Goal: Task Accomplishment & Management: Use online tool/utility

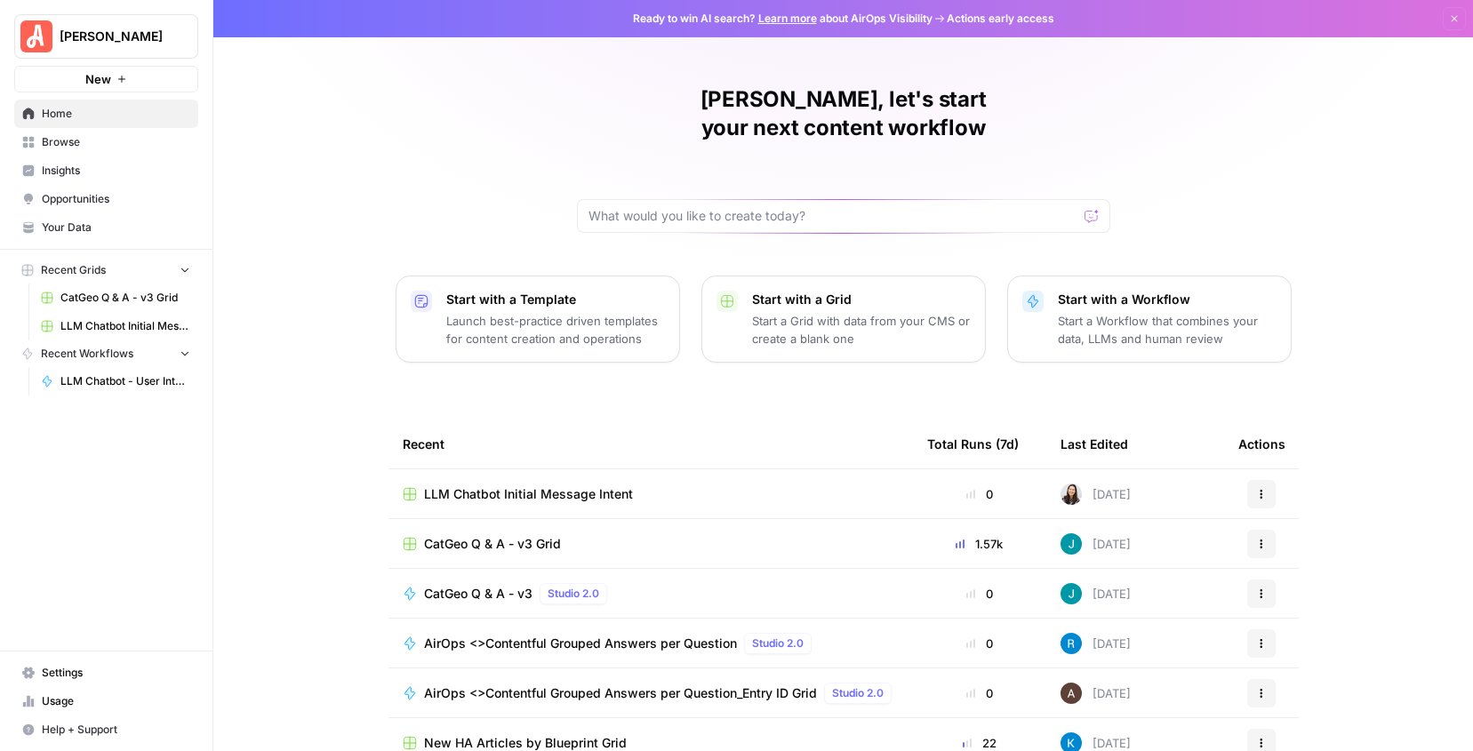
click at [159, 81] on button "New" at bounding box center [106, 79] width 184 height 27
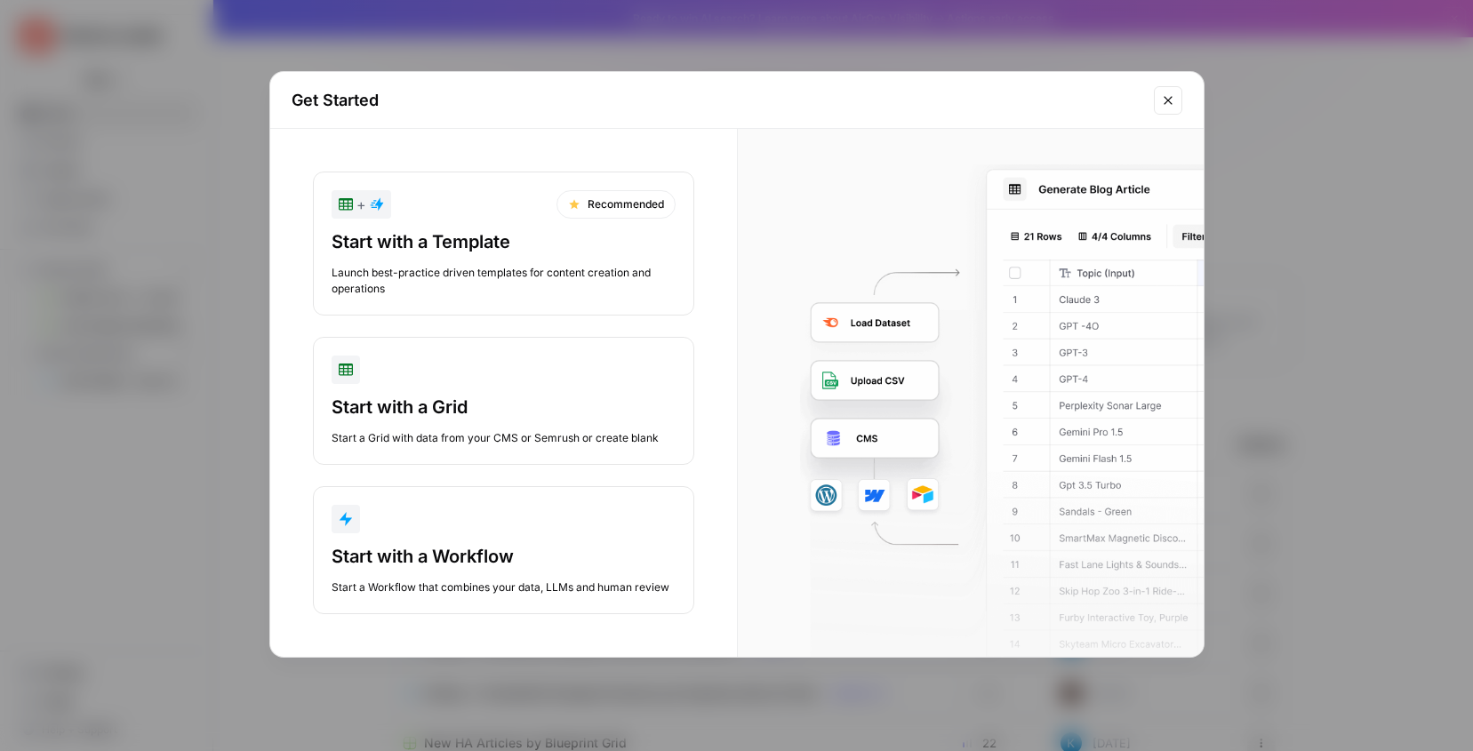
click at [397, 542] on button "Start with a Workflow Start a Workflow that combines your data, LLMs and human …" at bounding box center [503, 550] width 381 height 128
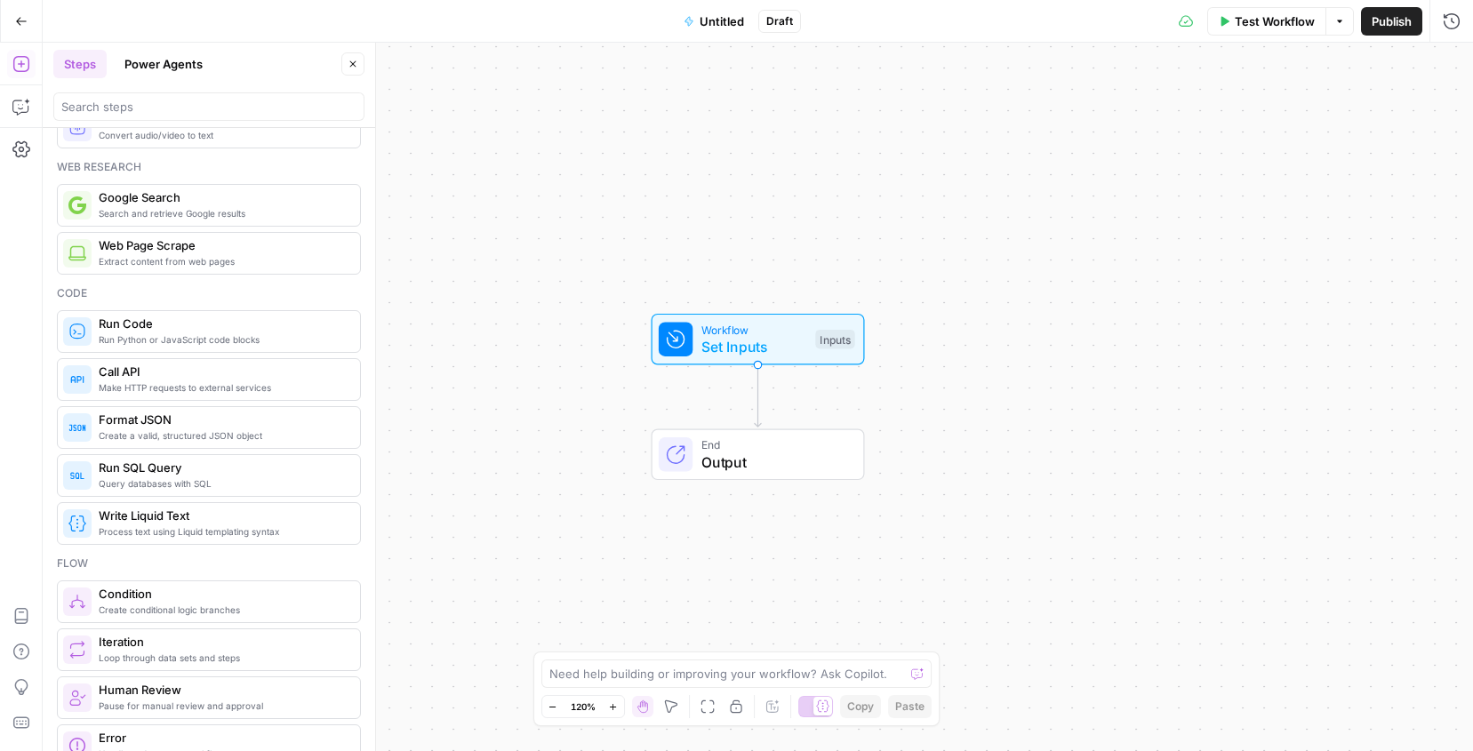
scroll to position [12, 0]
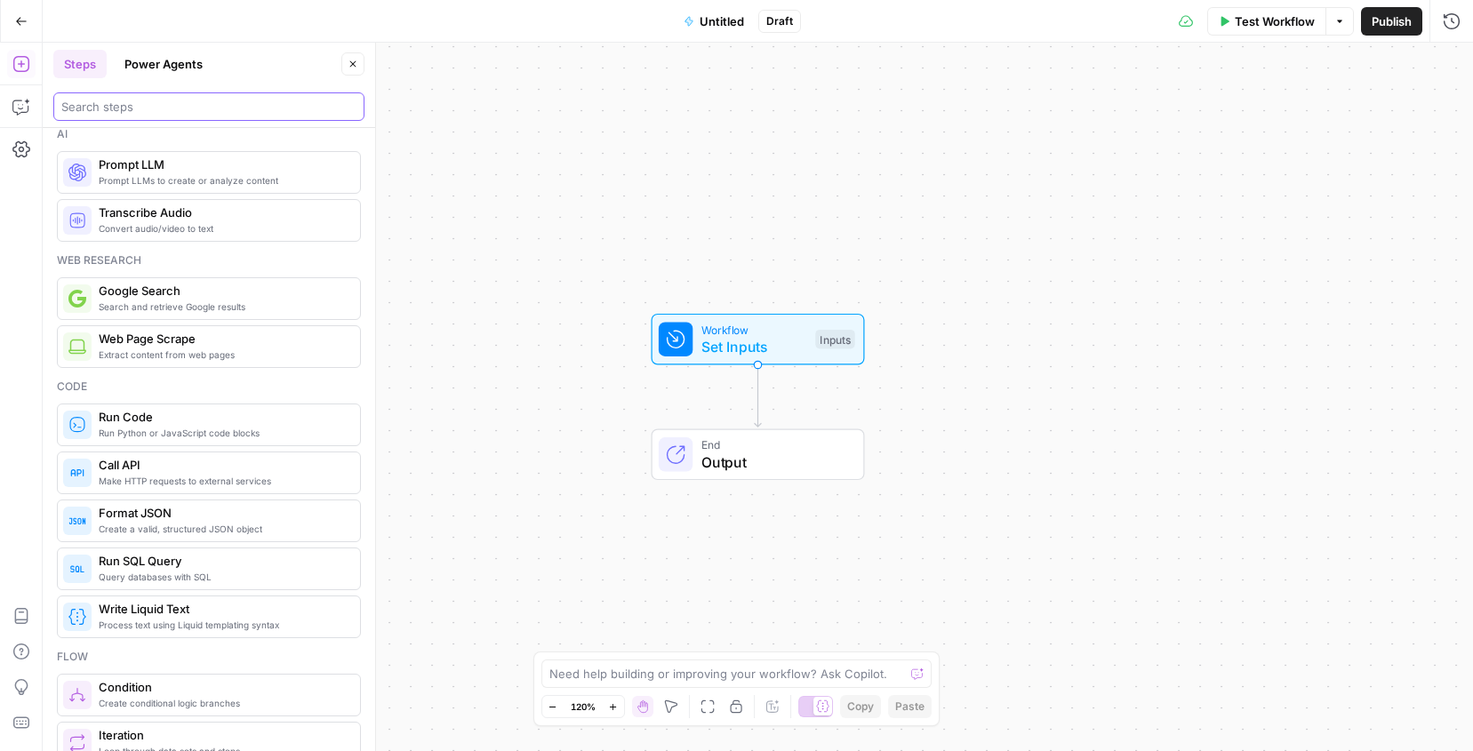
click at [144, 108] on input "search" at bounding box center [208, 107] width 295 height 18
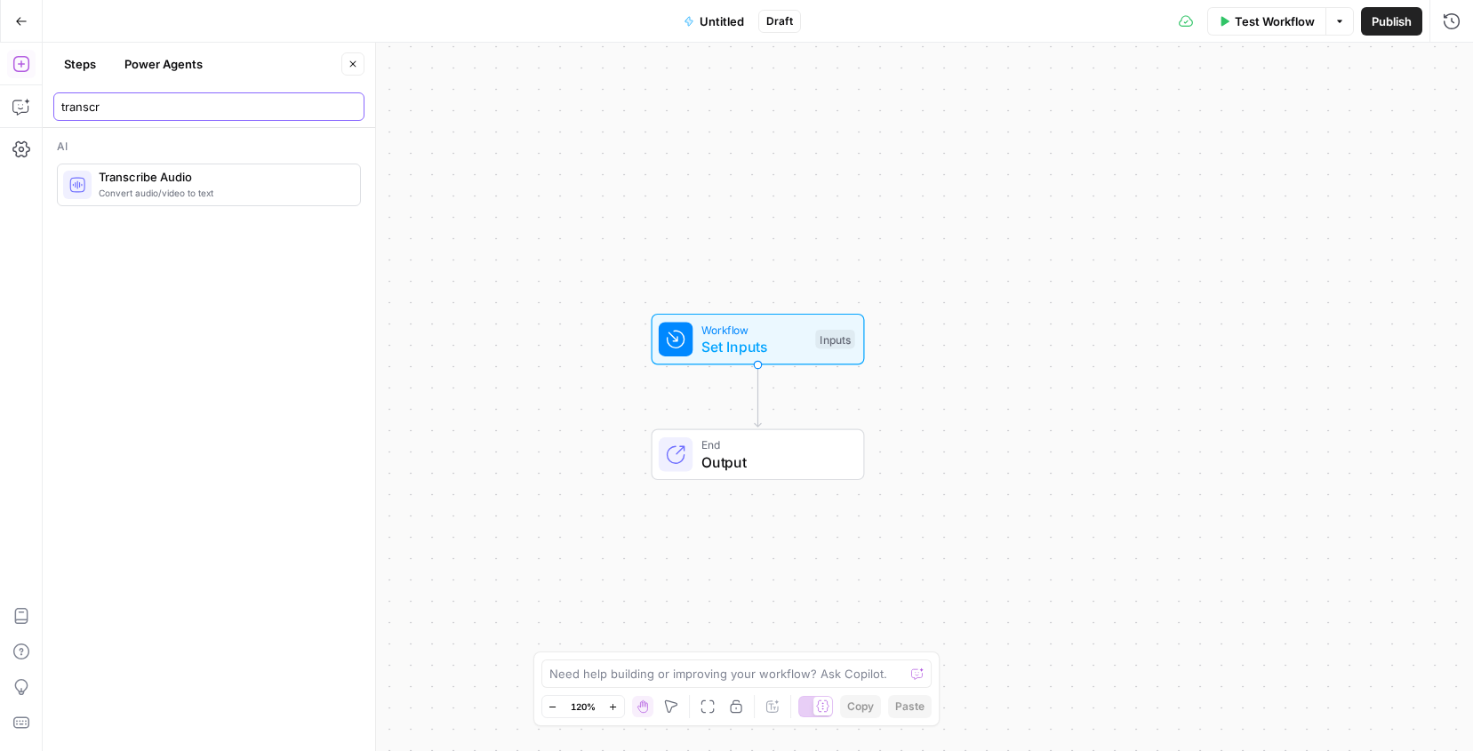
scroll to position [0, 0]
type input "language"
click at [348, 112] on input "language" at bounding box center [208, 107] width 295 height 18
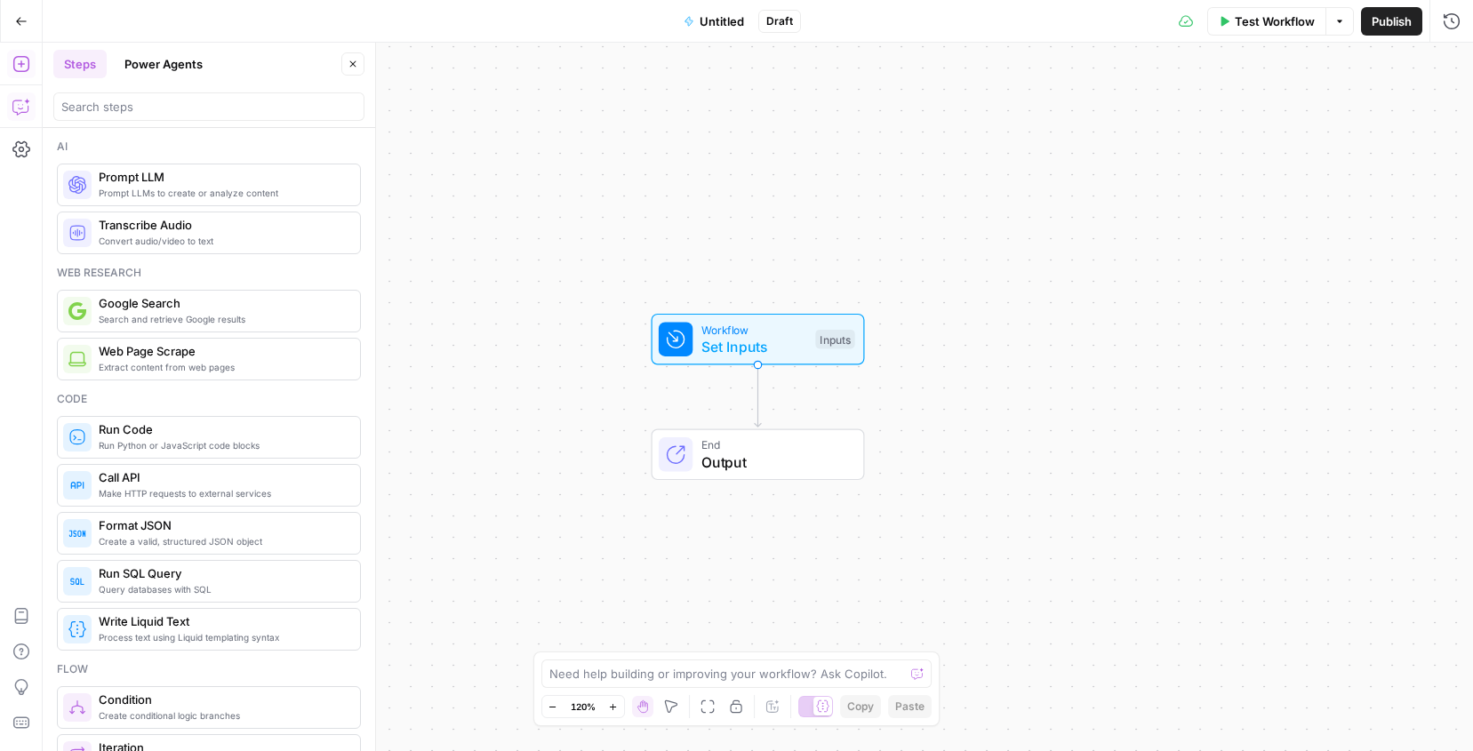
click at [16, 108] on icon "button" at bounding box center [21, 107] width 18 height 18
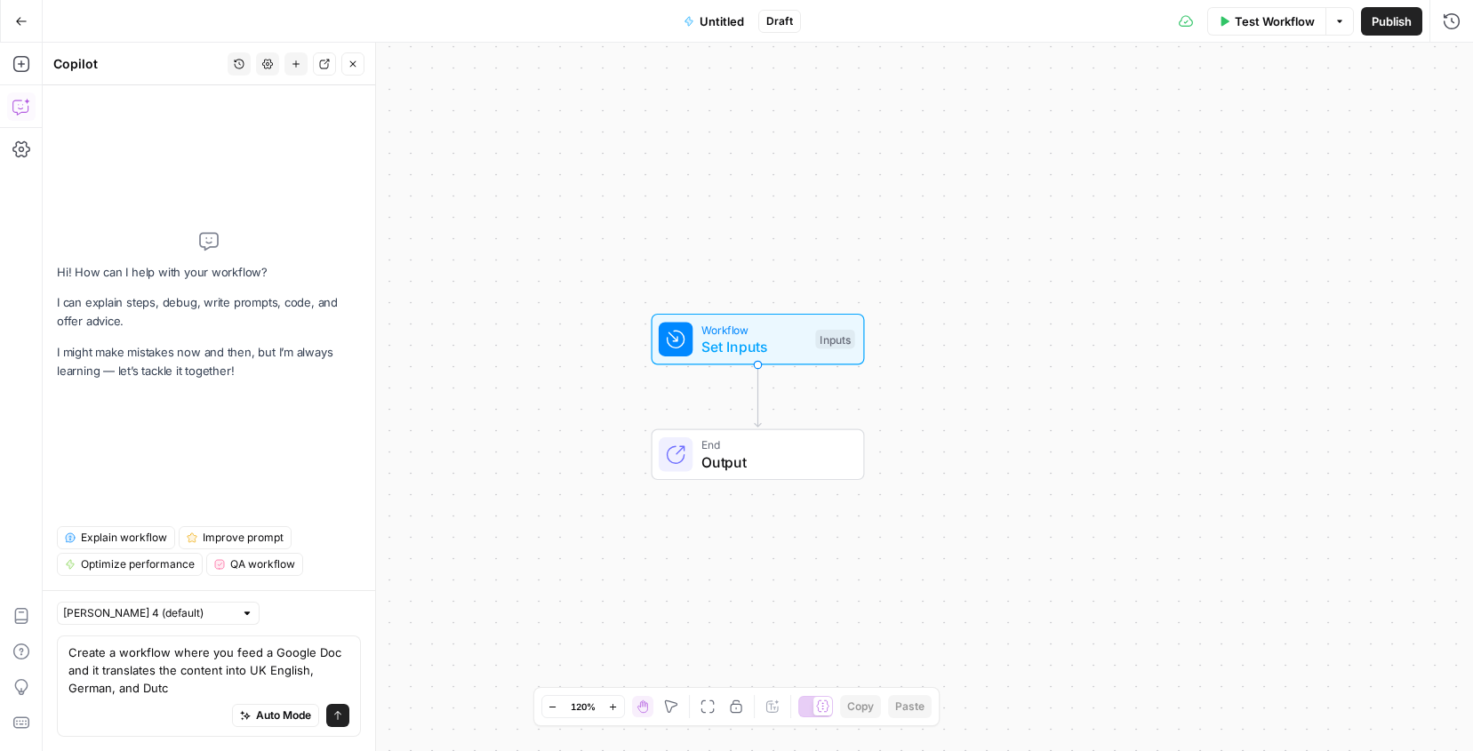
type textarea "Create a workflow where you feed a Google Doc and it translates the content int…"
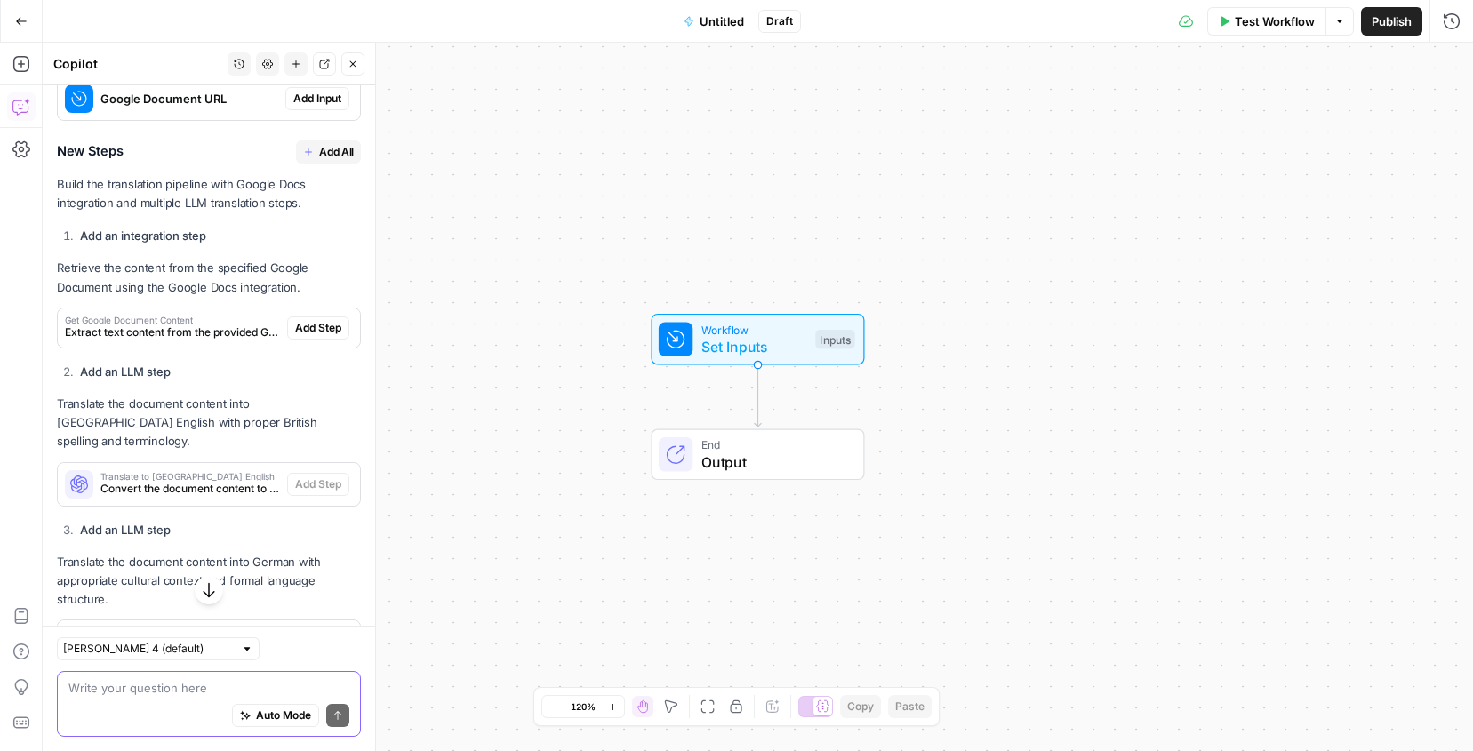
scroll to position [607, 0]
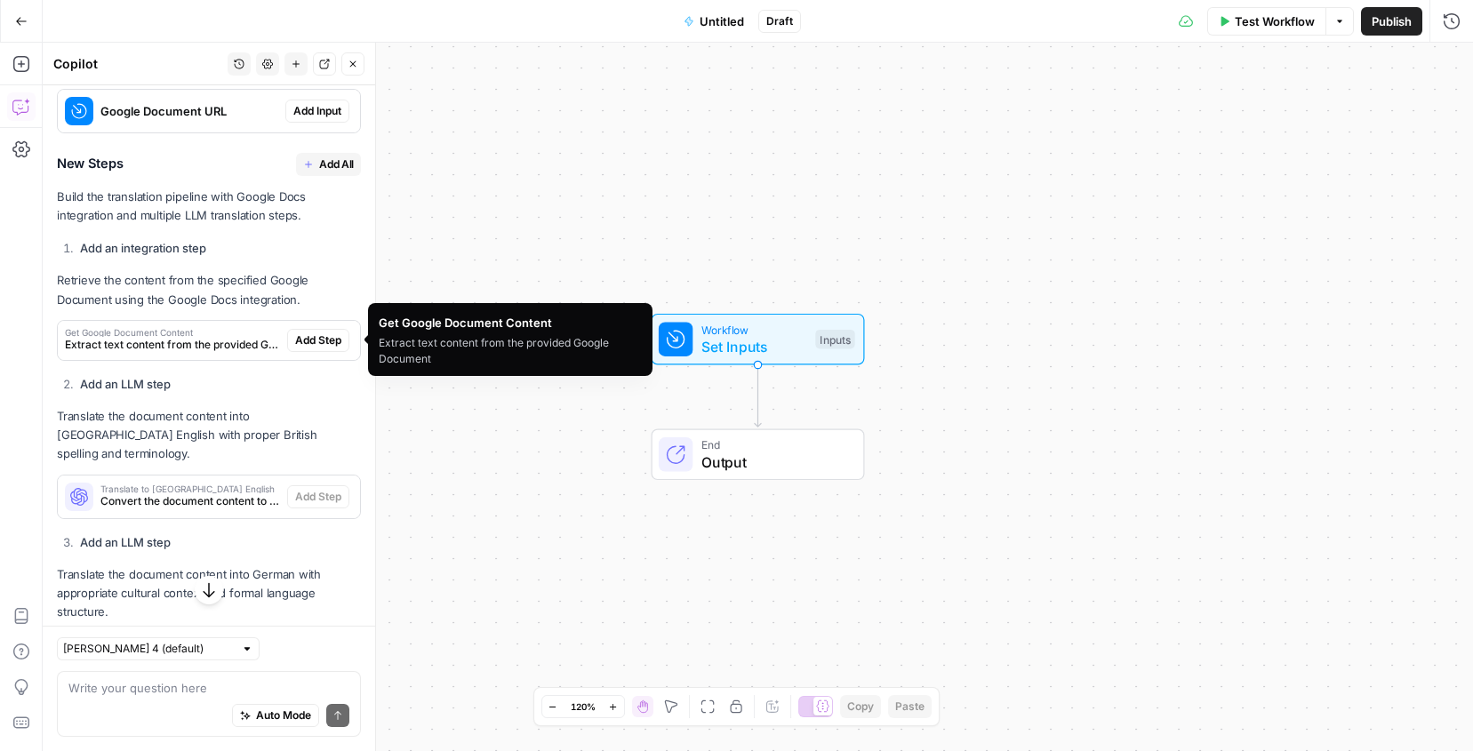
click at [192, 338] on span "Extract text content from the provided Google Document" at bounding box center [172, 345] width 215 height 16
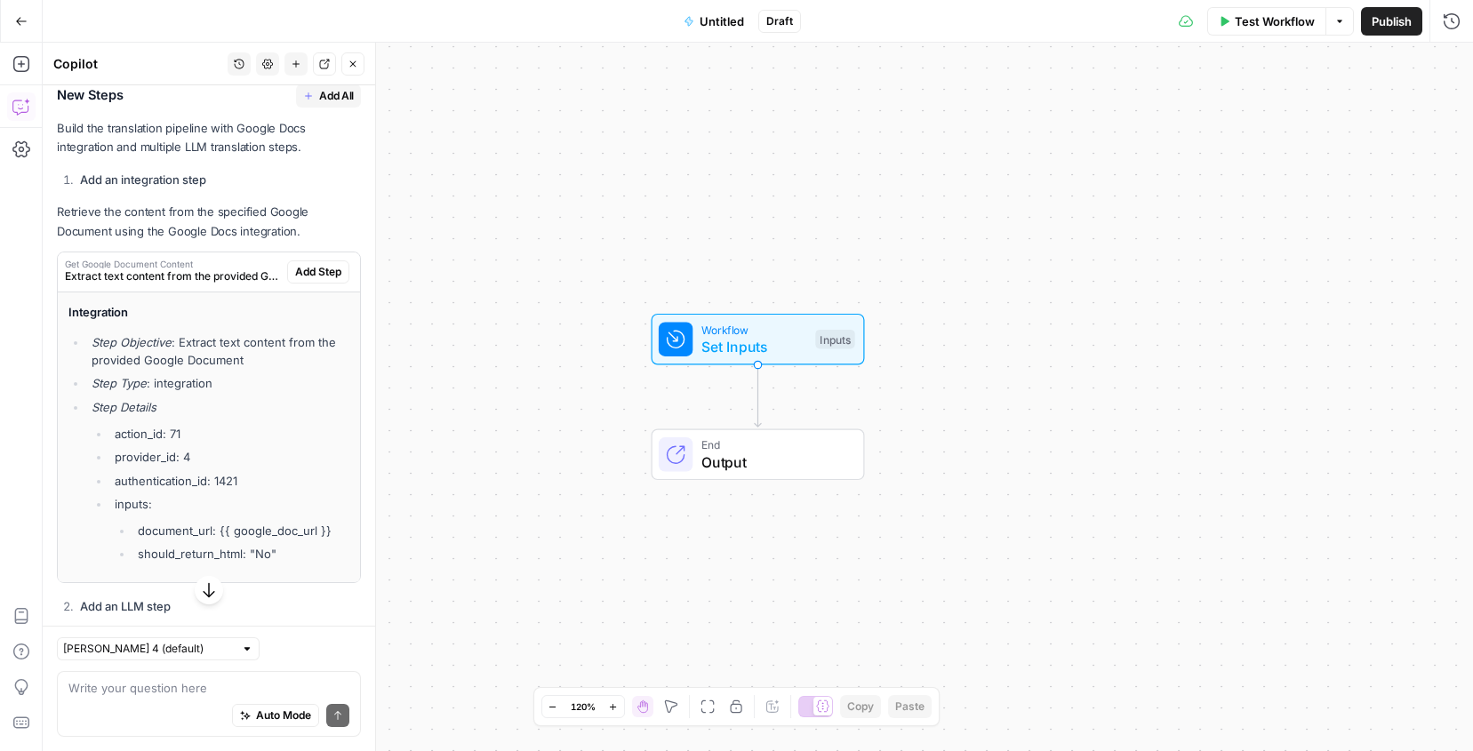
scroll to position [686, 0]
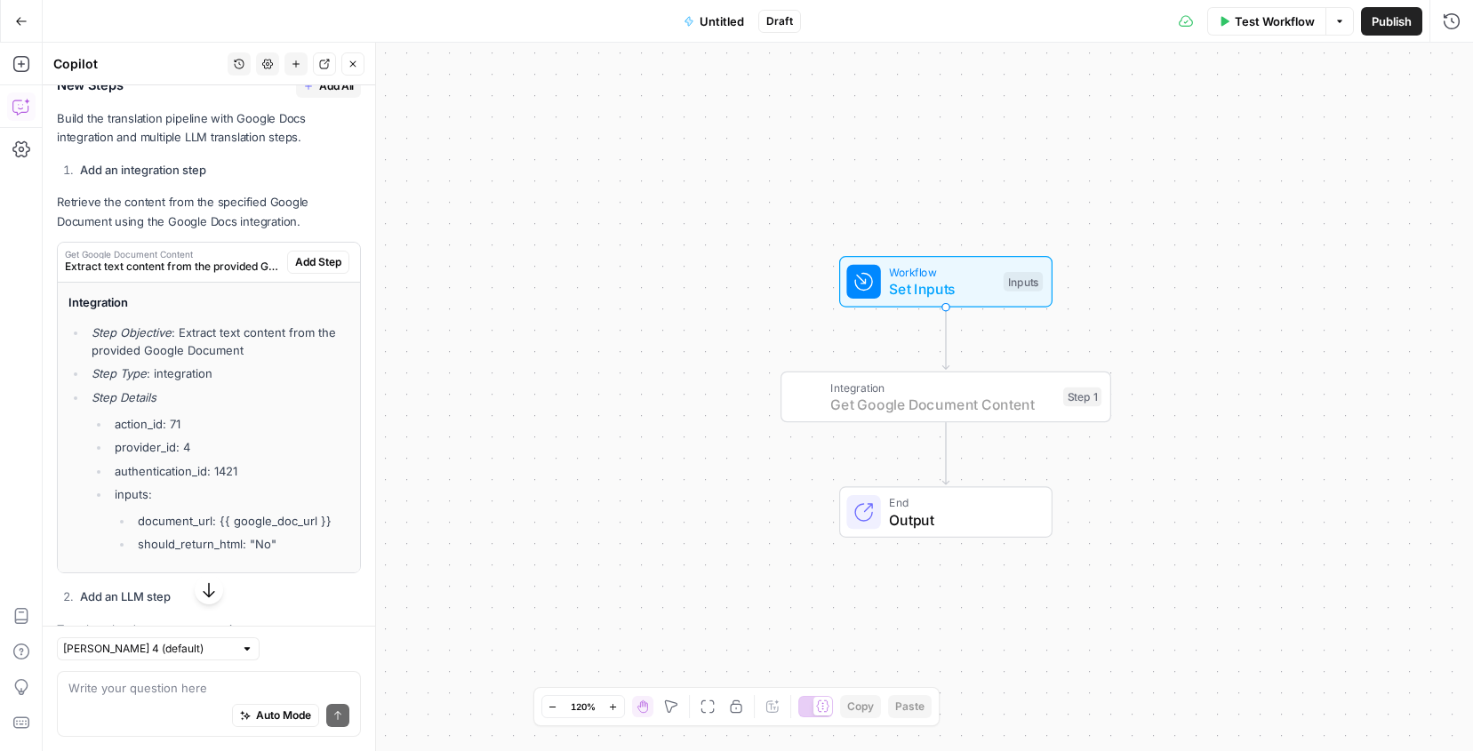
click at [315, 262] on span "Add Step" at bounding box center [318, 262] width 46 height 16
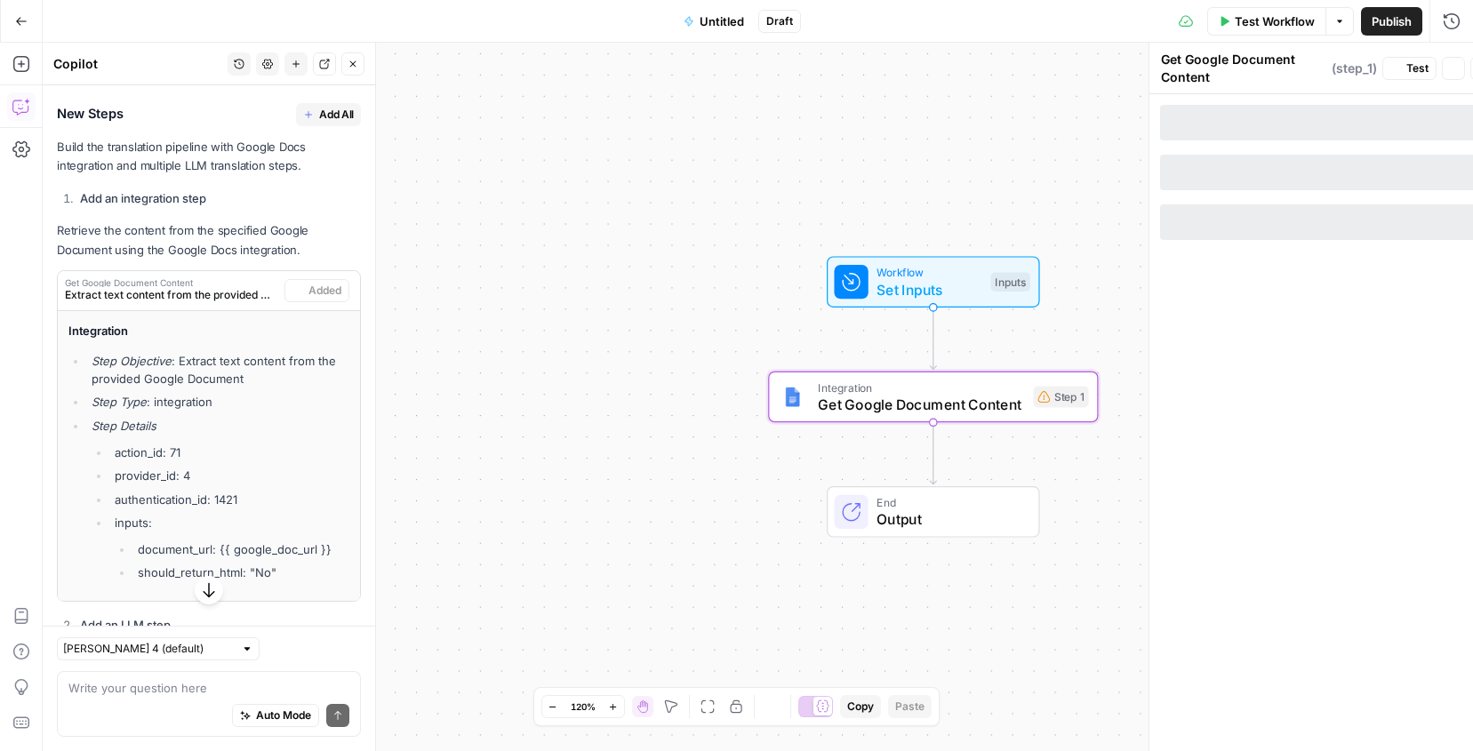
scroll to position [714, 0]
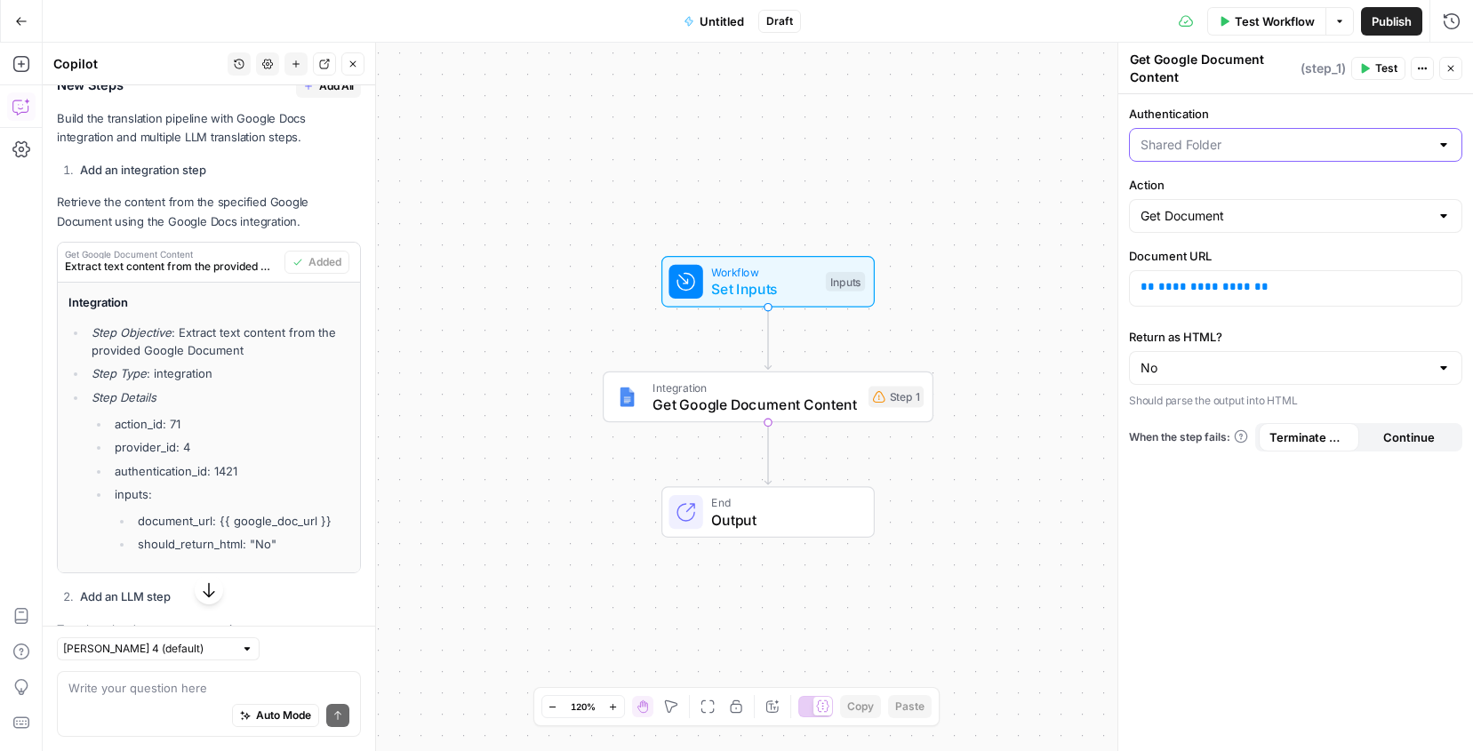
click at [1220, 143] on input "Authentication" at bounding box center [1285, 145] width 289 height 18
type input "[PERSON_NAME]"
click at [1237, 109] on label "Authentication" at bounding box center [1295, 114] width 333 height 18
click at [1237, 136] on input "[PERSON_NAME]" at bounding box center [1285, 145] width 289 height 18
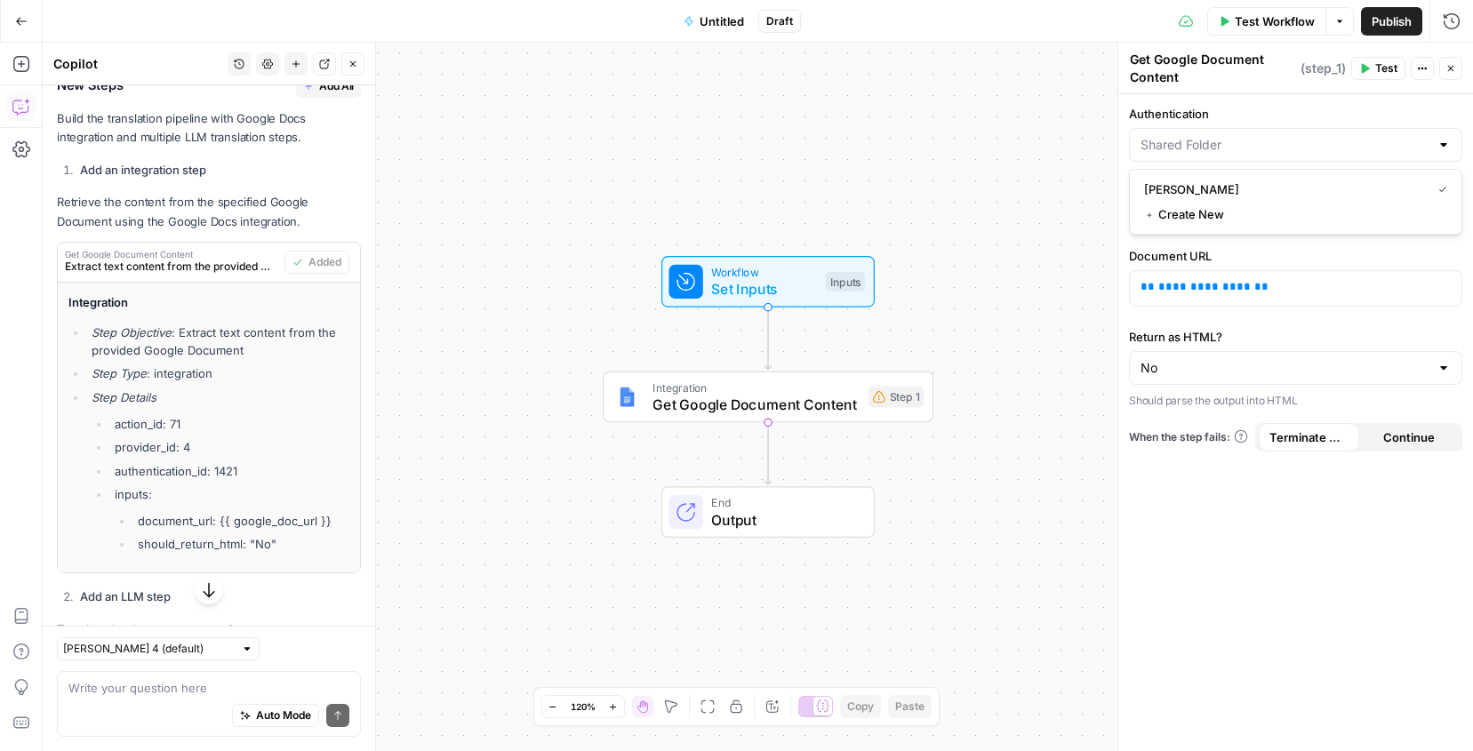
type input "[PERSON_NAME]"
click at [1018, 201] on div "Workflow Set Inputs Inputs Integration Get Google Document Content Step 1 End O…" at bounding box center [758, 397] width 1431 height 709
click at [1212, 212] on input "Action" at bounding box center [1285, 216] width 289 height 18
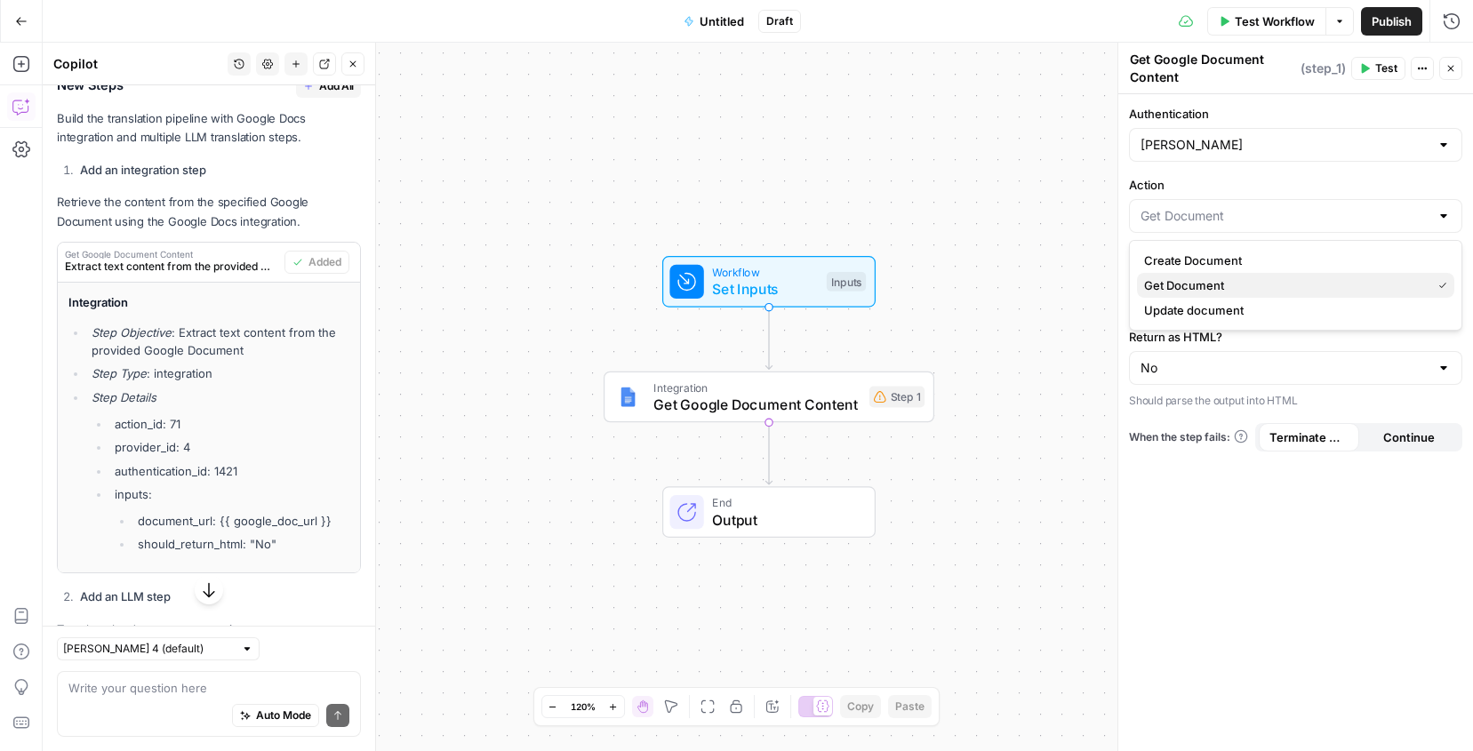
click at [1196, 282] on span "Get Document" at bounding box center [1284, 286] width 280 height 18
type input "Get Document"
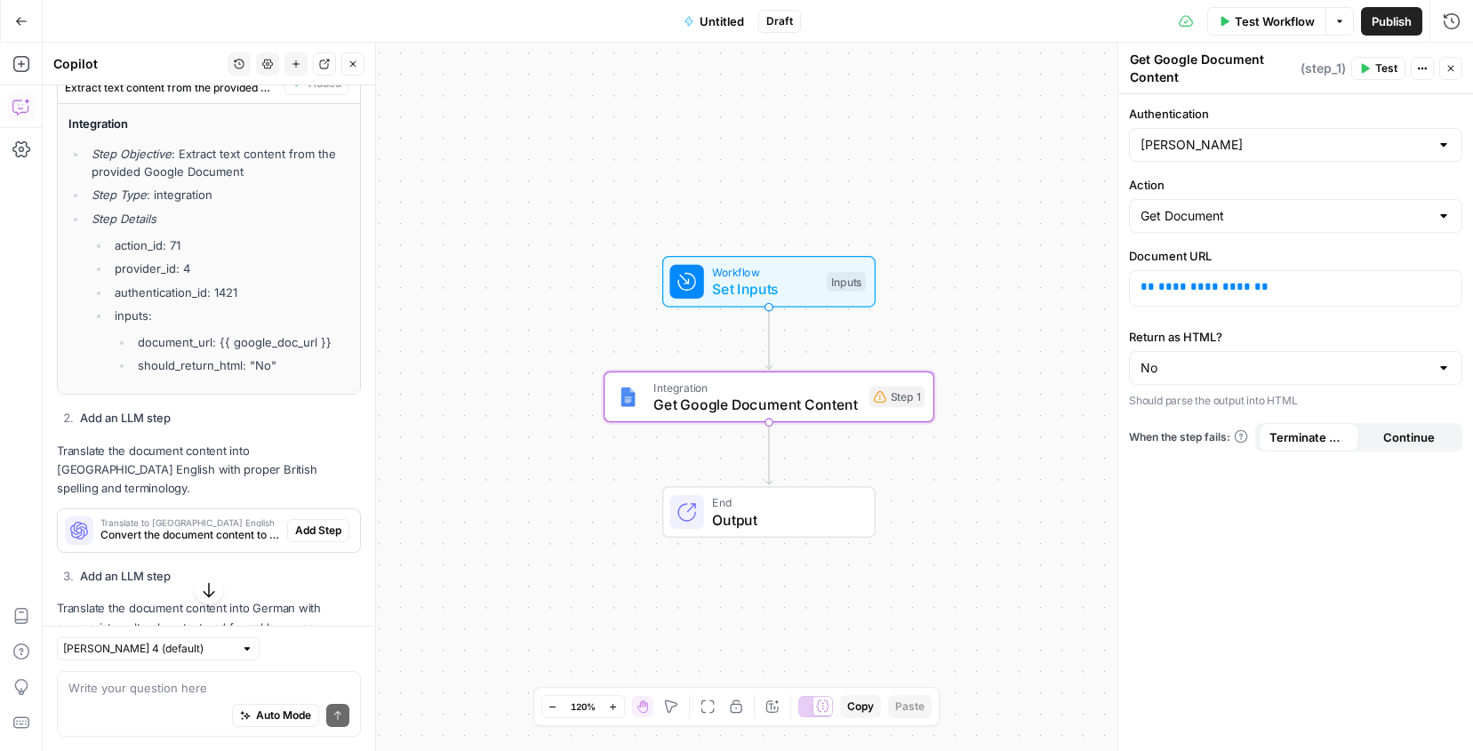
scroll to position [903, 0]
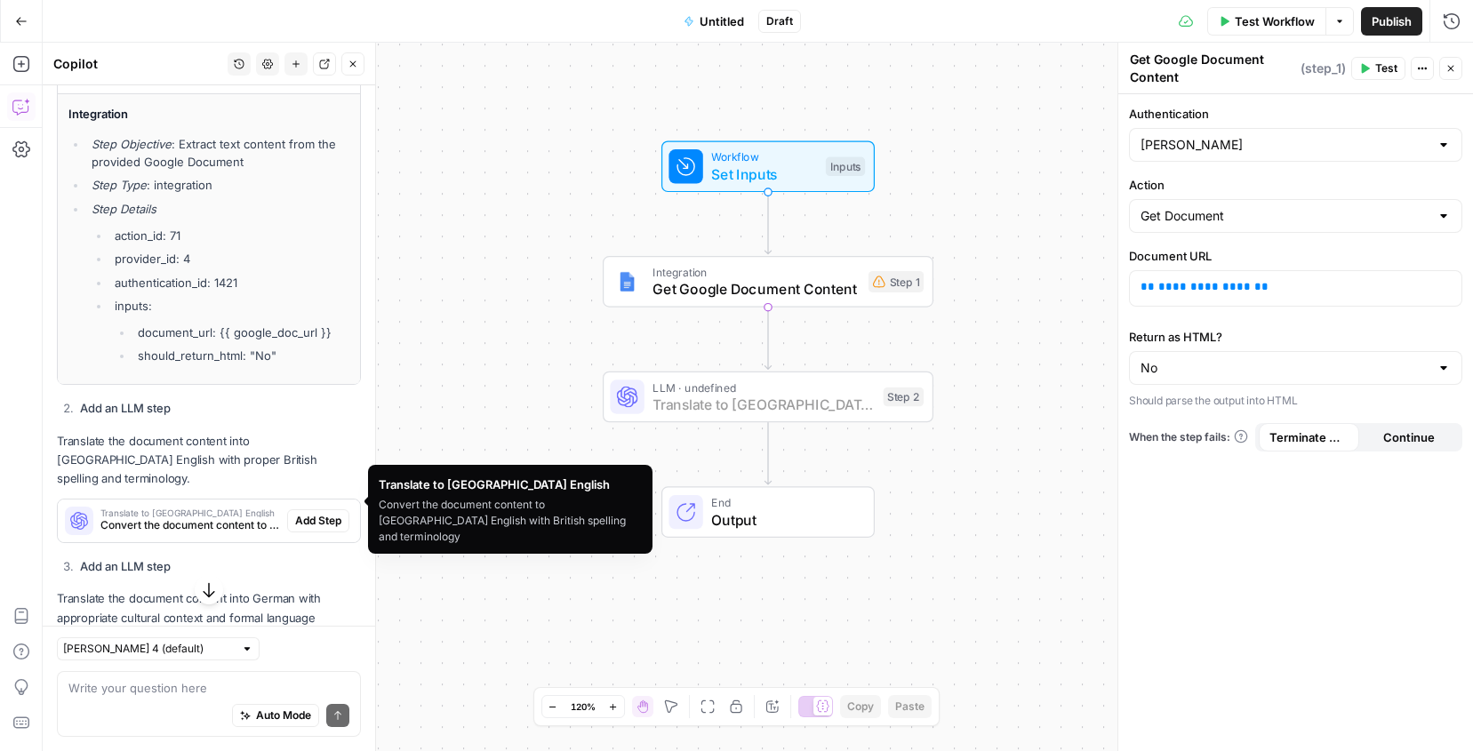
click at [316, 513] on span "Add Step" at bounding box center [318, 521] width 46 height 16
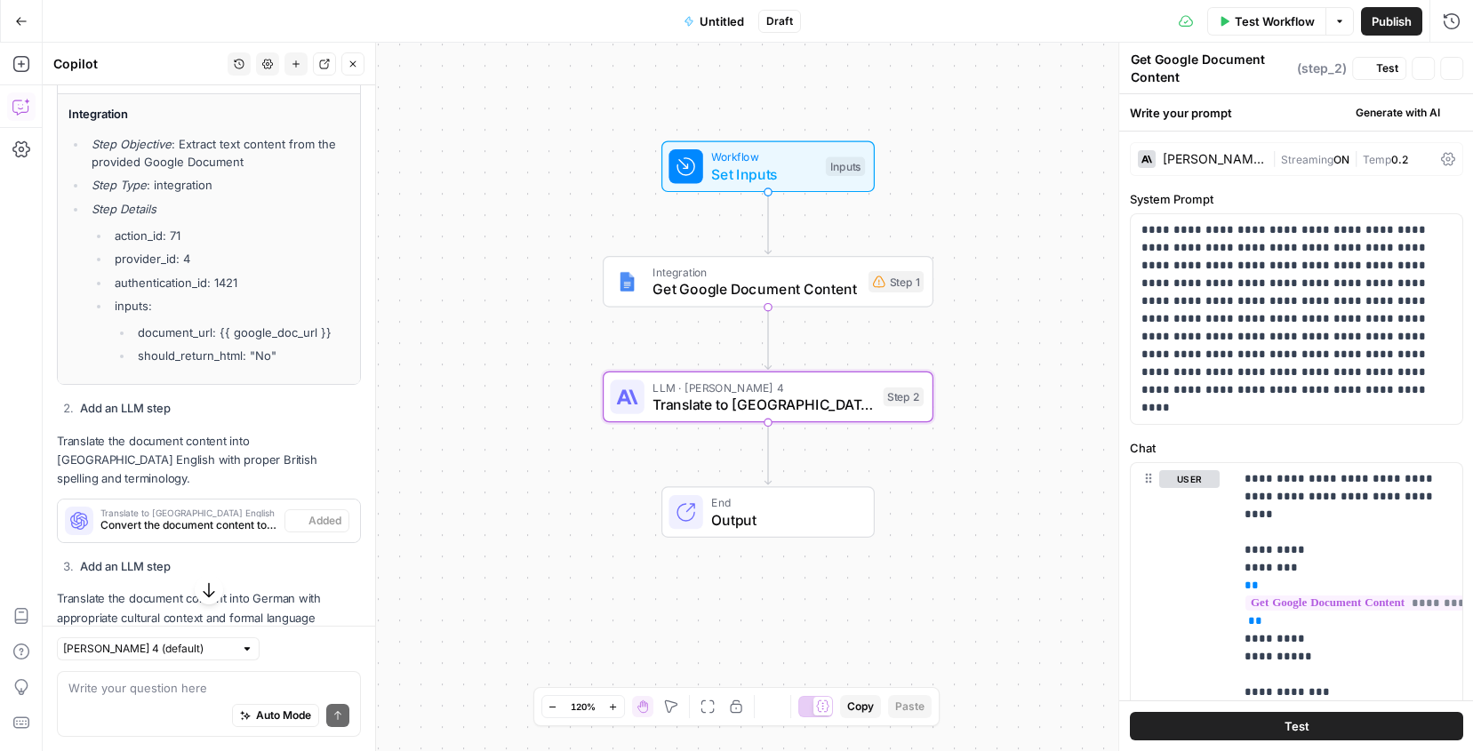
type textarea "Translate to [GEOGRAPHIC_DATA] English"
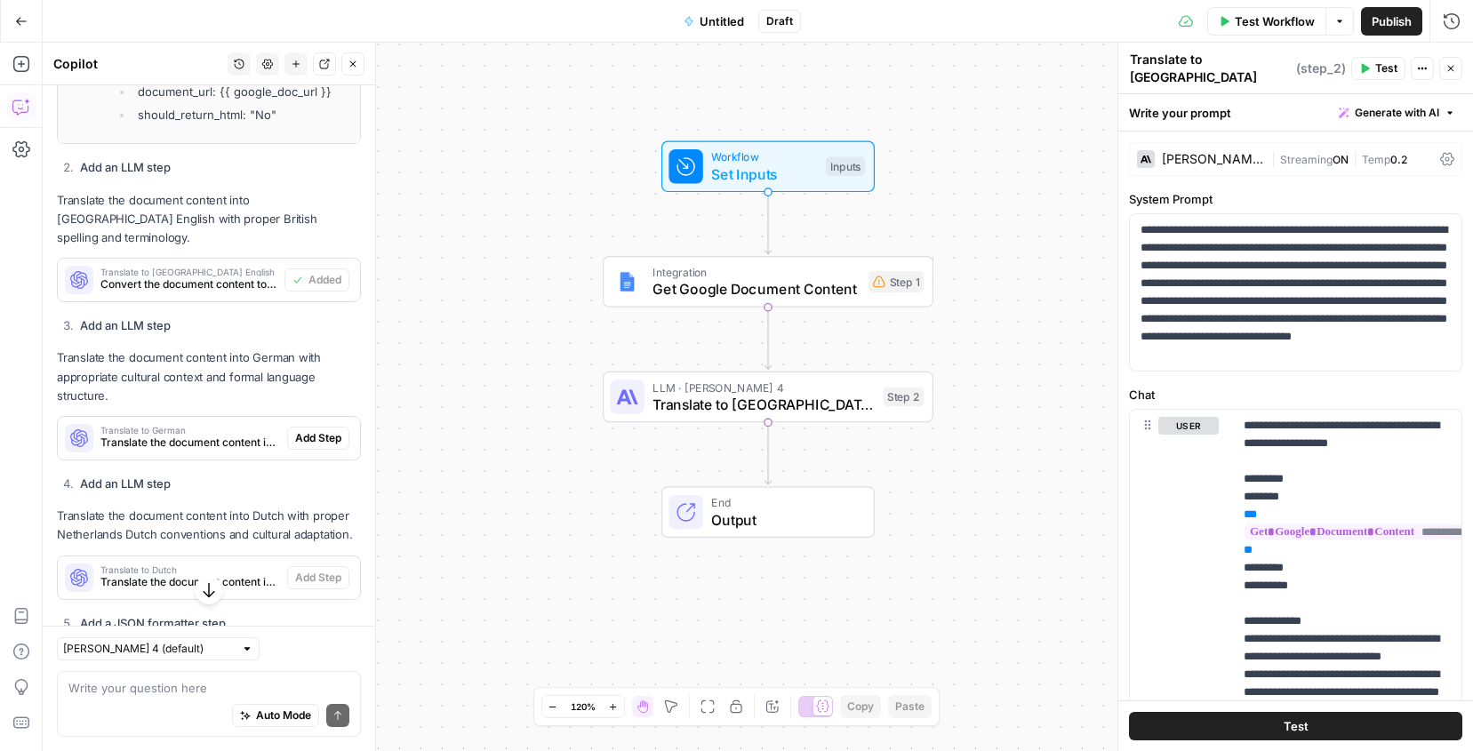
scroll to position [1162, 0]
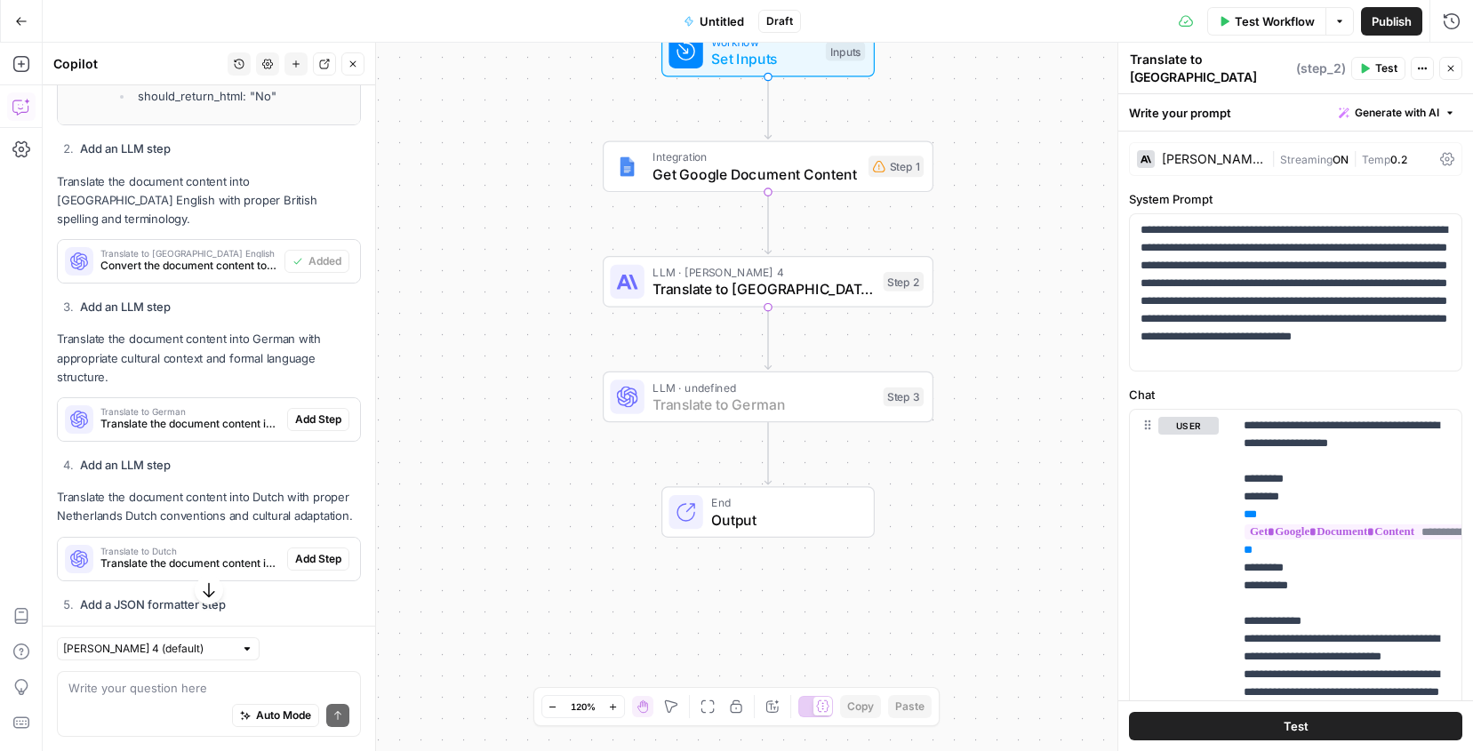
click at [326, 412] on span "Add Step" at bounding box center [318, 420] width 46 height 16
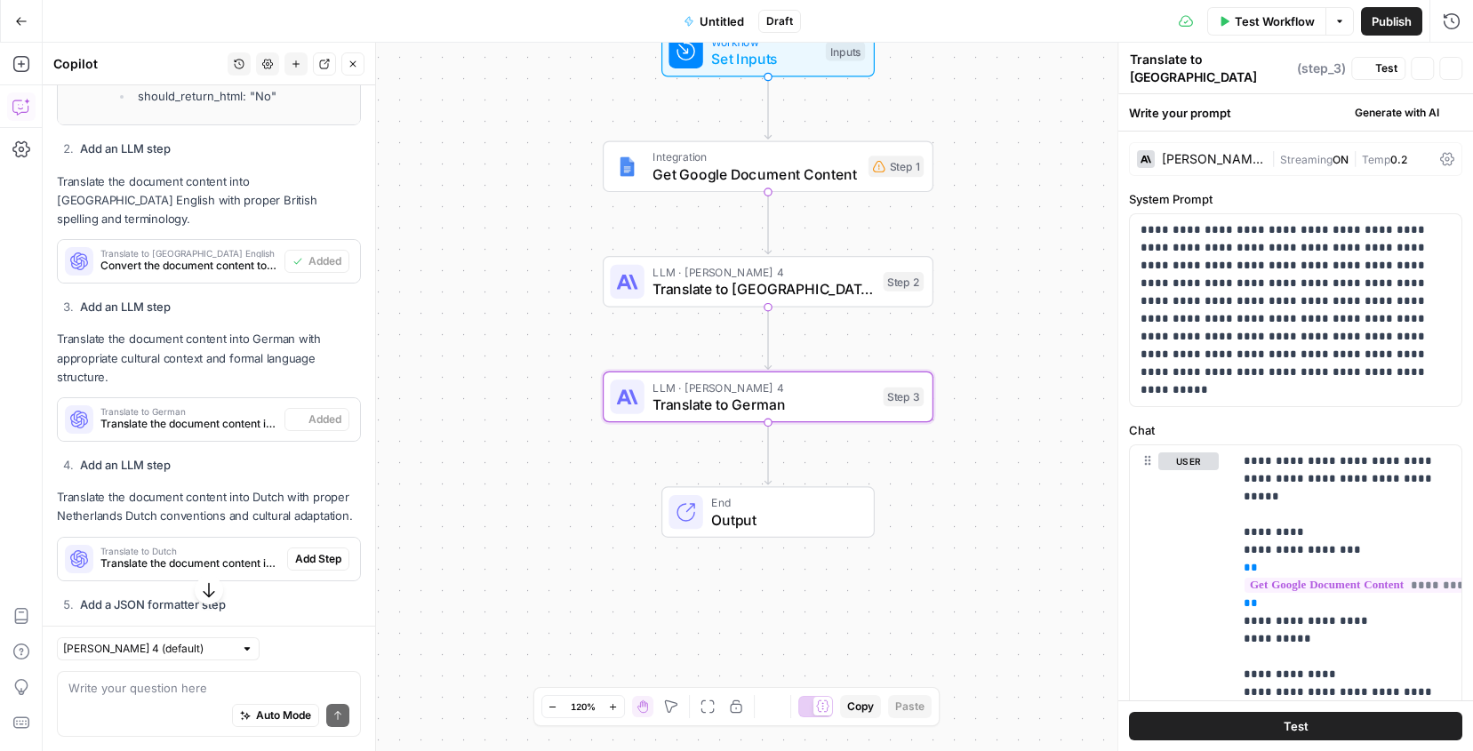
type textarea "Translate to German"
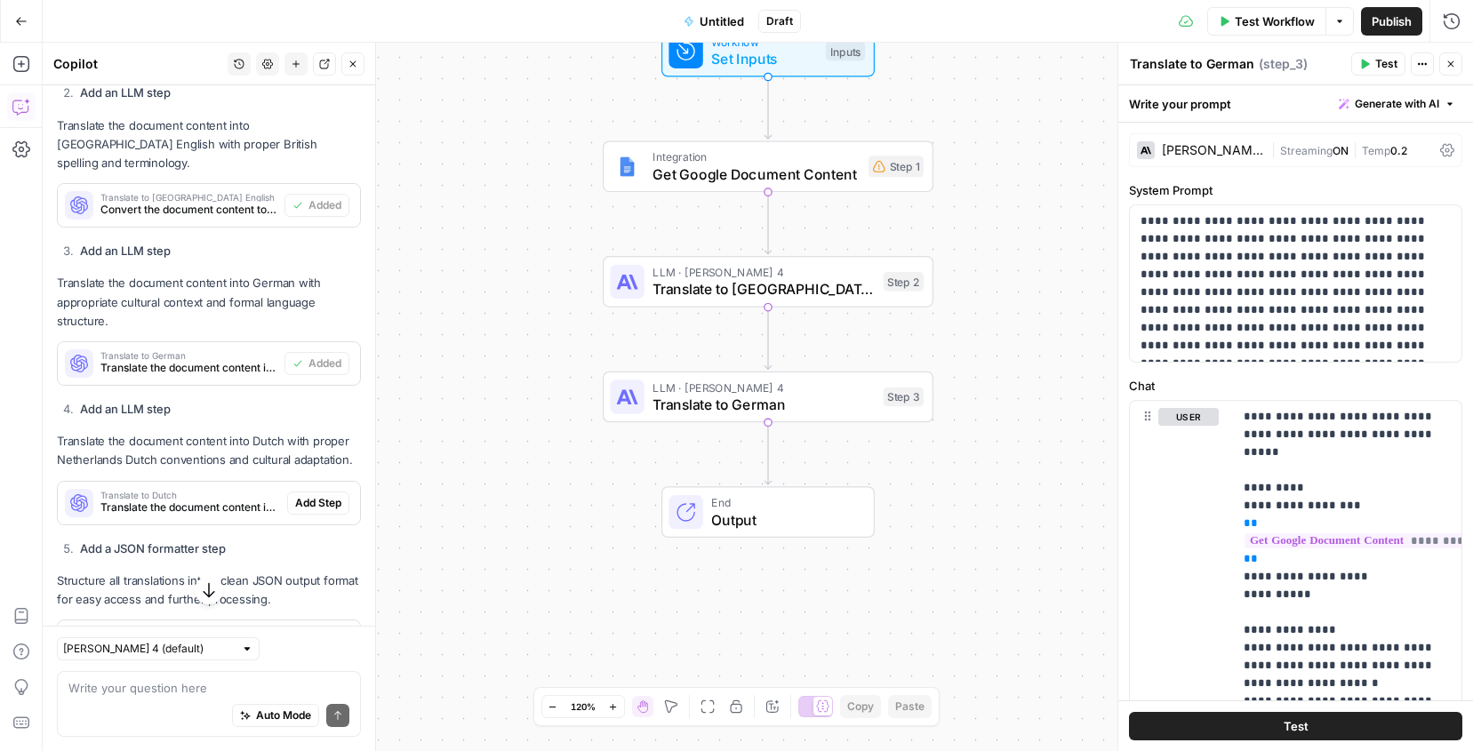
scroll to position [1245, 0]
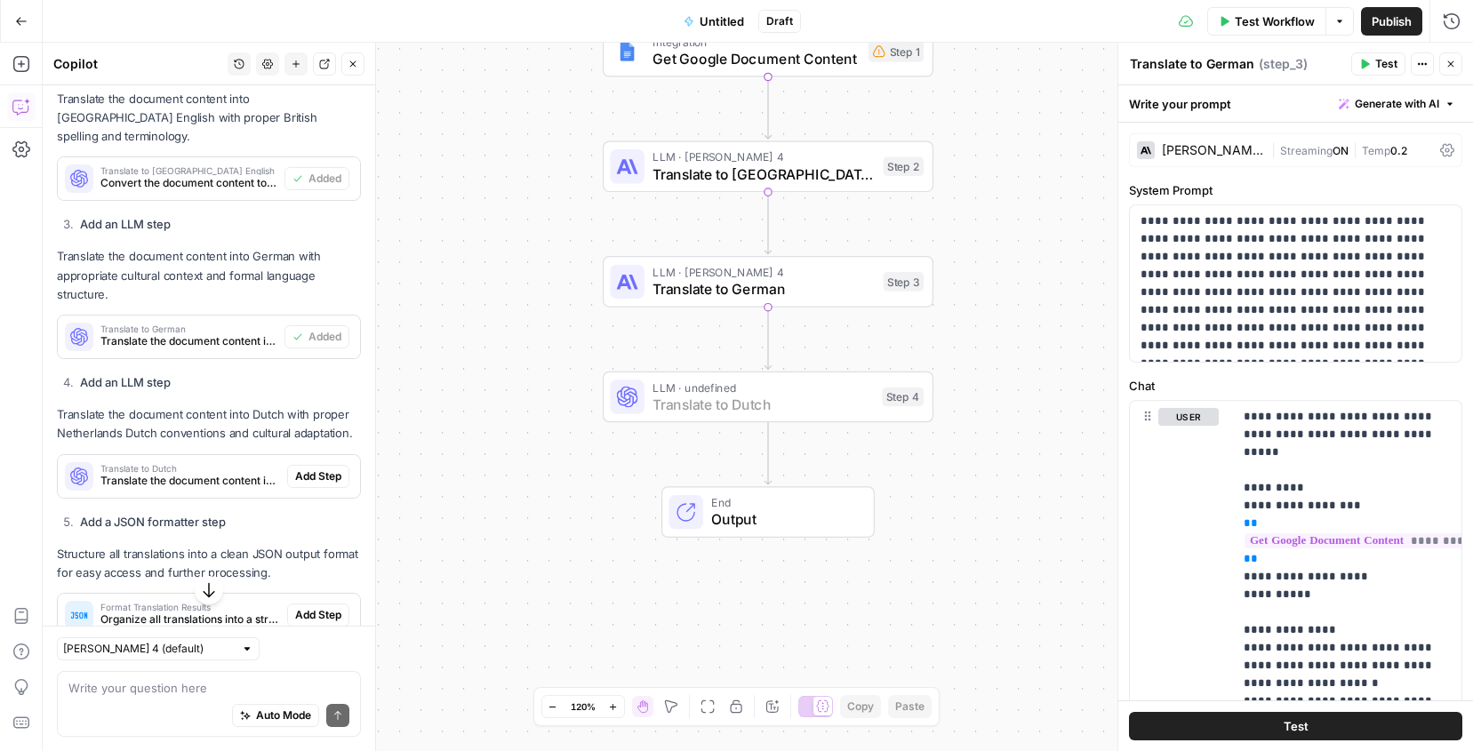
click at [318, 469] on span "Add Step" at bounding box center [318, 477] width 46 height 16
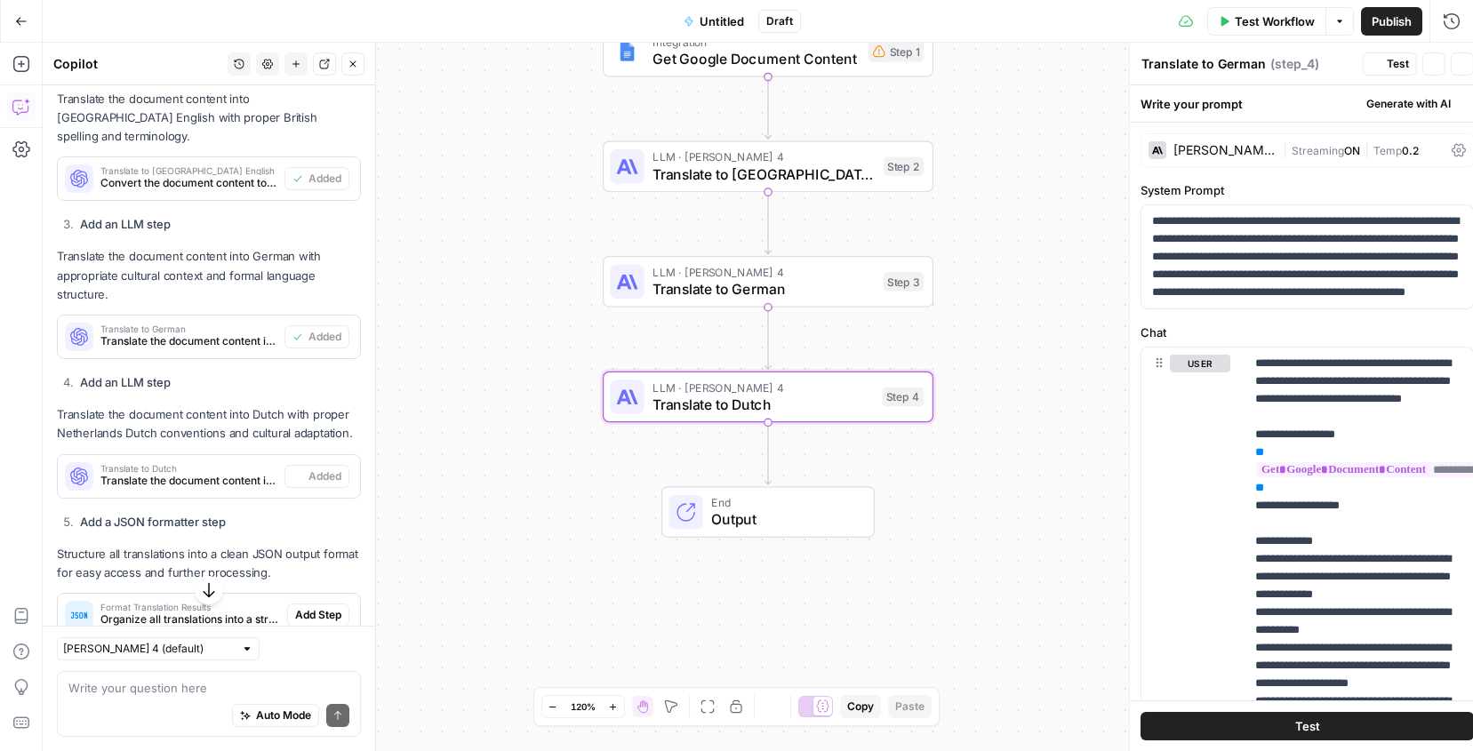
type textarea "Translate to Dutch"
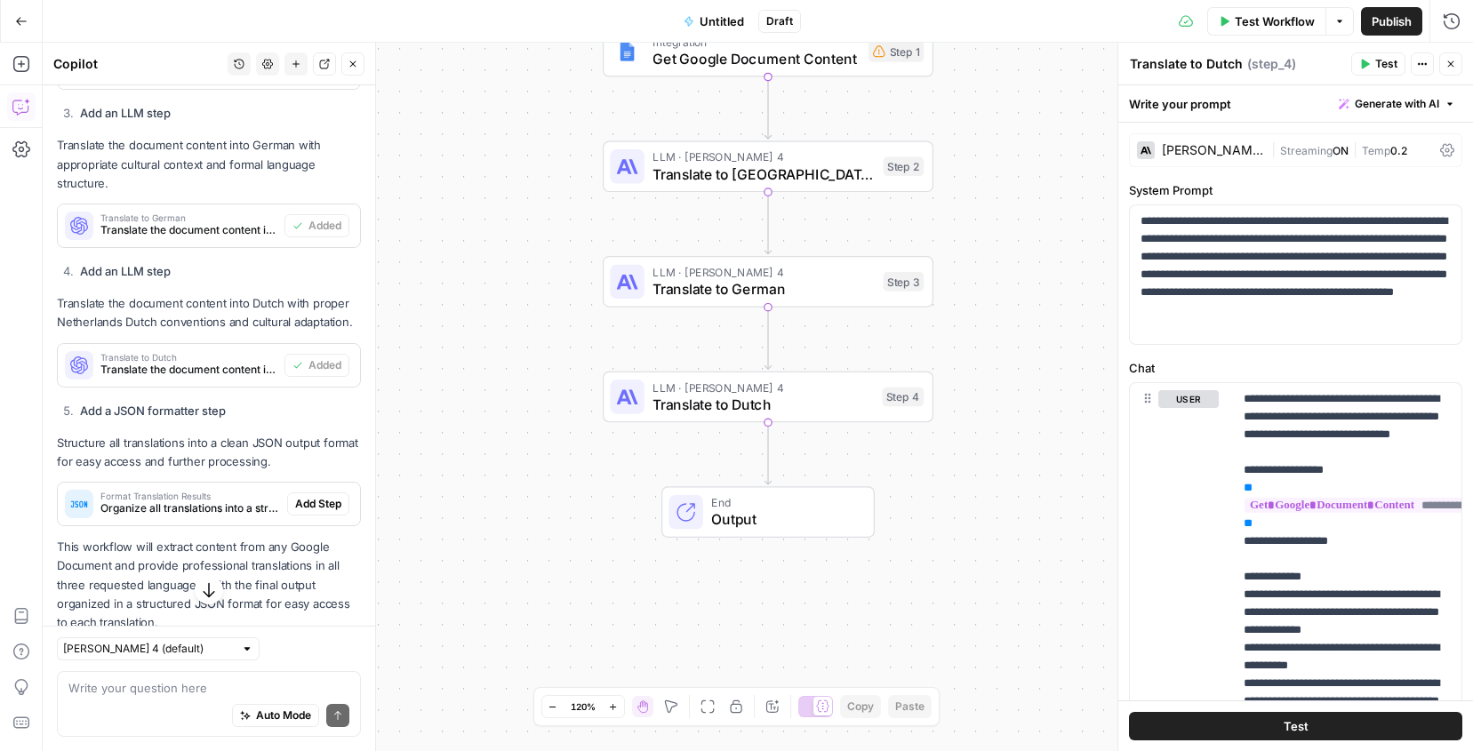
scroll to position [1386, 0]
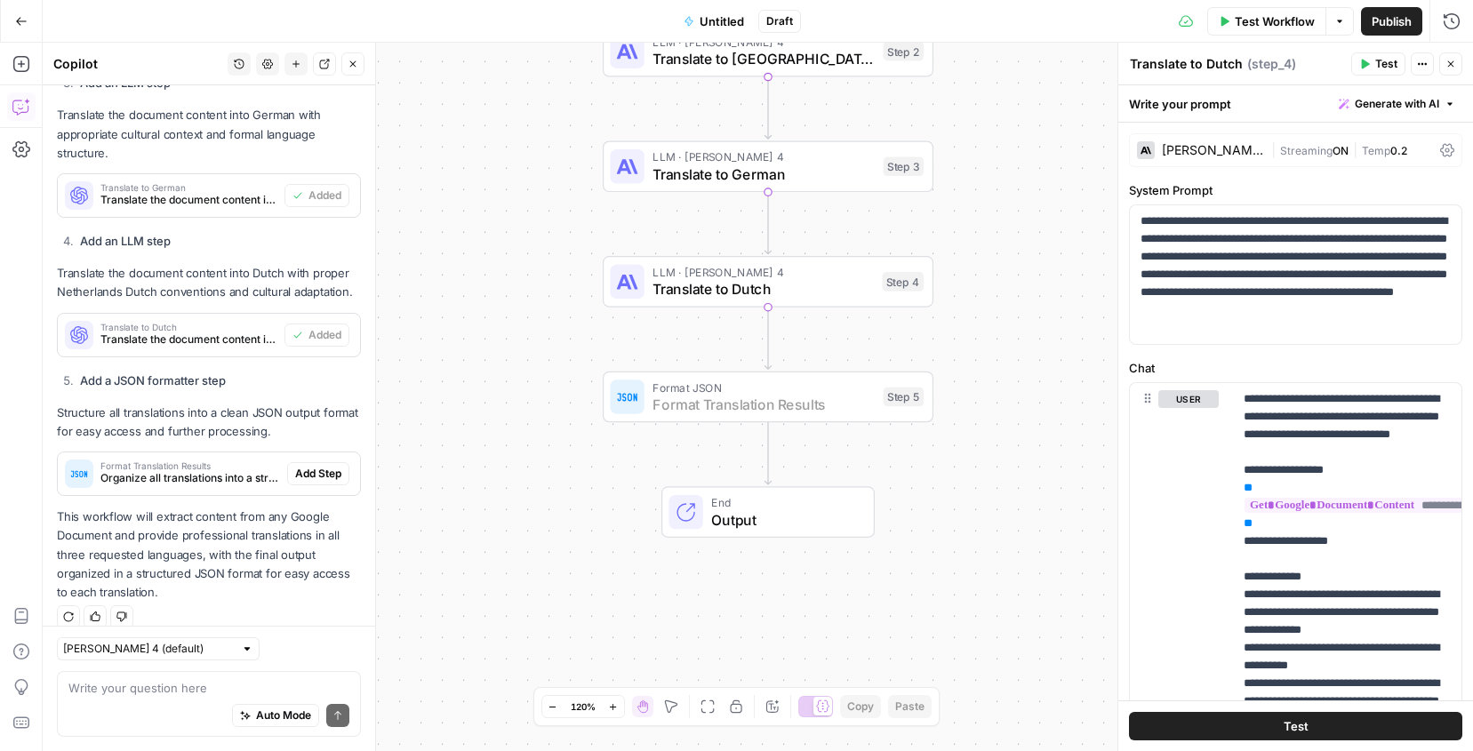
click at [305, 466] on span "Add Step" at bounding box center [318, 474] width 46 height 16
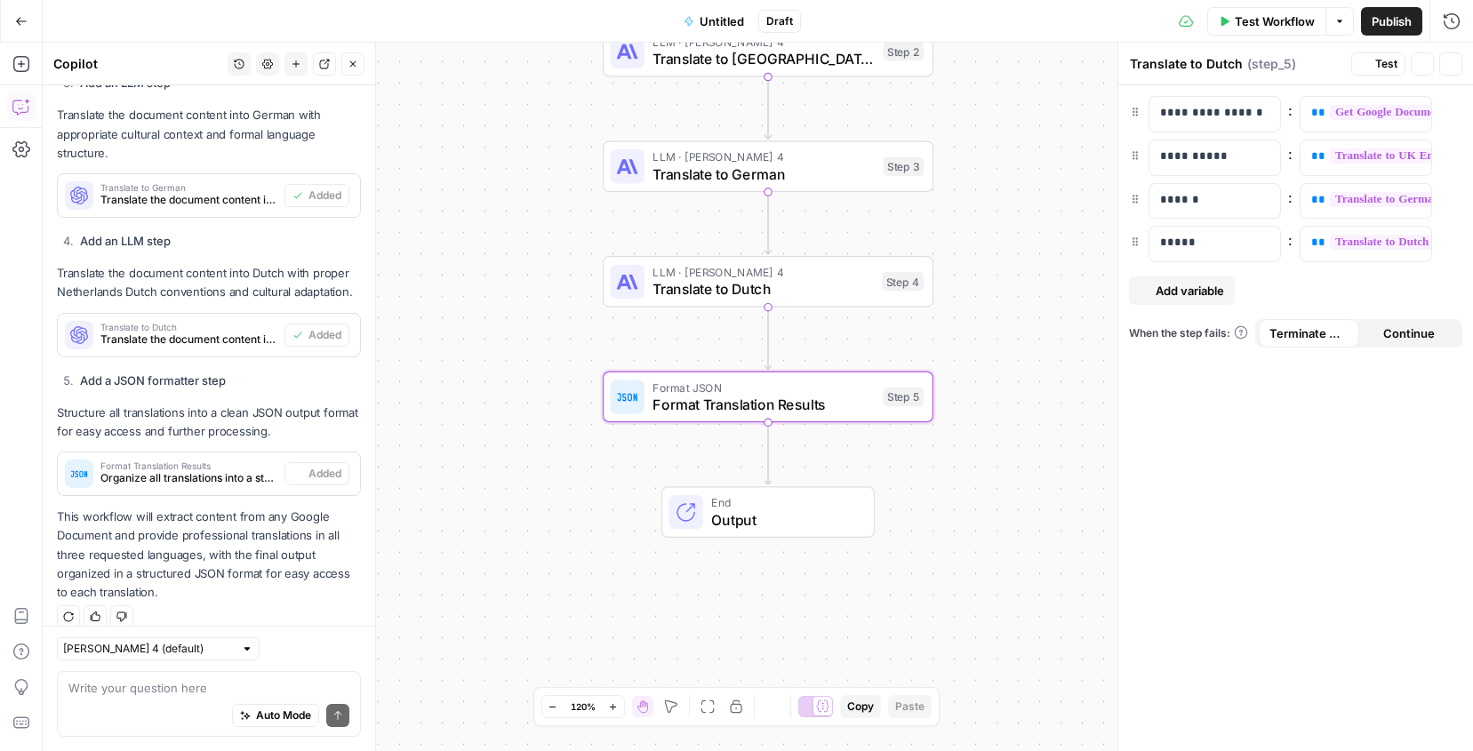
type textarea "Format Translation Results"
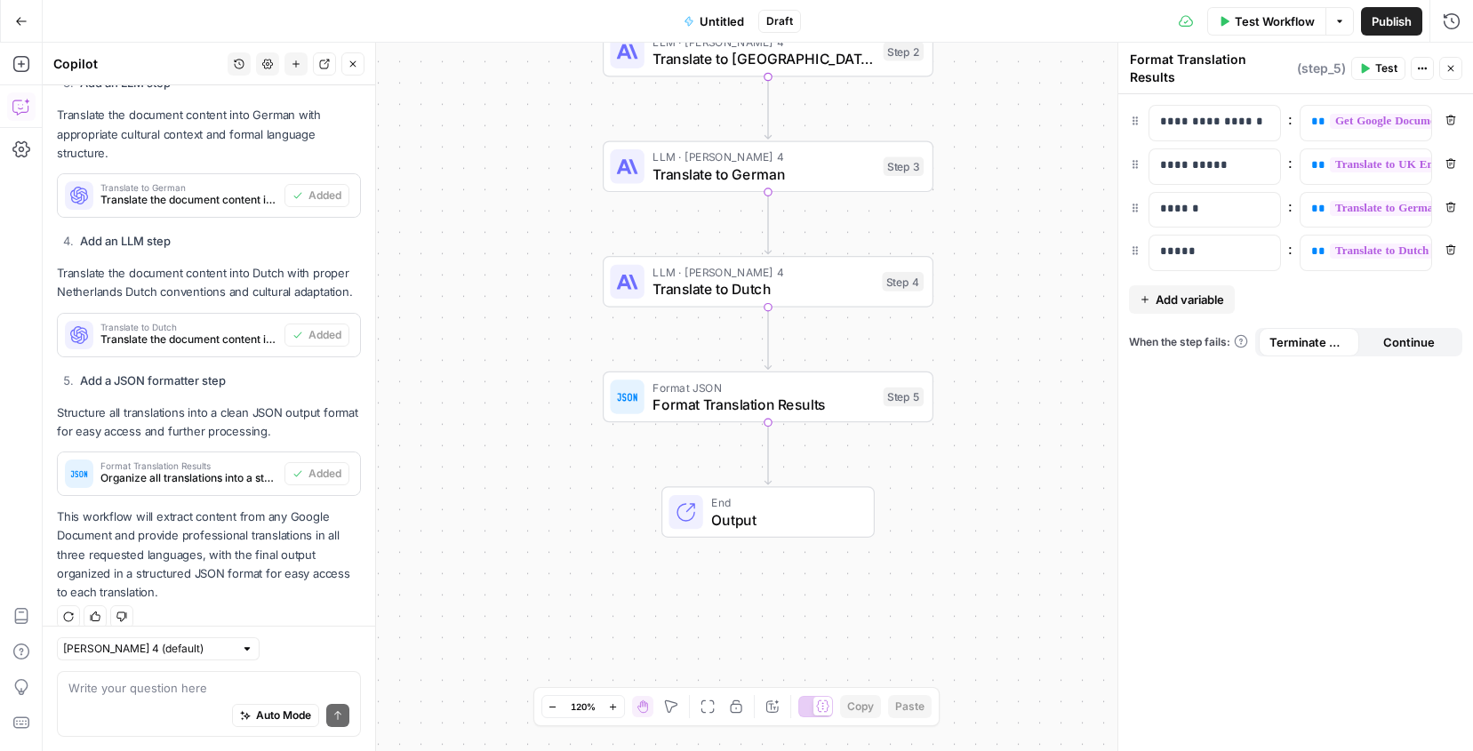
click at [1372, 70] on button "Test" at bounding box center [1379, 68] width 54 height 23
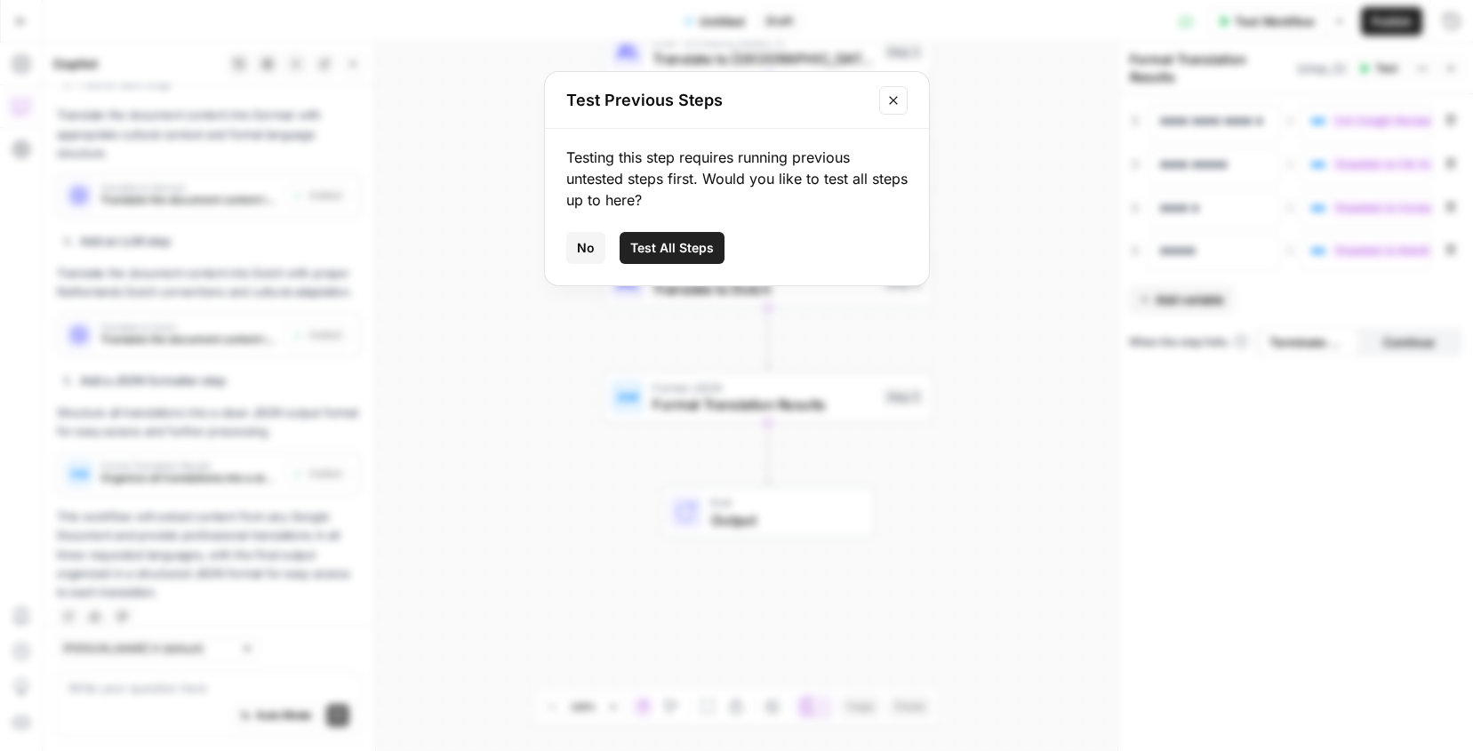
click at [666, 247] on span "Test All Steps" at bounding box center [672, 248] width 84 height 18
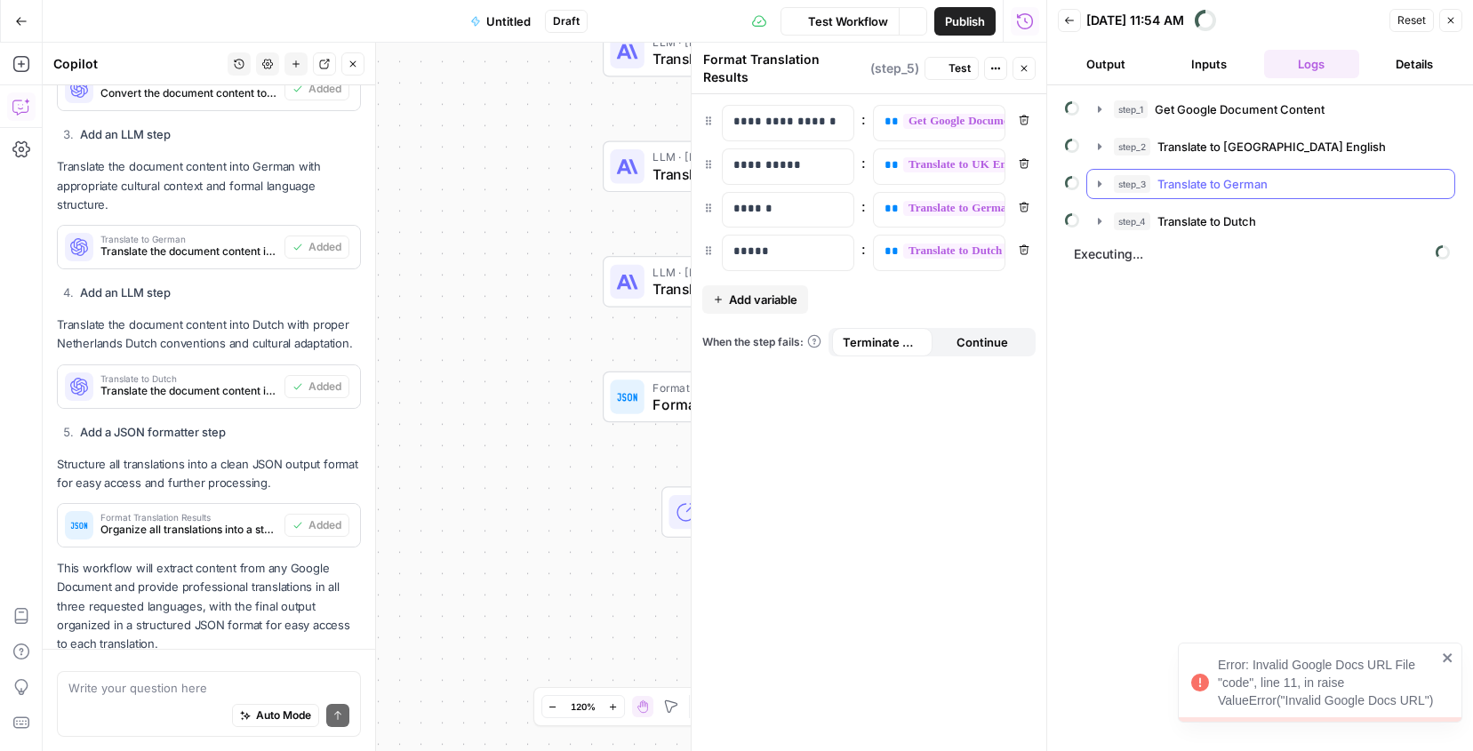
scroll to position [1095, 0]
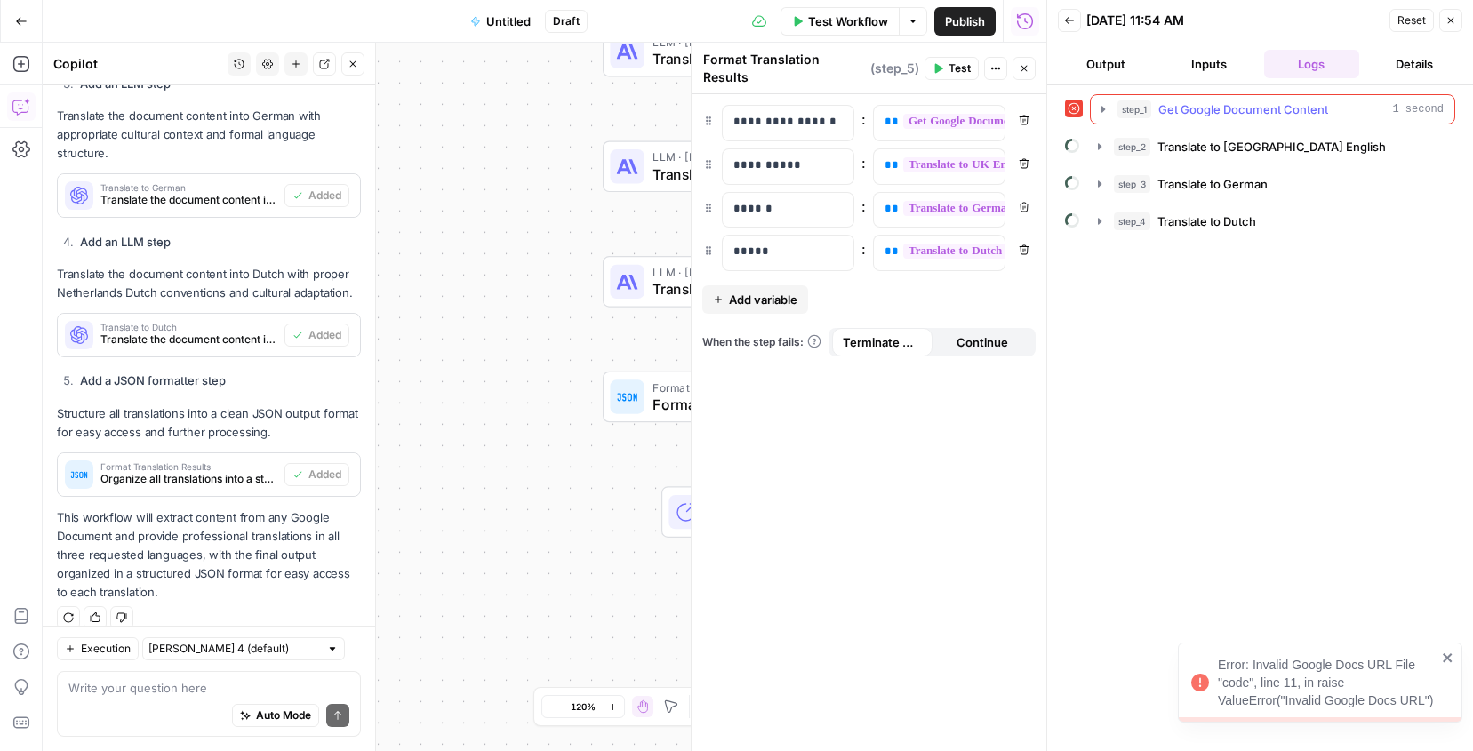
click at [1165, 109] on span "Get Google Document Content" at bounding box center [1244, 109] width 170 height 18
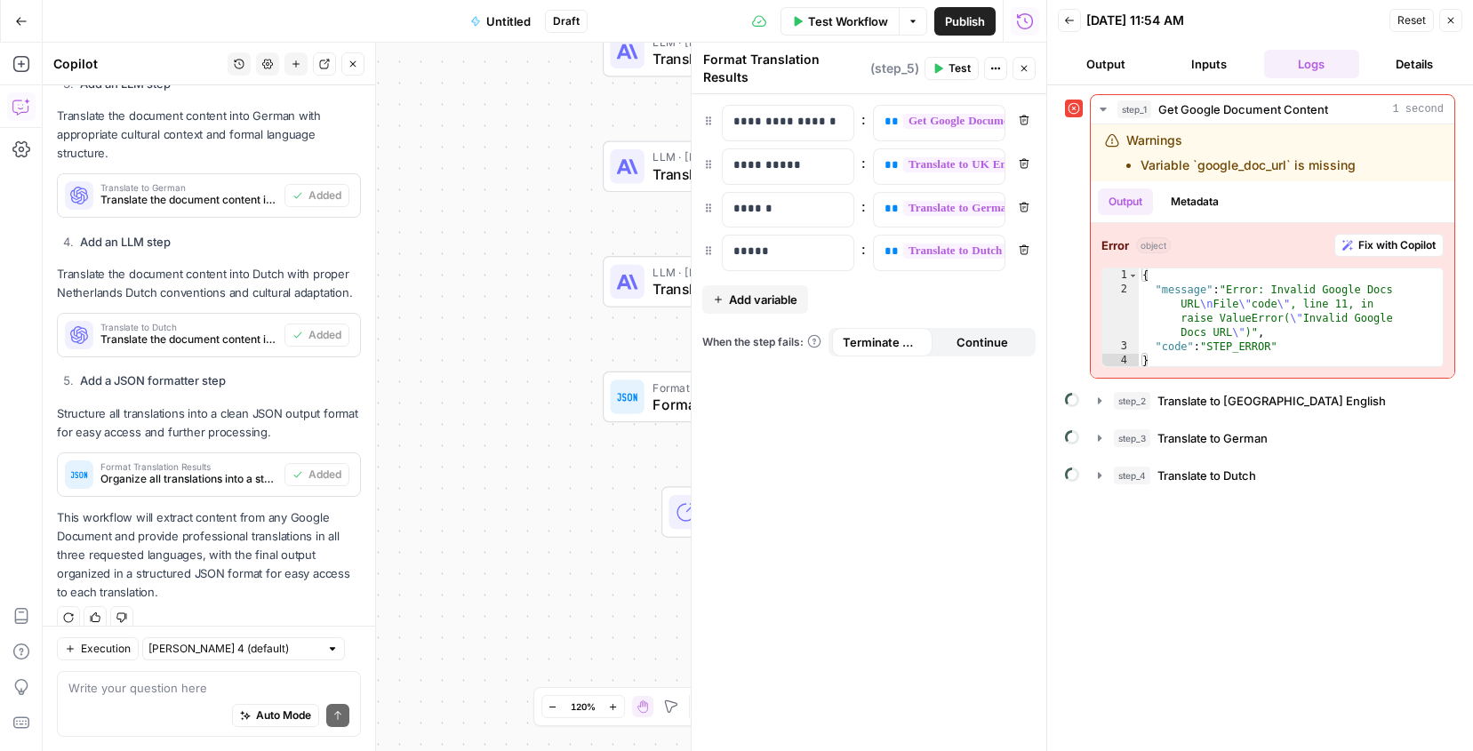
click at [1448, 23] on icon "button" at bounding box center [1451, 20] width 11 height 11
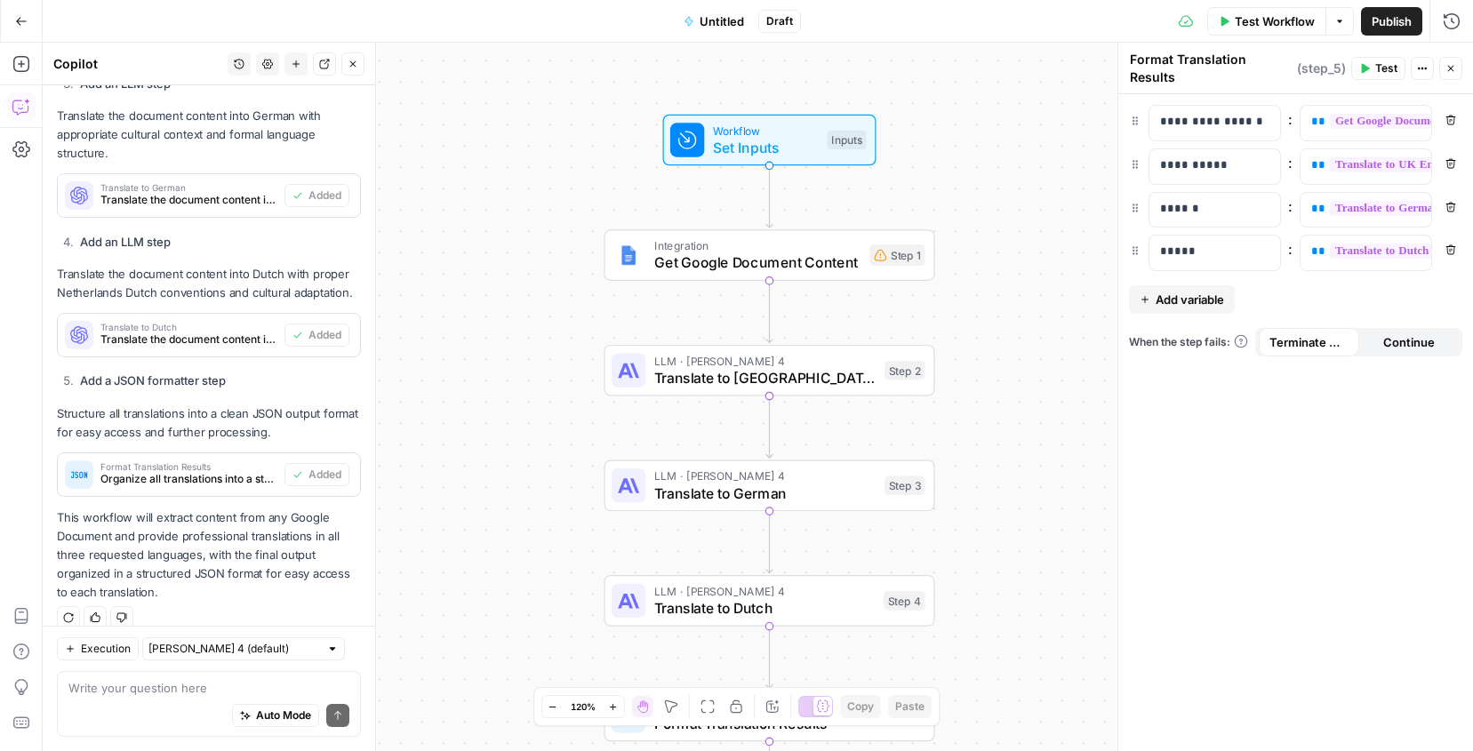
click at [819, 269] on span "Get Google Document Content" at bounding box center [757, 263] width 207 height 21
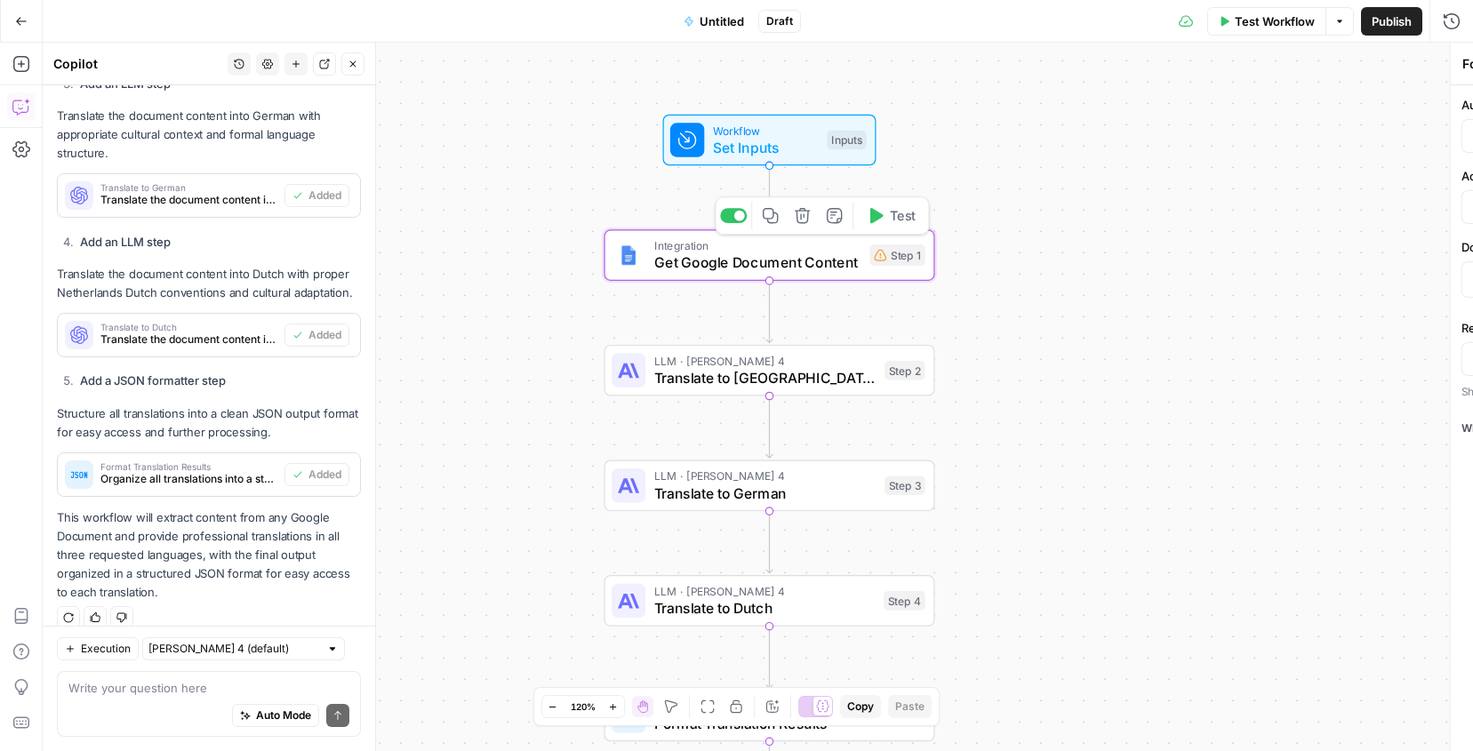
type textarea "Get Google Document Content"
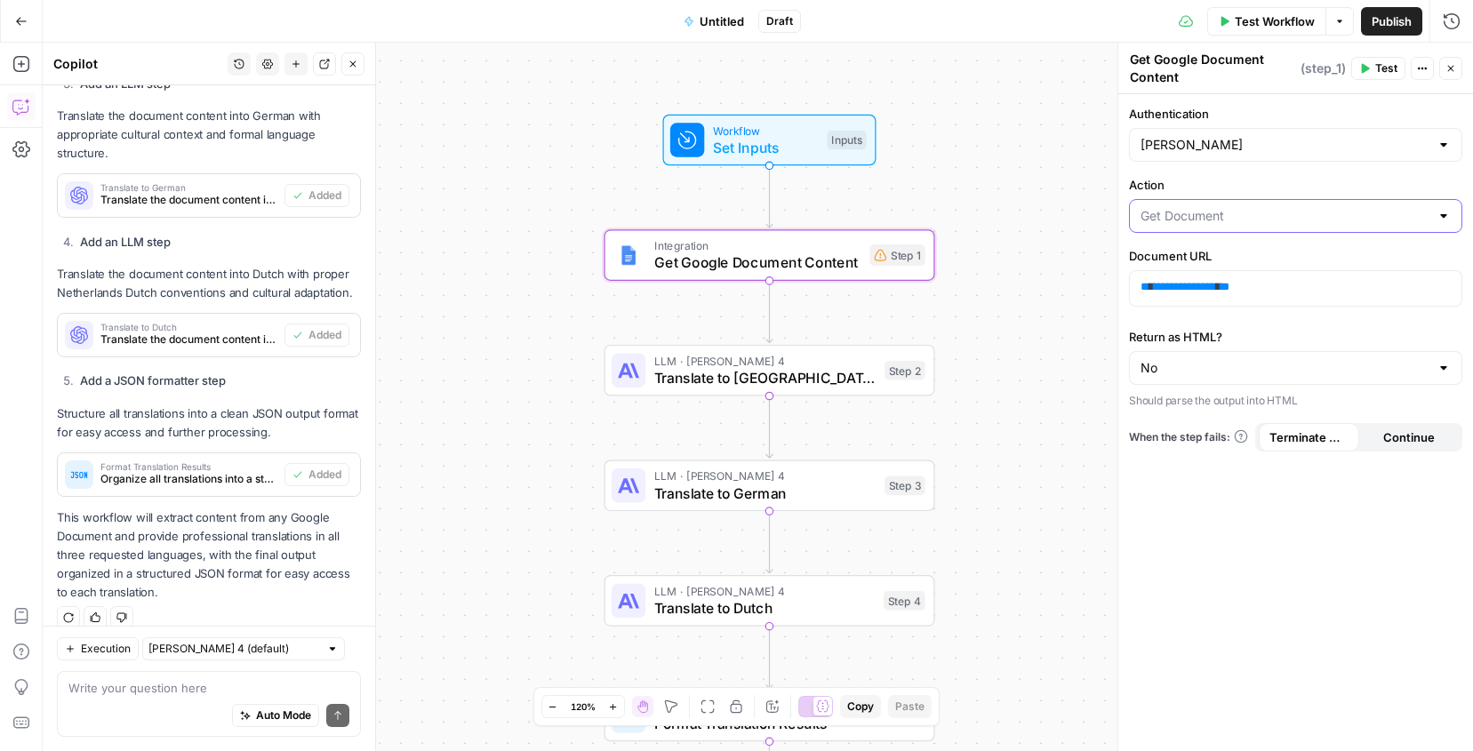
click at [1230, 209] on input "Action" at bounding box center [1285, 216] width 289 height 18
click at [1211, 280] on span "Get Document" at bounding box center [1284, 286] width 280 height 18
type input "Get Document"
click at [1209, 303] on div "**********" at bounding box center [1296, 288] width 332 height 35
click at [1447, 291] on icon "button" at bounding box center [1445, 288] width 9 height 8
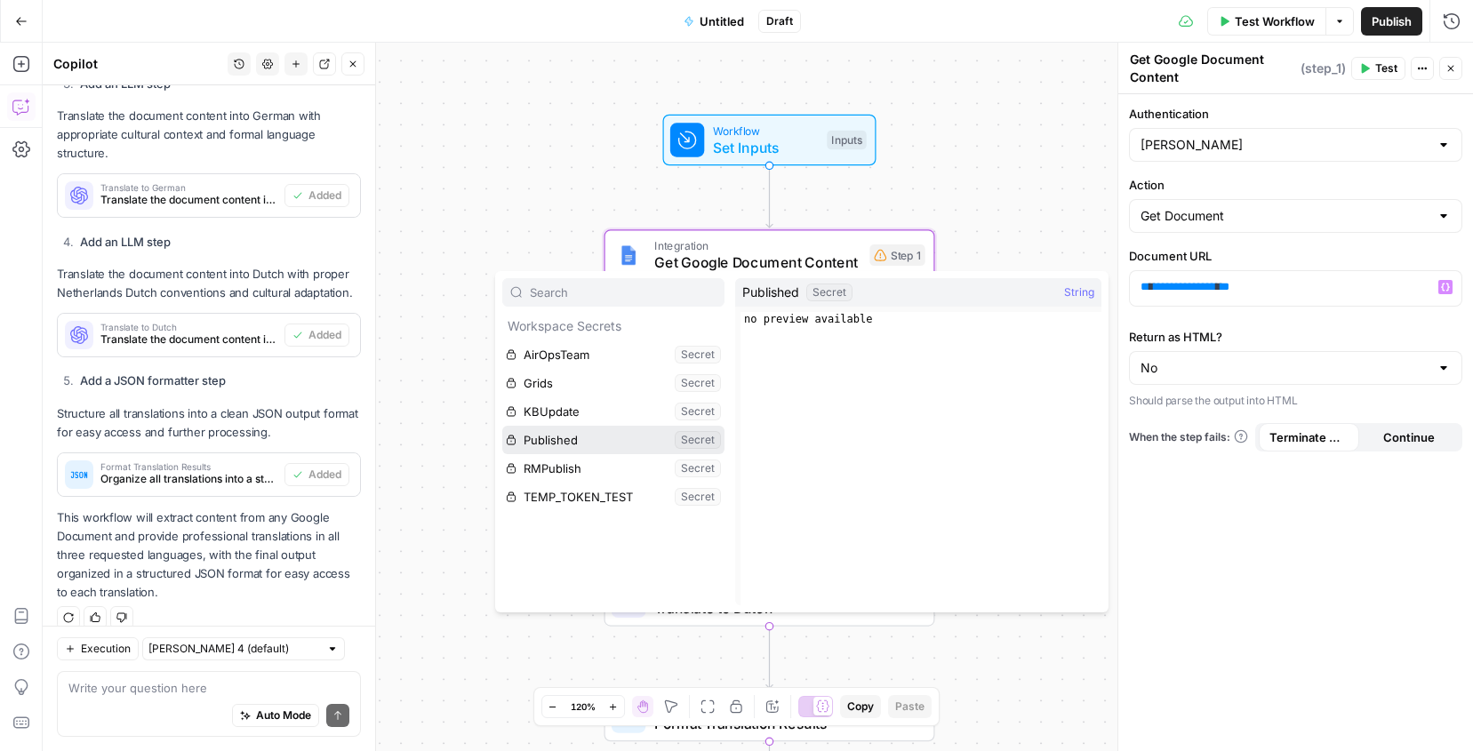
click at [635, 438] on button "Select variable Published" at bounding box center [613, 440] width 222 height 28
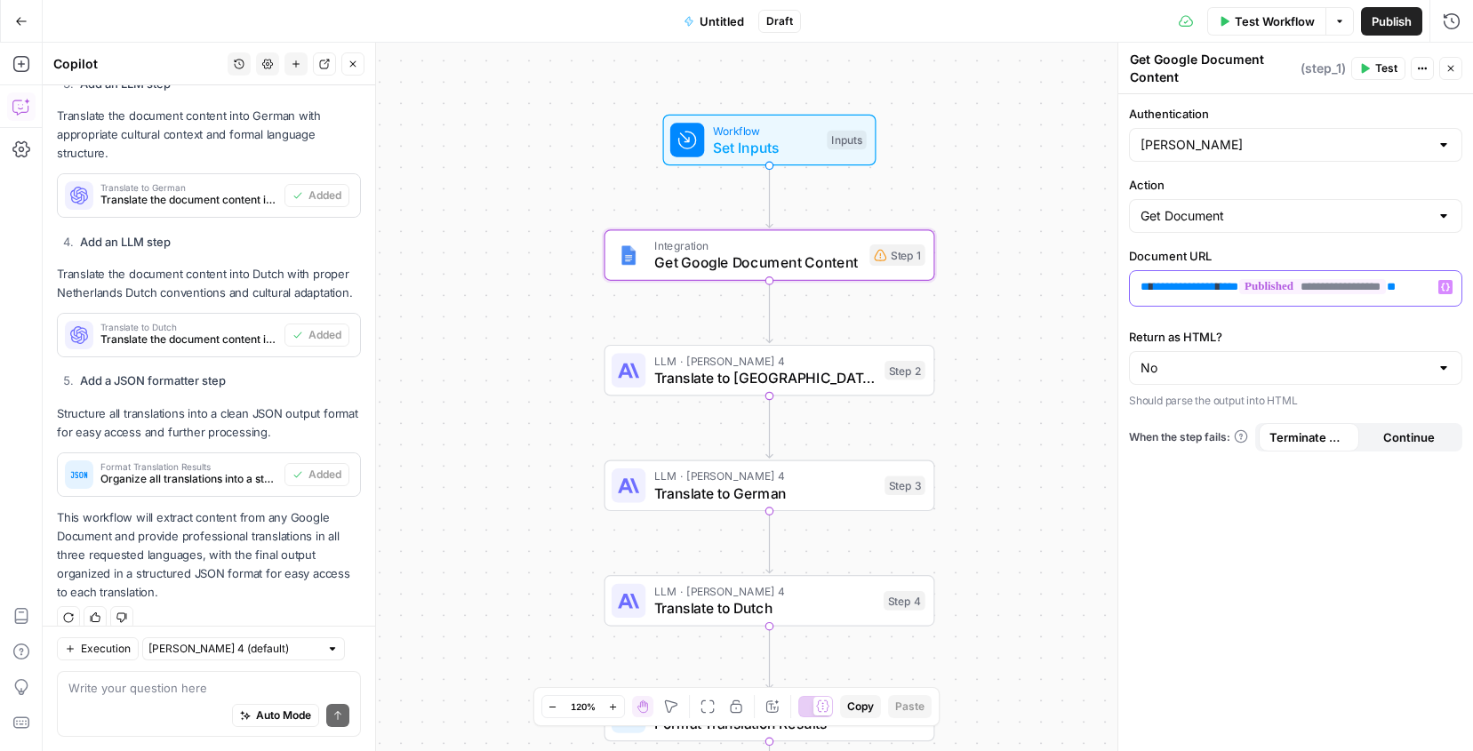
click at [1448, 287] on icon "button" at bounding box center [1445, 288] width 9 height 8
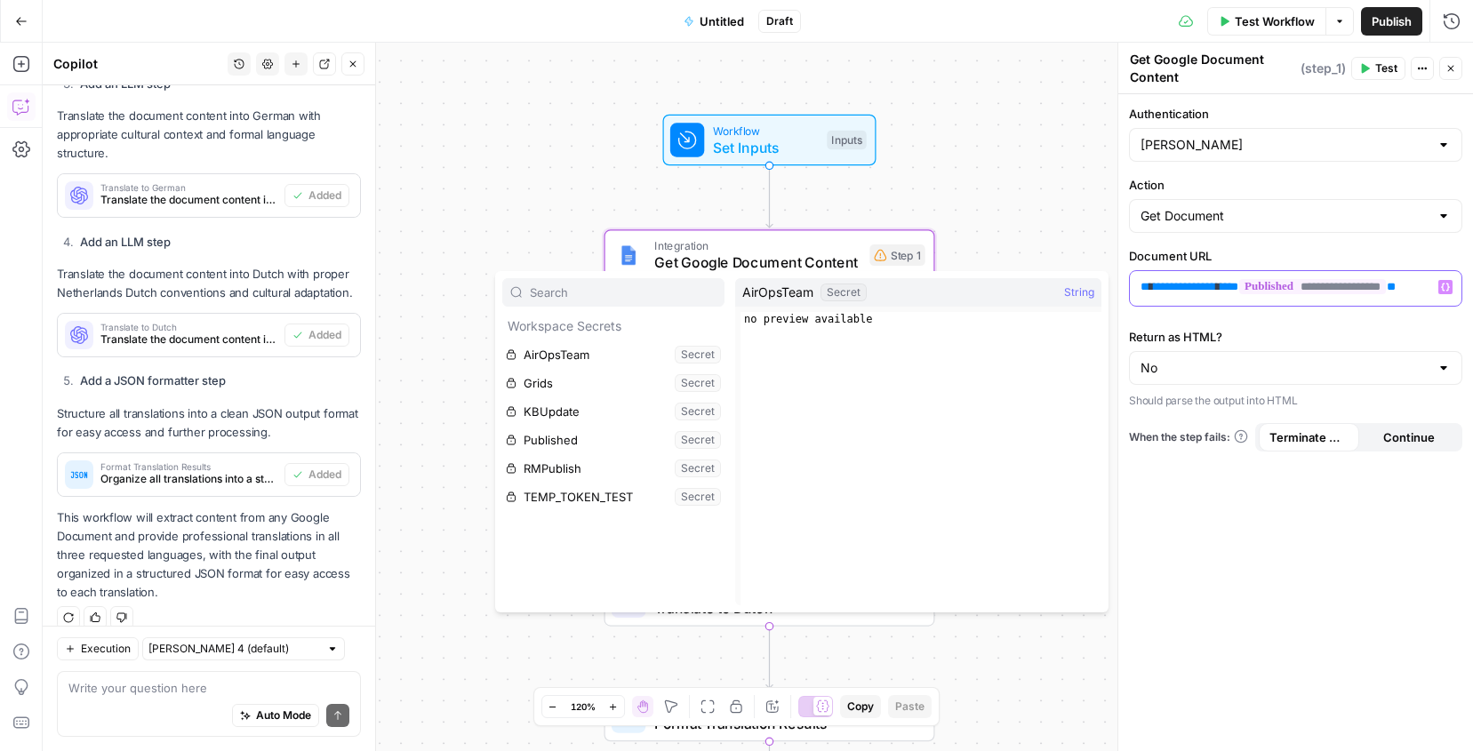
click at [1216, 291] on span "**********" at bounding box center [1185, 287] width 62 height 12
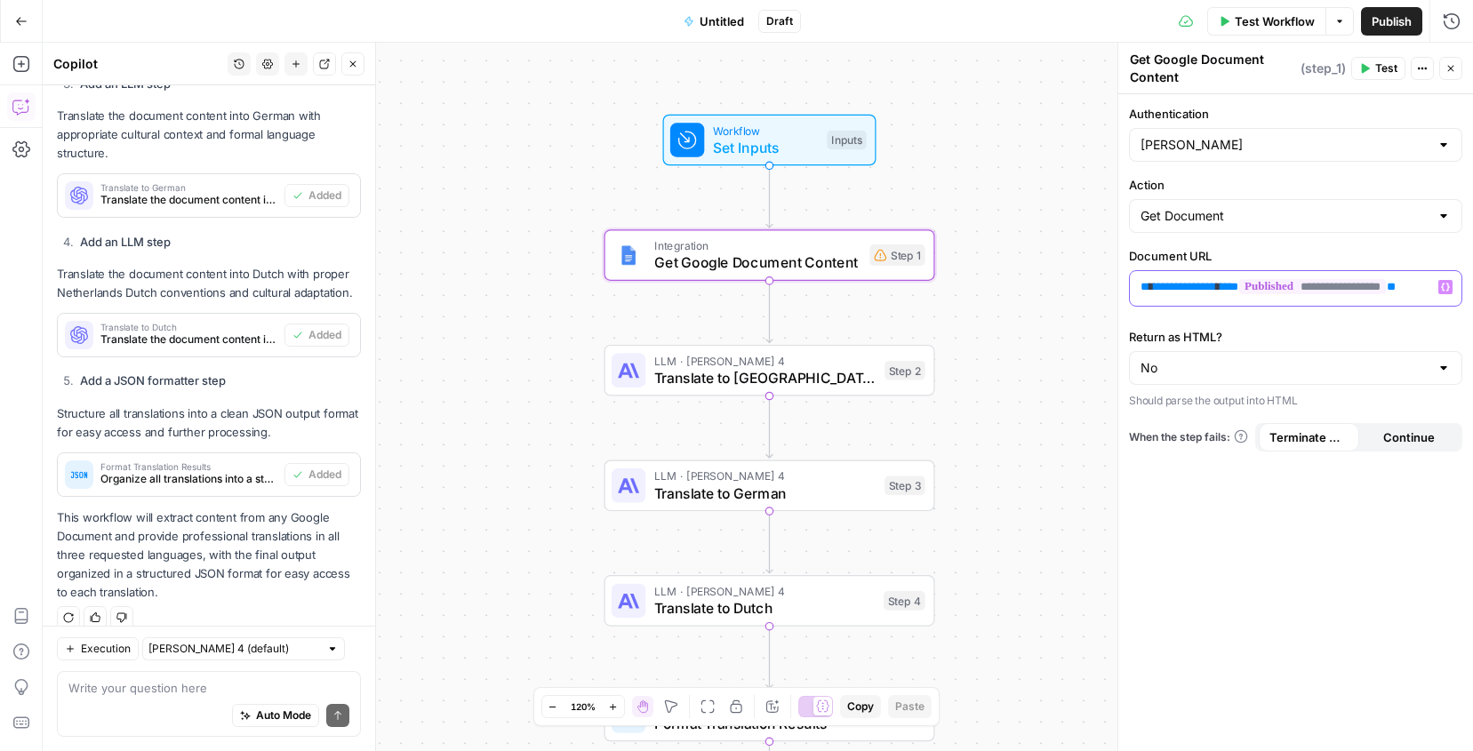
drag, startPoint x: 1248, startPoint y: 286, endPoint x: 1460, endPoint y: 298, distance: 211.9
click at [1460, 298] on div "**********" at bounding box center [1296, 288] width 332 height 35
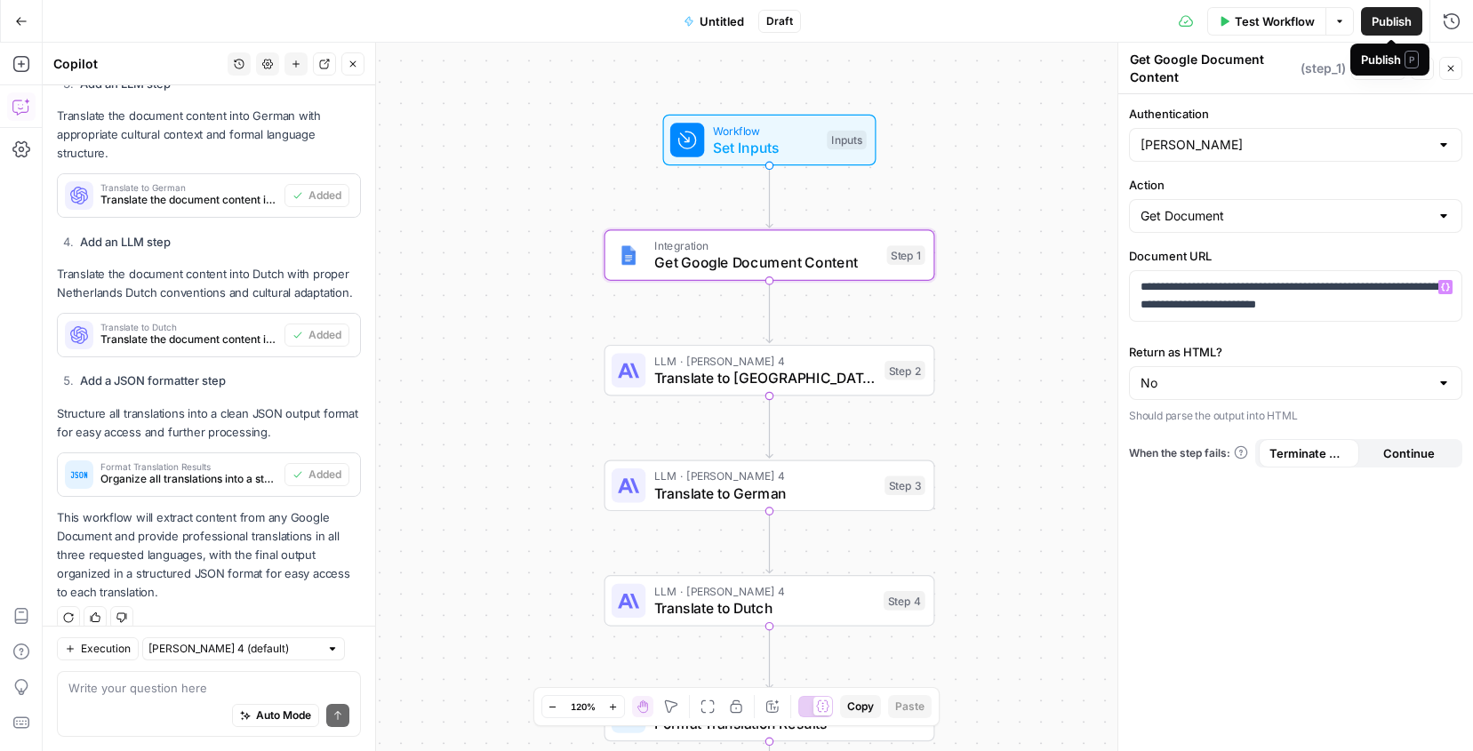
click at [1391, 69] on div "Publish P" at bounding box center [1390, 60] width 79 height 32
click at [1278, 592] on div "**********" at bounding box center [1296, 422] width 355 height 657
click at [1377, 68] on span "Test" at bounding box center [1387, 68] width 22 height 16
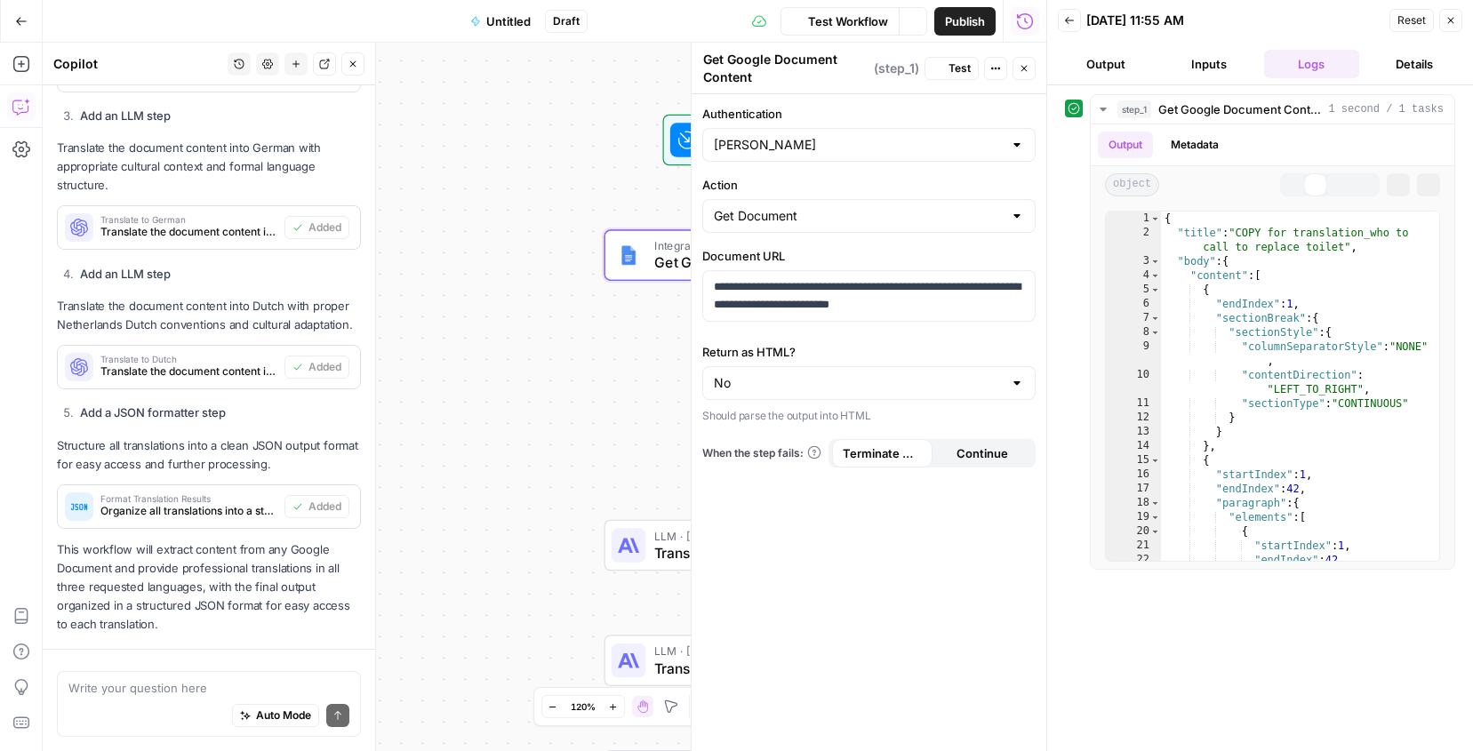
scroll to position [1095, 0]
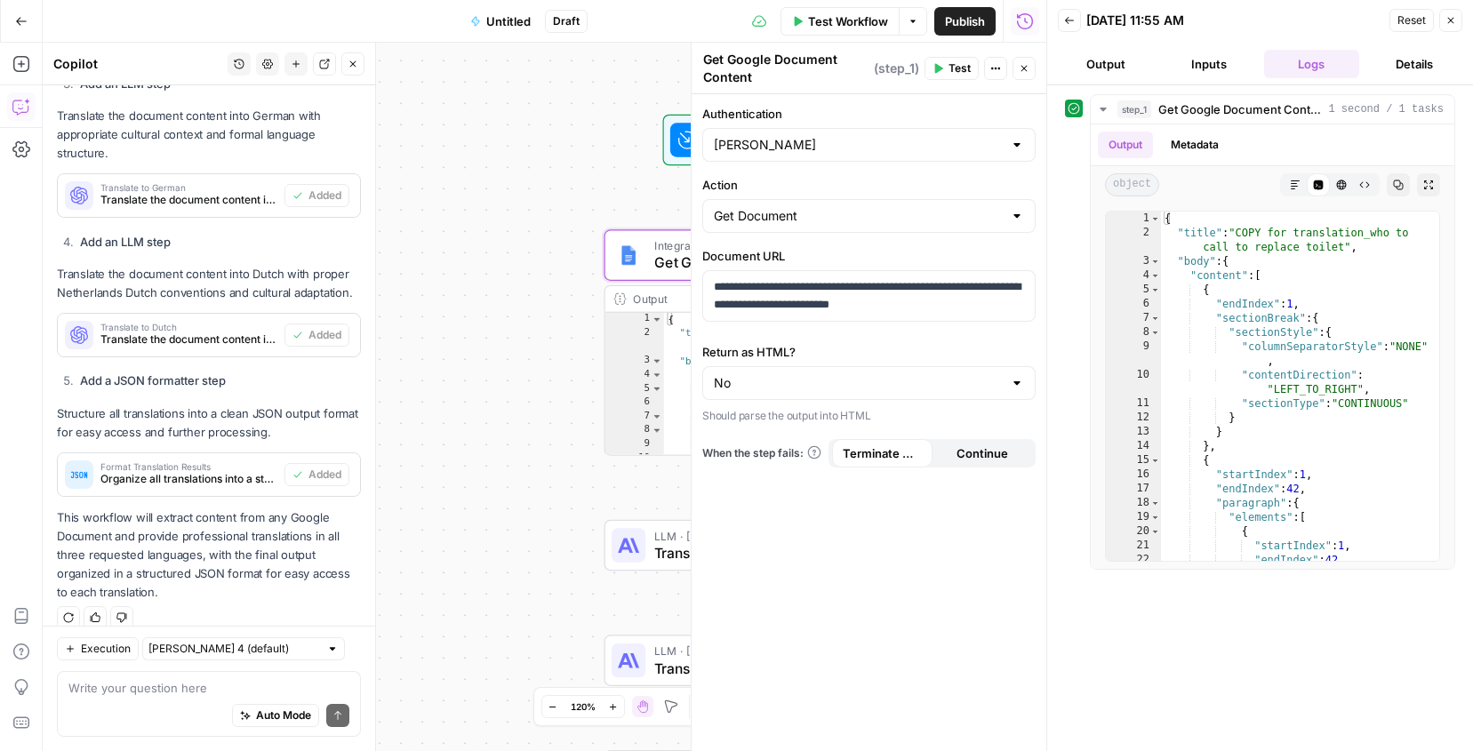
click at [1073, 17] on icon "button" at bounding box center [1069, 20] width 11 height 11
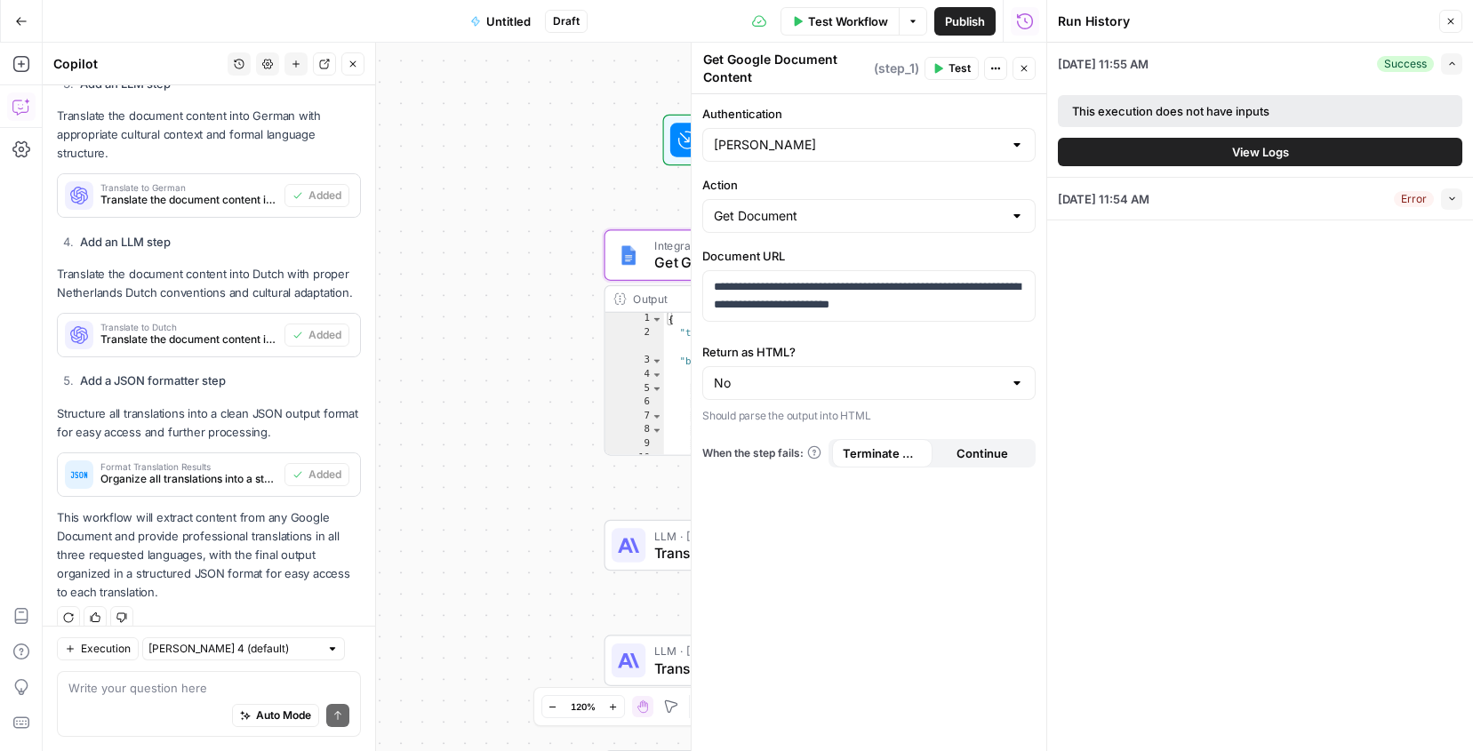
click at [1453, 28] on button "Close" at bounding box center [1451, 21] width 23 height 23
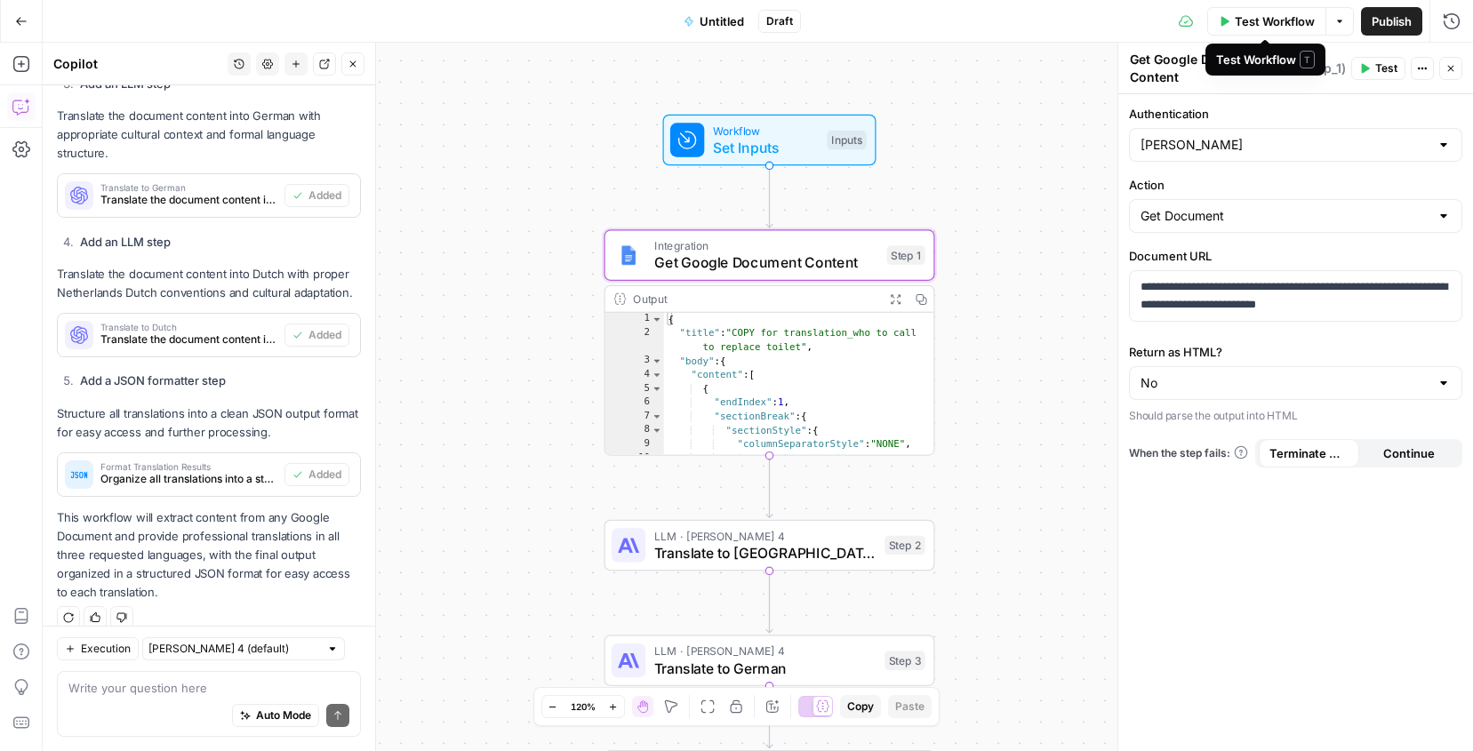
click at [1269, 21] on span "Test Workflow" at bounding box center [1275, 21] width 80 height 18
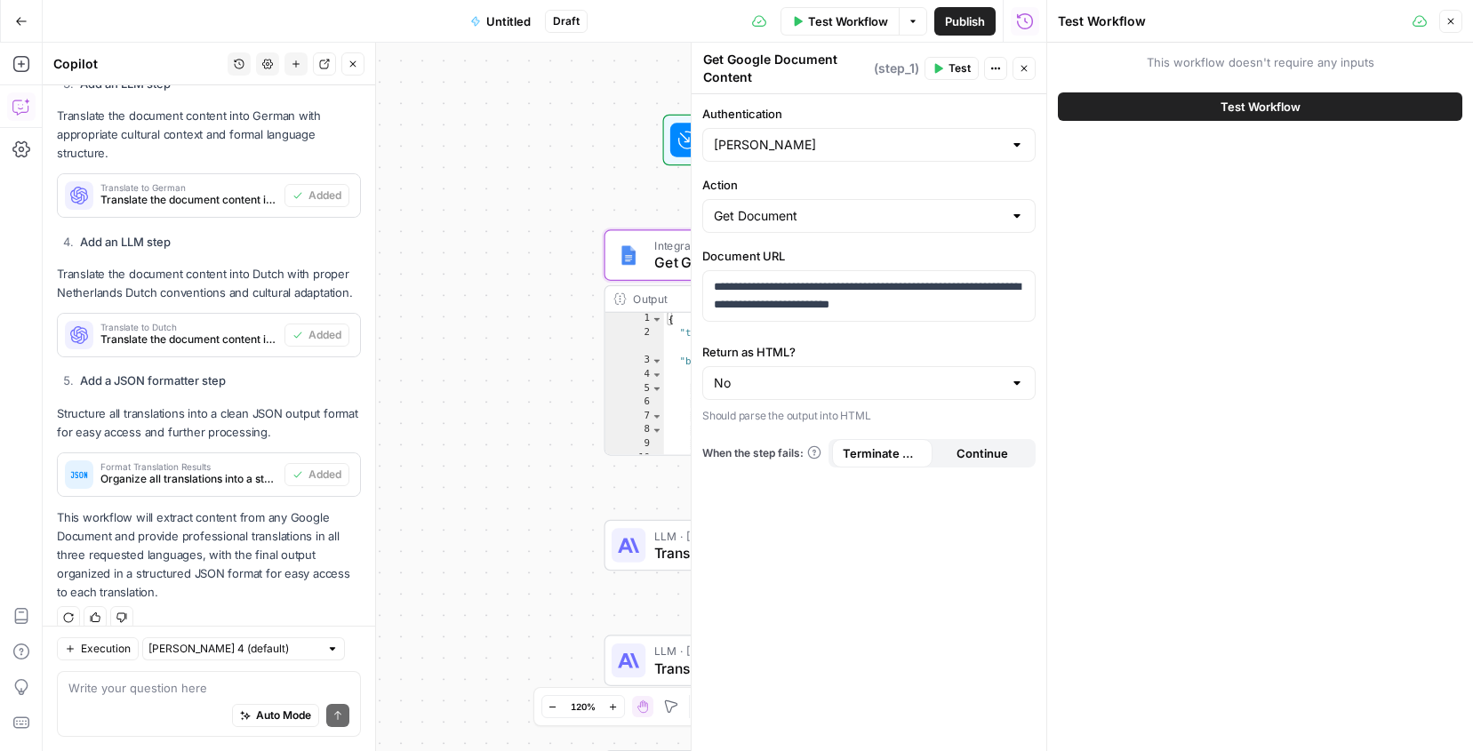
click at [1238, 107] on span "Test Workflow" at bounding box center [1261, 107] width 80 height 18
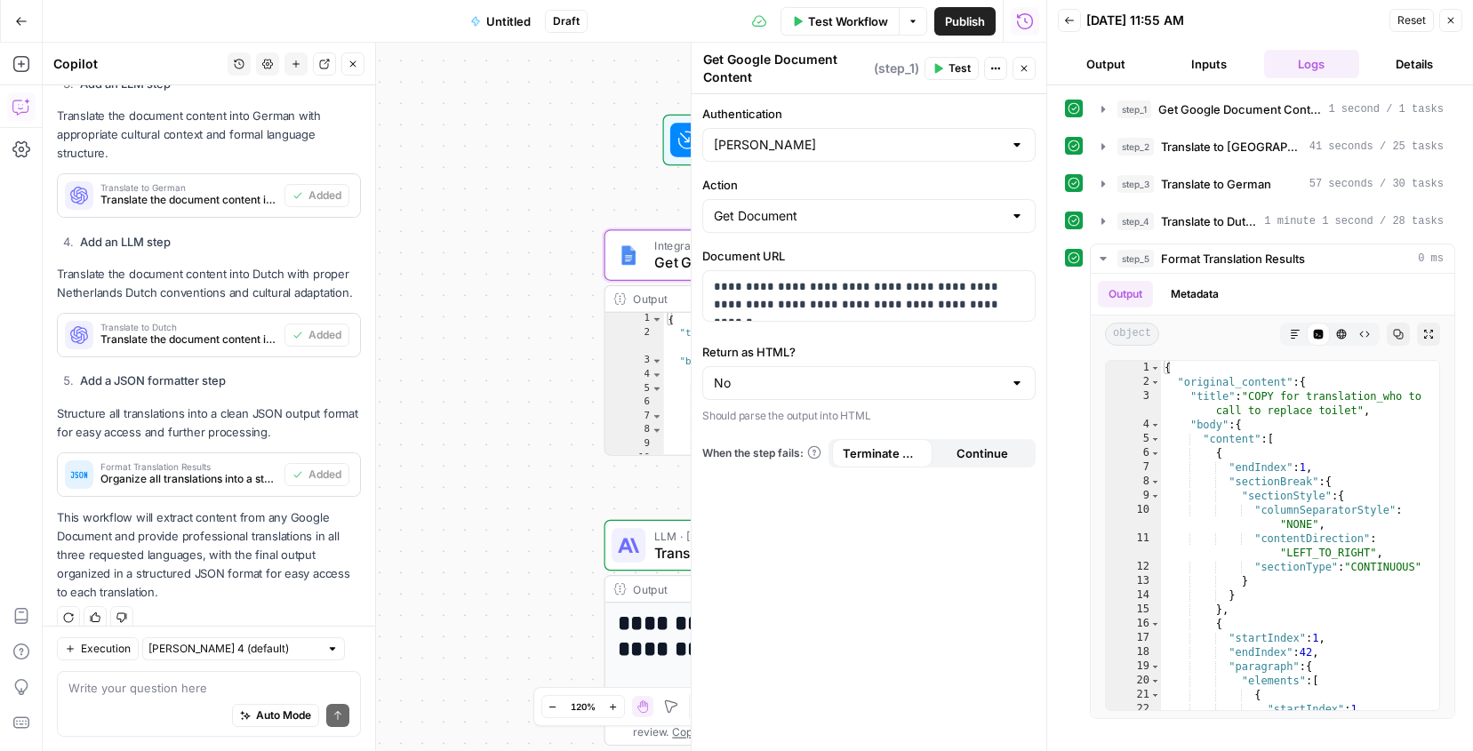
click at [147, 703] on div "Auto Mode Send" at bounding box center [208, 716] width 281 height 39
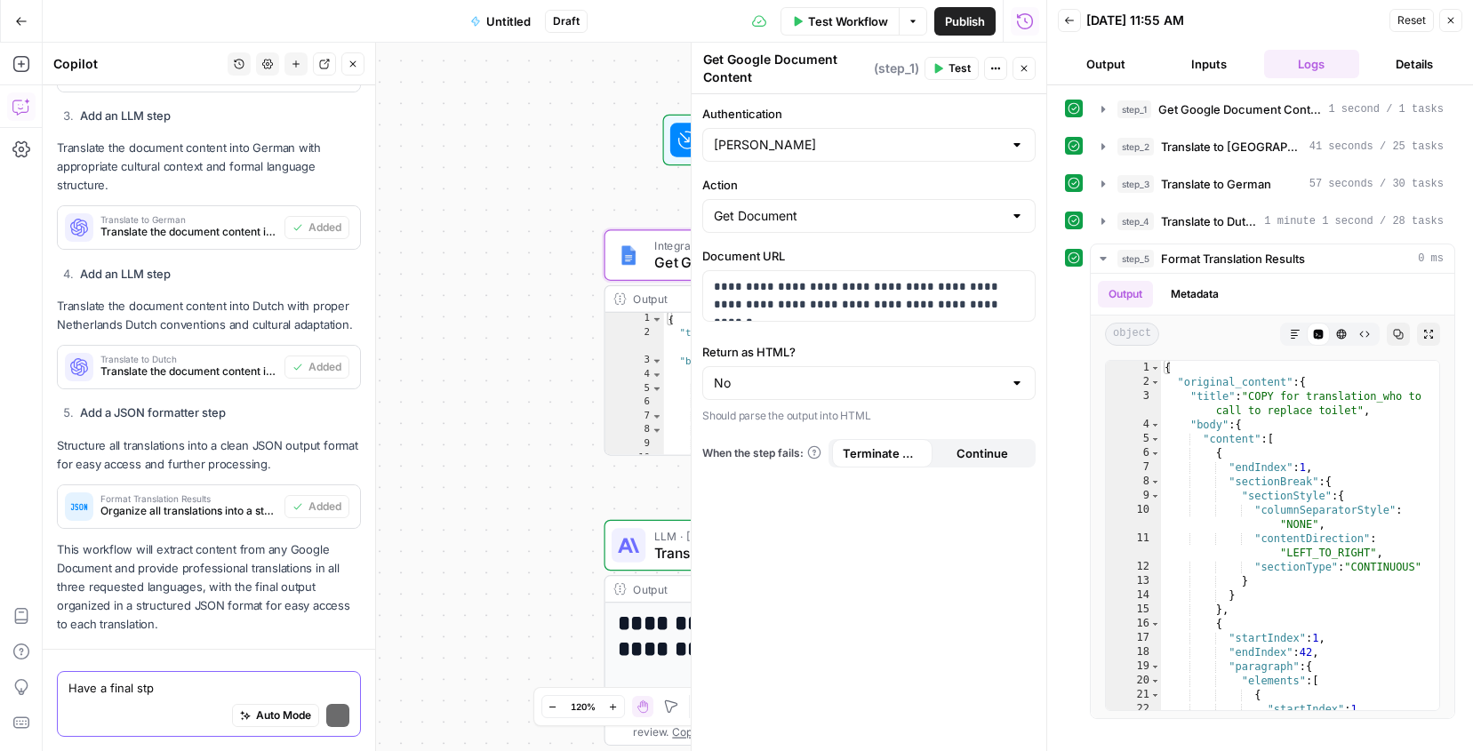
type textarea "Have a final stp"
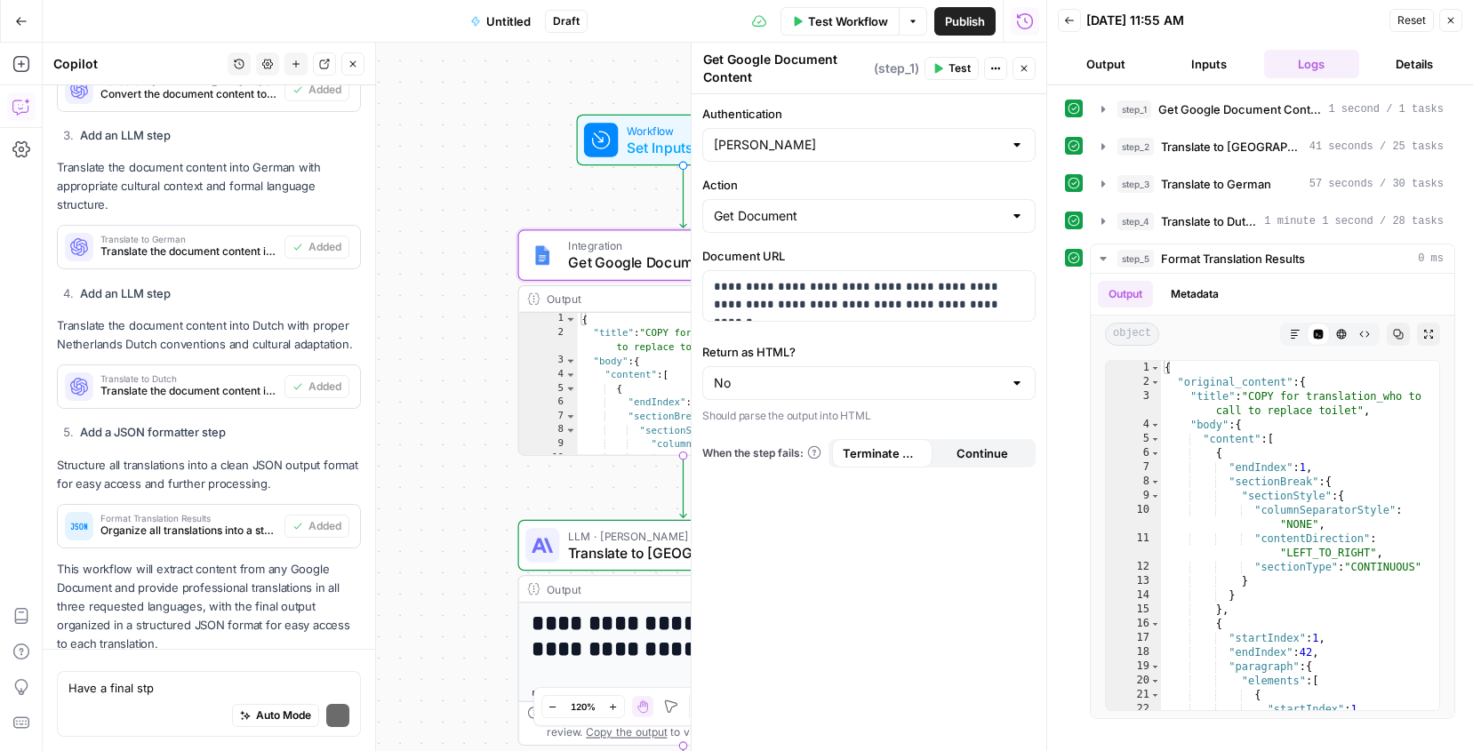
scroll to position [1095, 0]
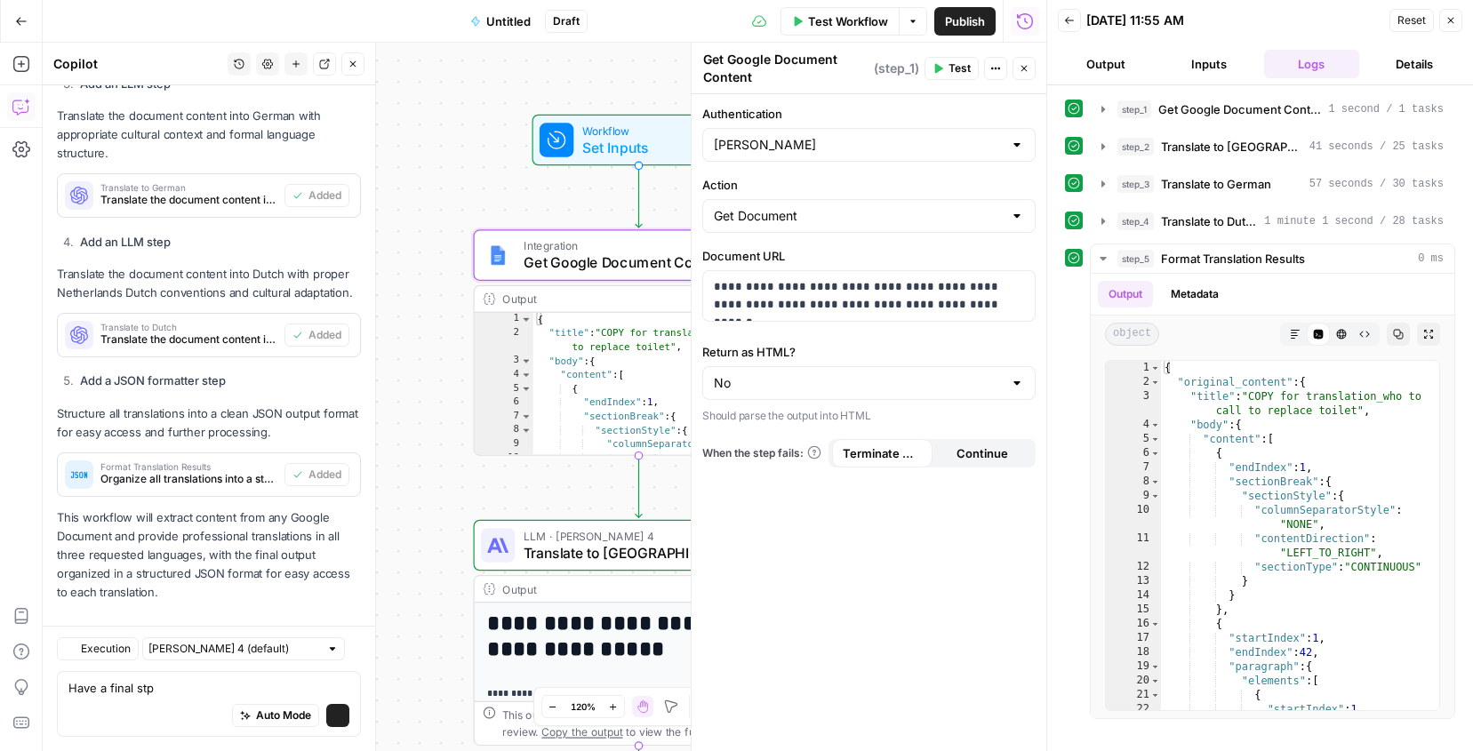
drag, startPoint x: 557, startPoint y: 229, endPoint x: 424, endPoint y: 228, distance: 132.5
click at [424, 228] on div "Workflow Set Inputs Inputs Integration Get Google Document Content Step 1 Outpu…" at bounding box center [545, 397] width 1004 height 709
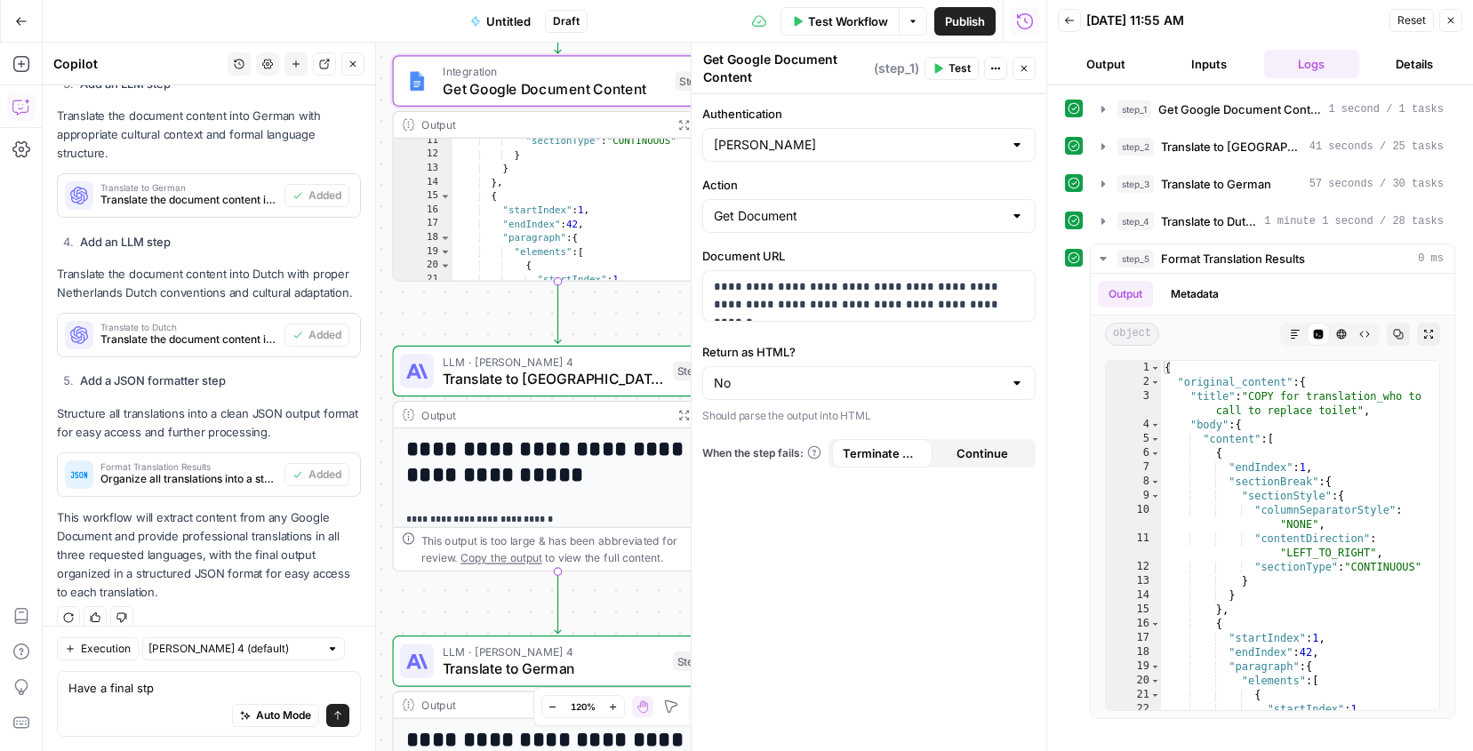
drag, startPoint x: 453, startPoint y: 548, endPoint x: 373, endPoint y: 374, distance: 190.6
click at [373, 374] on body "**********" at bounding box center [736, 375] width 1473 height 751
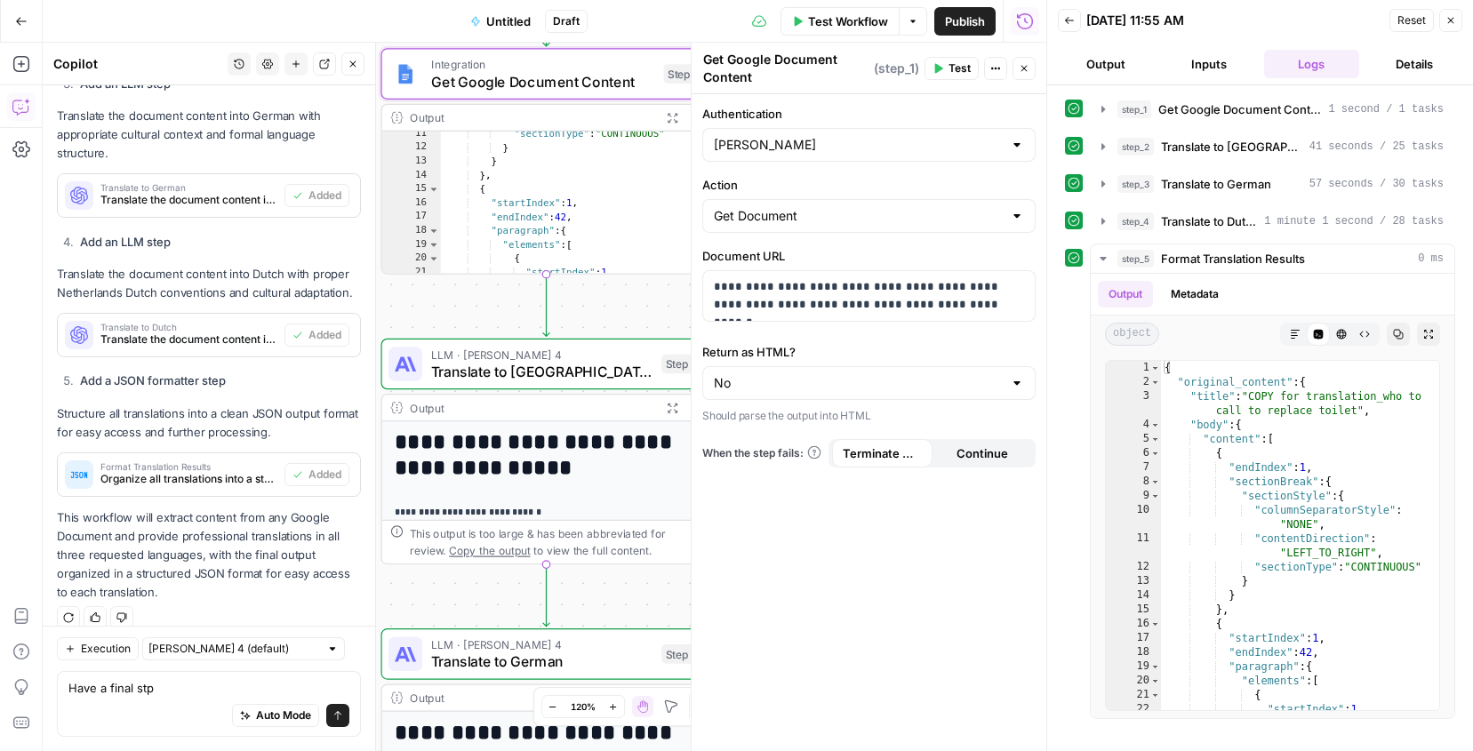
drag, startPoint x: 622, startPoint y: 596, endPoint x: 610, endPoint y: 590, distance: 13.1
click at [610, 590] on div "Workflow Set Inputs Inputs Integration Get Google Document Content Step 1 Outpu…" at bounding box center [545, 397] width 1004 height 709
click at [473, 550] on span "Copy the output" at bounding box center [489, 551] width 81 height 12
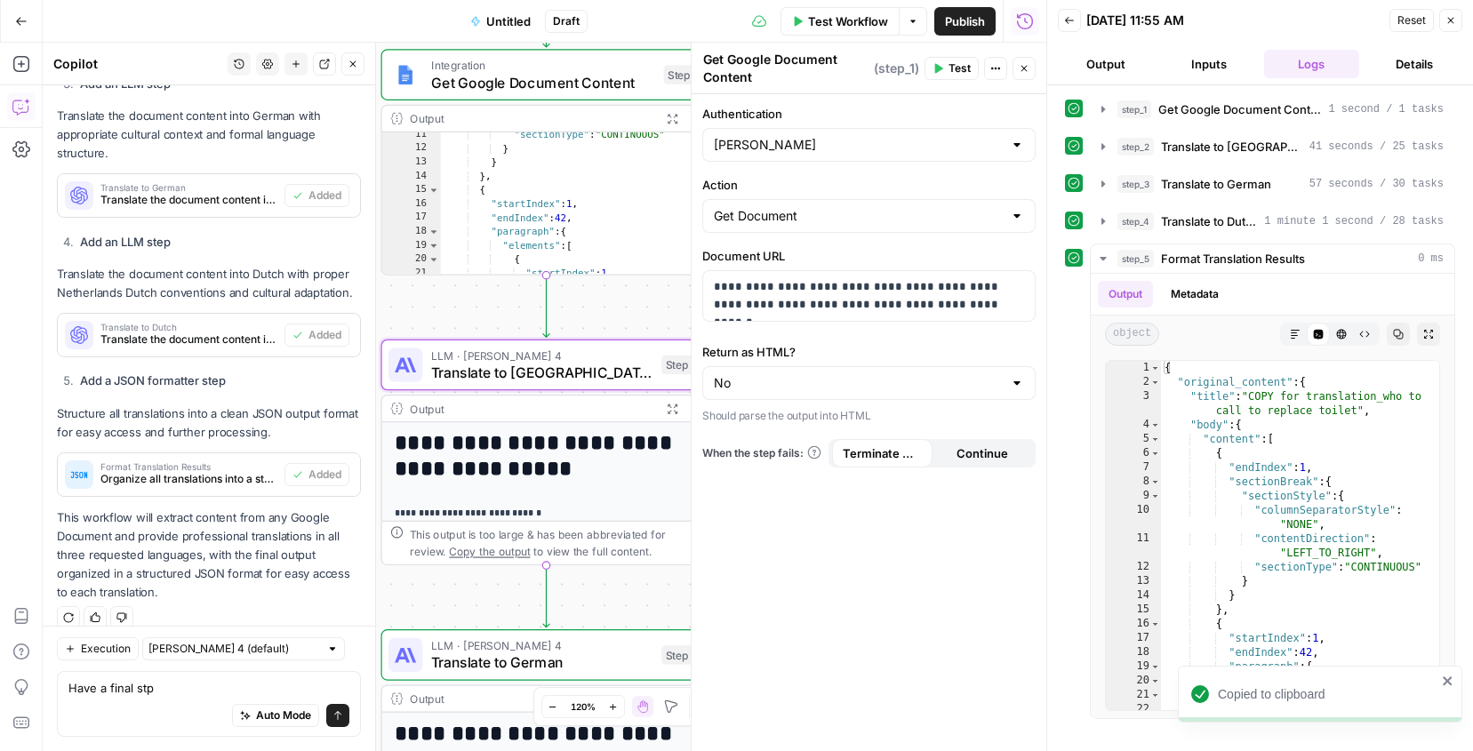
click at [475, 551] on span "Copy the output" at bounding box center [489, 551] width 81 height 12
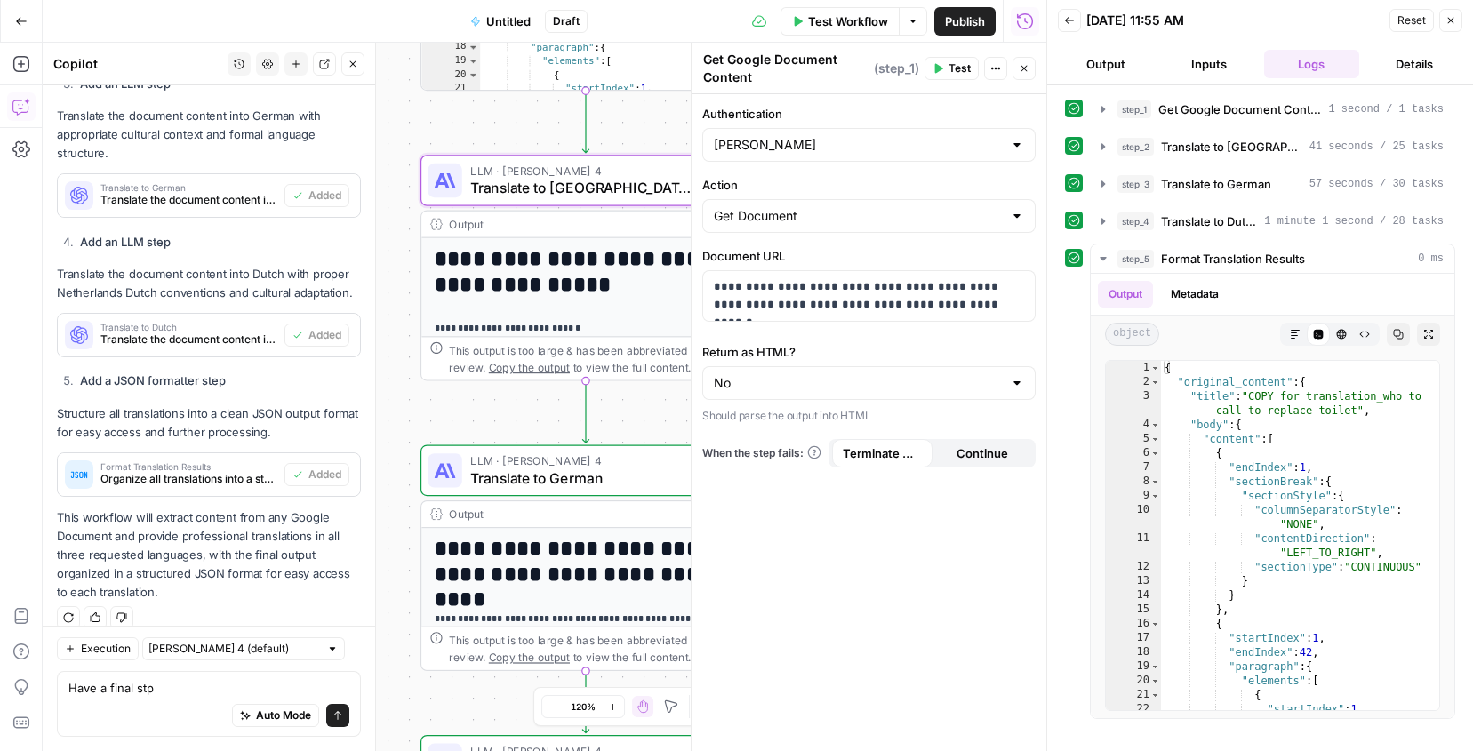
drag, startPoint x: 485, startPoint y: 296, endPoint x: 523, endPoint y: 121, distance: 179.1
click at [524, 121] on div "Workflow Set Inputs Inputs Integration Get Google Document Content Step 1 Outpu…" at bounding box center [545, 397] width 1004 height 709
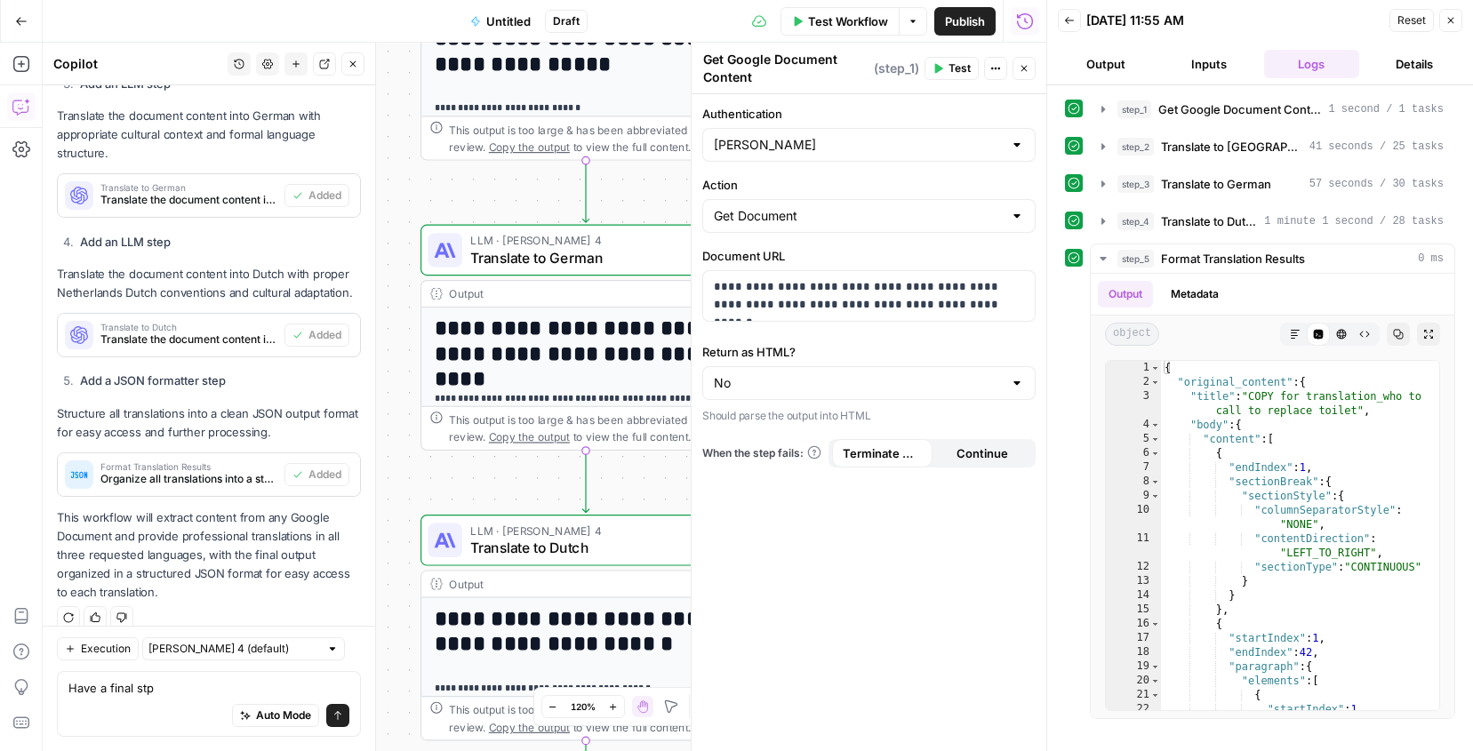
drag, startPoint x: 505, startPoint y: 424, endPoint x: 506, endPoint y: 204, distance: 220.5
click at [506, 204] on div "Workflow Set Inputs Inputs Integration Get Google Document Content Step 1 Outpu…" at bounding box center [545, 397] width 1004 height 709
click at [500, 437] on span "Copy the output" at bounding box center [529, 436] width 81 height 12
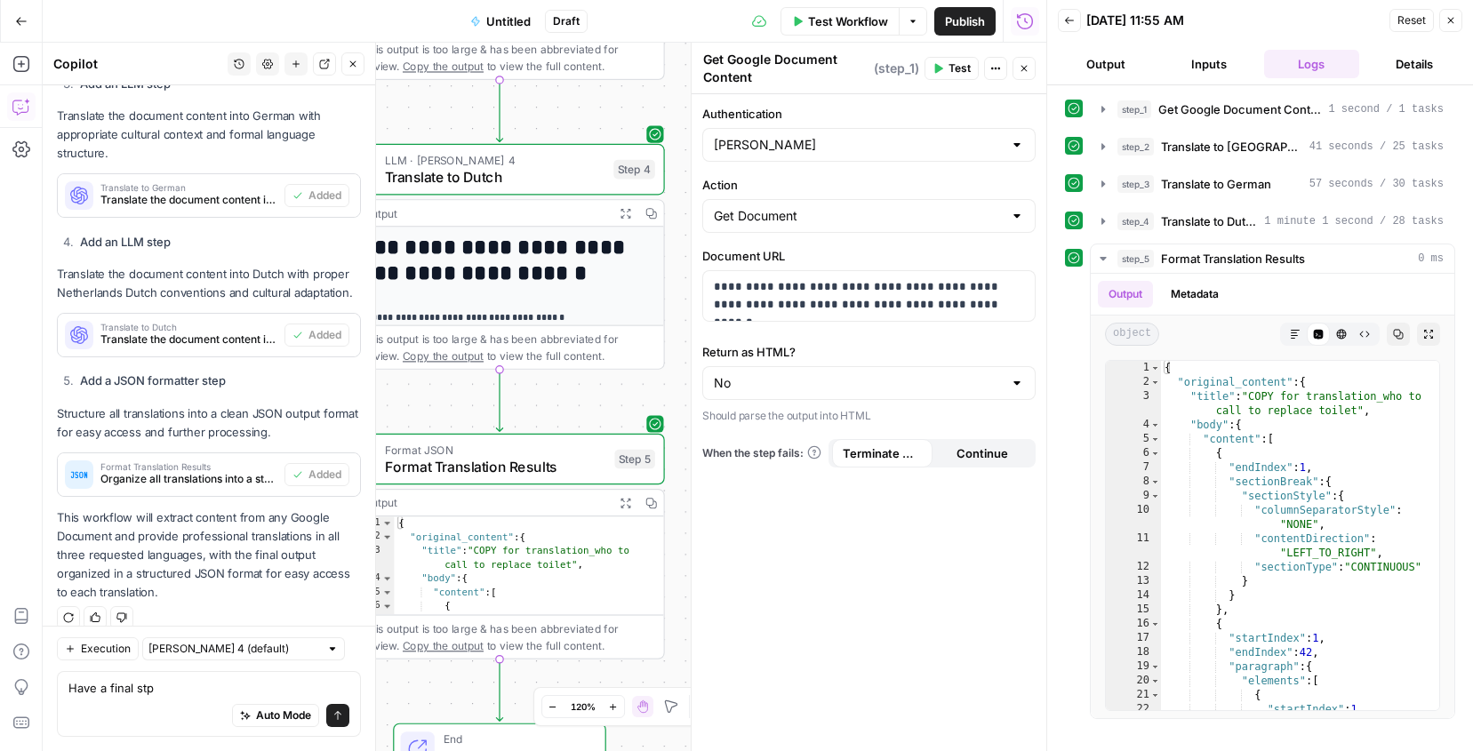
drag, startPoint x: 442, startPoint y: 627, endPoint x: 387, endPoint y: 687, distance: 81.8
click at [387, 688] on div "Workflow Set Inputs Inputs Integration Get Google Document Content Step 1 Outpu…" at bounding box center [545, 397] width 1004 height 709
click at [651, 212] on icon "button" at bounding box center [652, 212] width 12 height 12
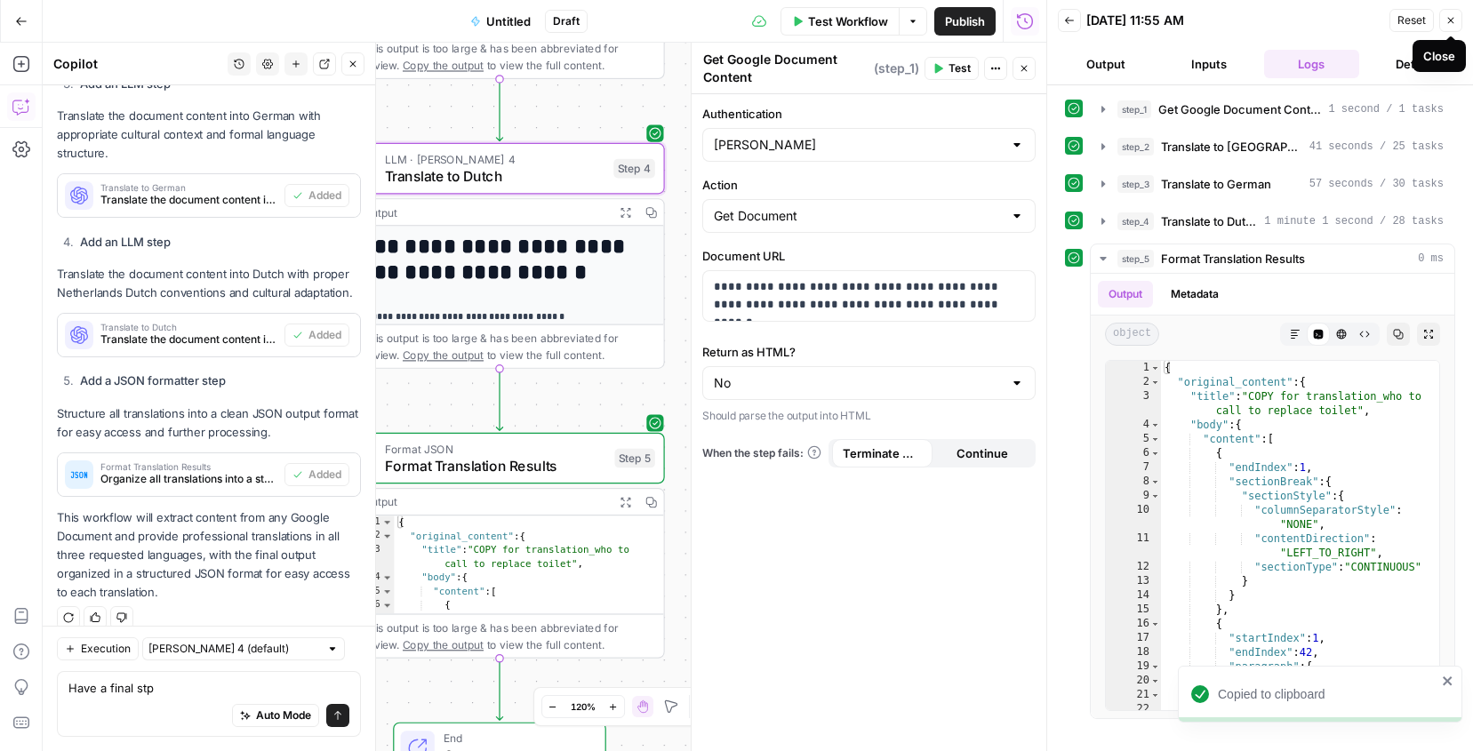
click at [1457, 27] on button "Close" at bounding box center [1451, 20] width 23 height 23
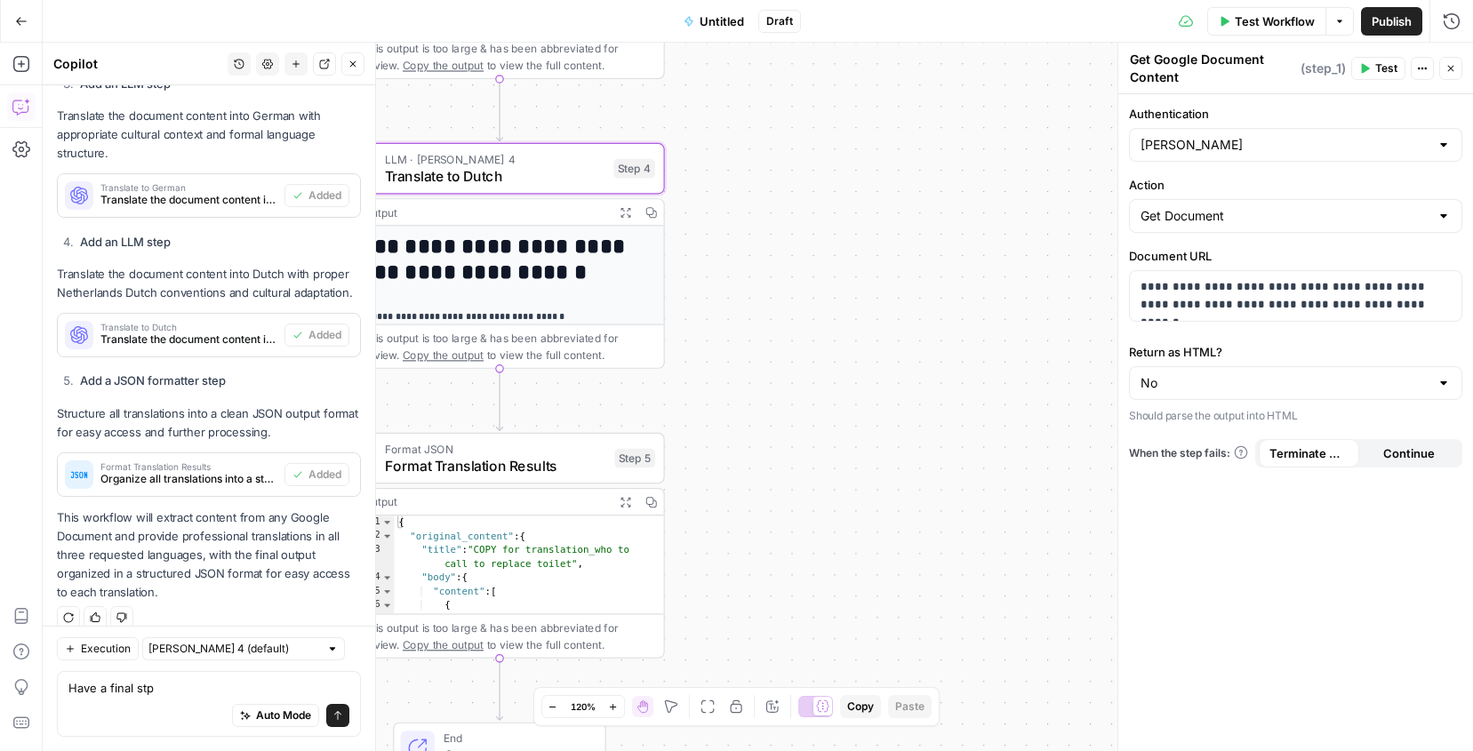
click at [720, 26] on span "Untitled" at bounding box center [722, 21] width 44 height 18
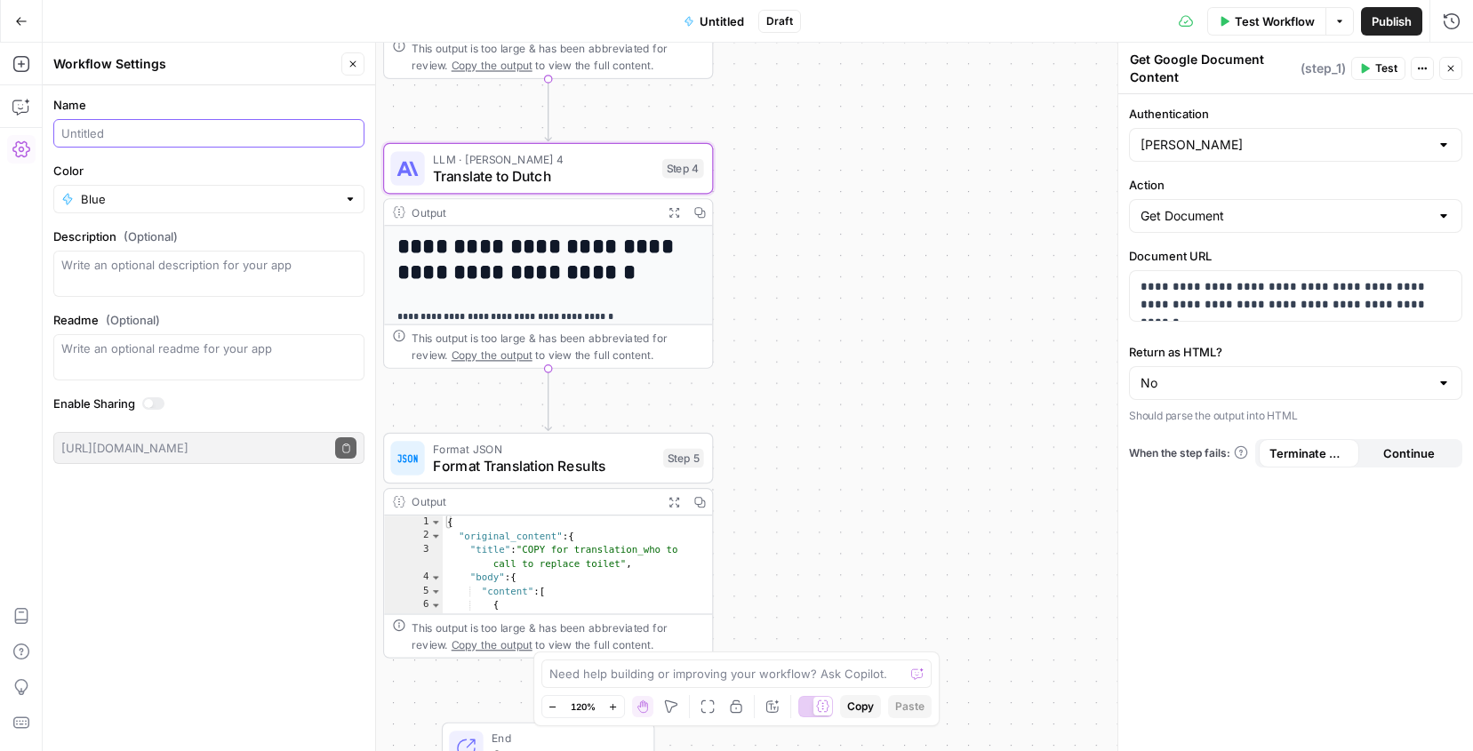
click at [177, 138] on input "Name" at bounding box center [208, 133] width 295 height 18
type input "WIP Article Translation"
click at [163, 197] on input "Color" at bounding box center [209, 199] width 256 height 18
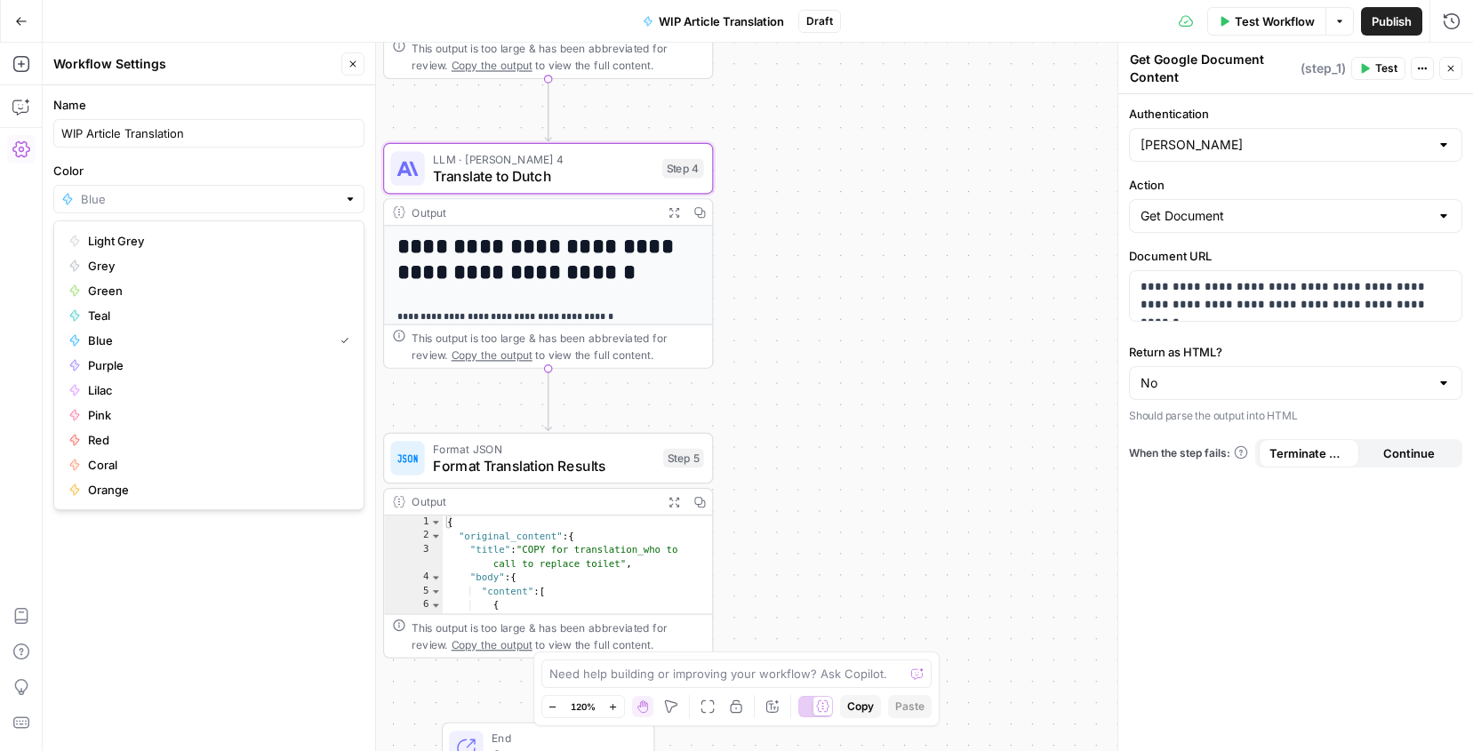
type input "Blue"
click at [181, 168] on label "Color" at bounding box center [208, 171] width 311 height 18
click at [181, 190] on input "Blue" at bounding box center [209, 199] width 256 height 18
type input "Blue"
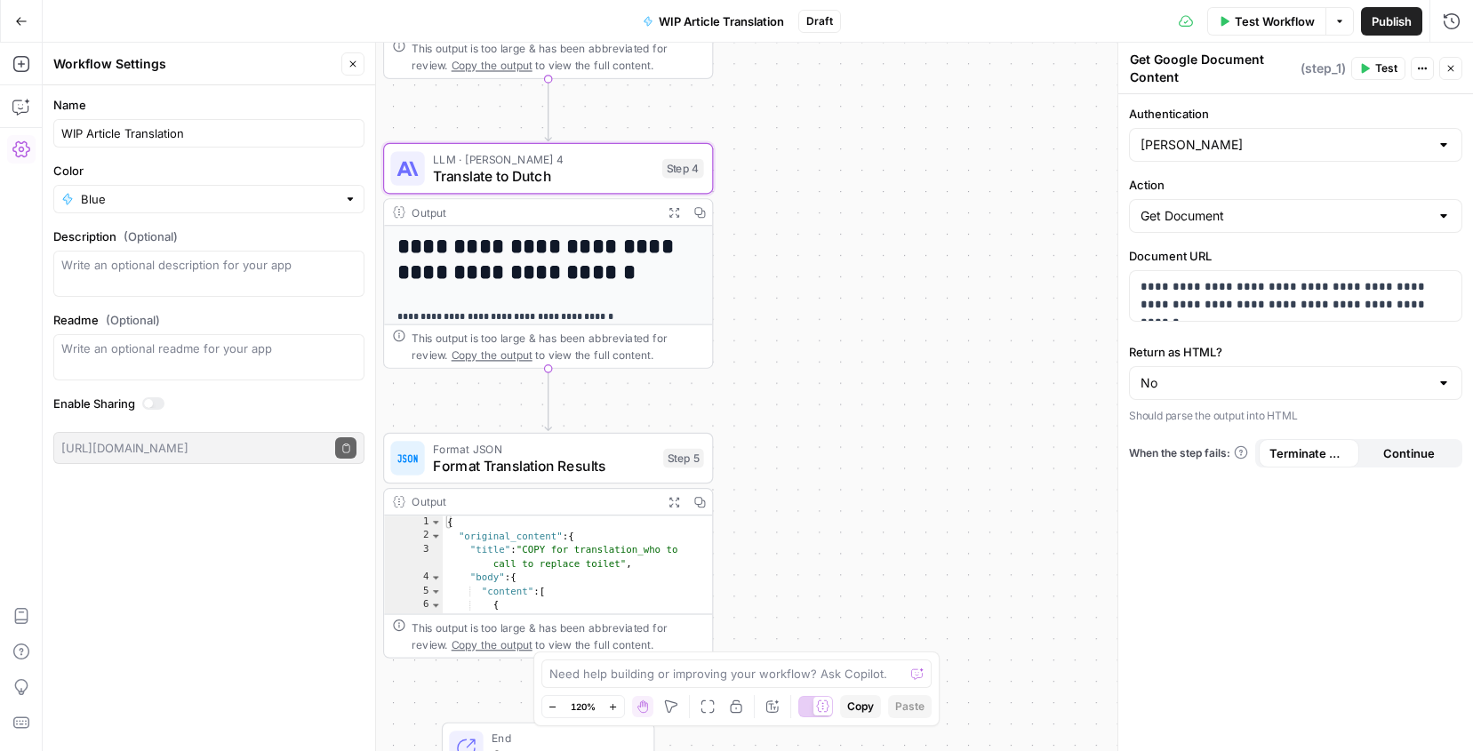
click at [206, 658] on div "Name WIP Article Translation Color Blue Description (Optional) Readme (Optional…" at bounding box center [209, 418] width 333 height 666
click at [210, 618] on div "Name WIP Article Translation Color Blue Description (Optional) Readme (Optional…" at bounding box center [209, 418] width 333 height 666
click at [148, 405] on div at bounding box center [148, 403] width 9 height 9
click at [156, 400] on div at bounding box center [158, 403] width 9 height 9
click at [191, 558] on div "Name WIP Article Translation Color Blue Description (Optional) Readme (Optional…" at bounding box center [209, 418] width 333 height 666
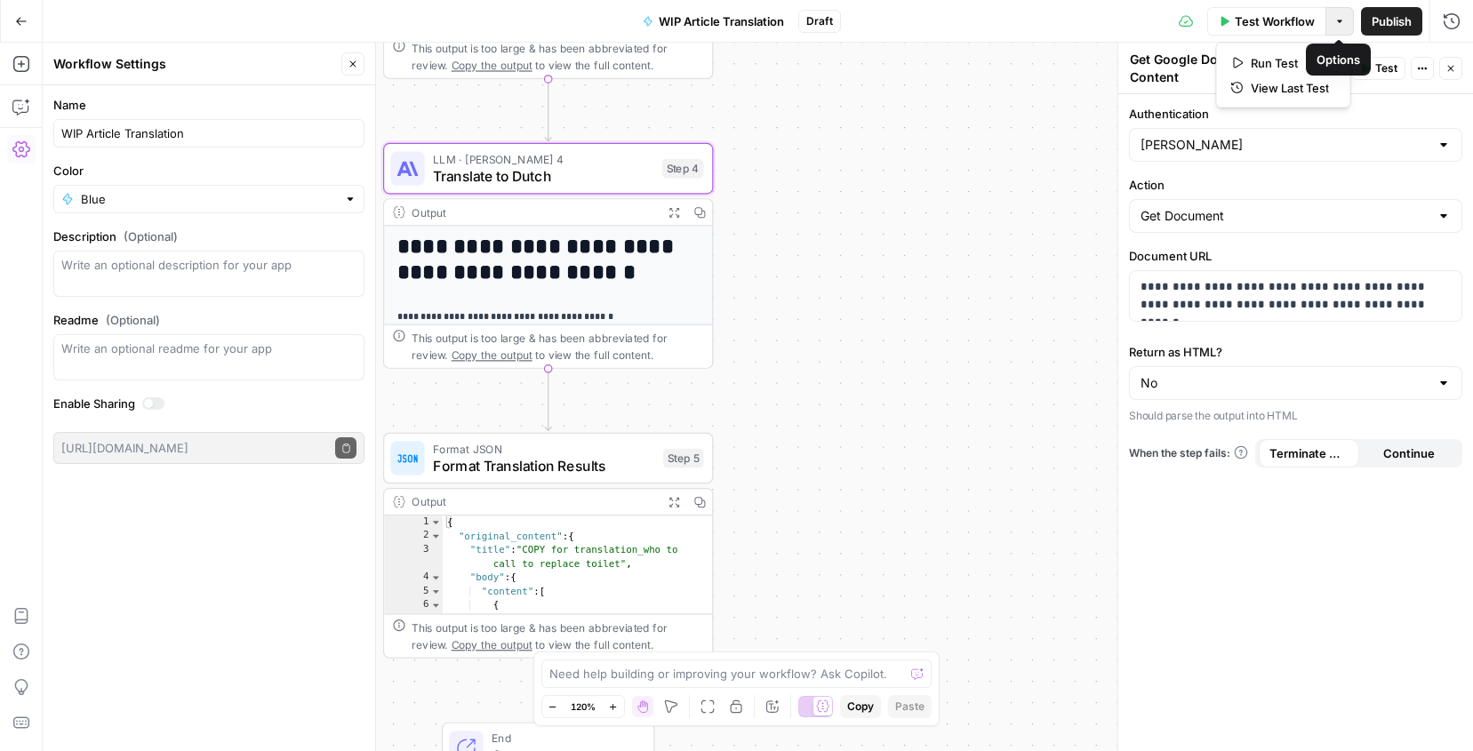
click at [1341, 16] on icon "button" at bounding box center [1340, 21] width 11 height 11
click at [1272, 85] on span "View Last Test" at bounding box center [1290, 88] width 78 height 18
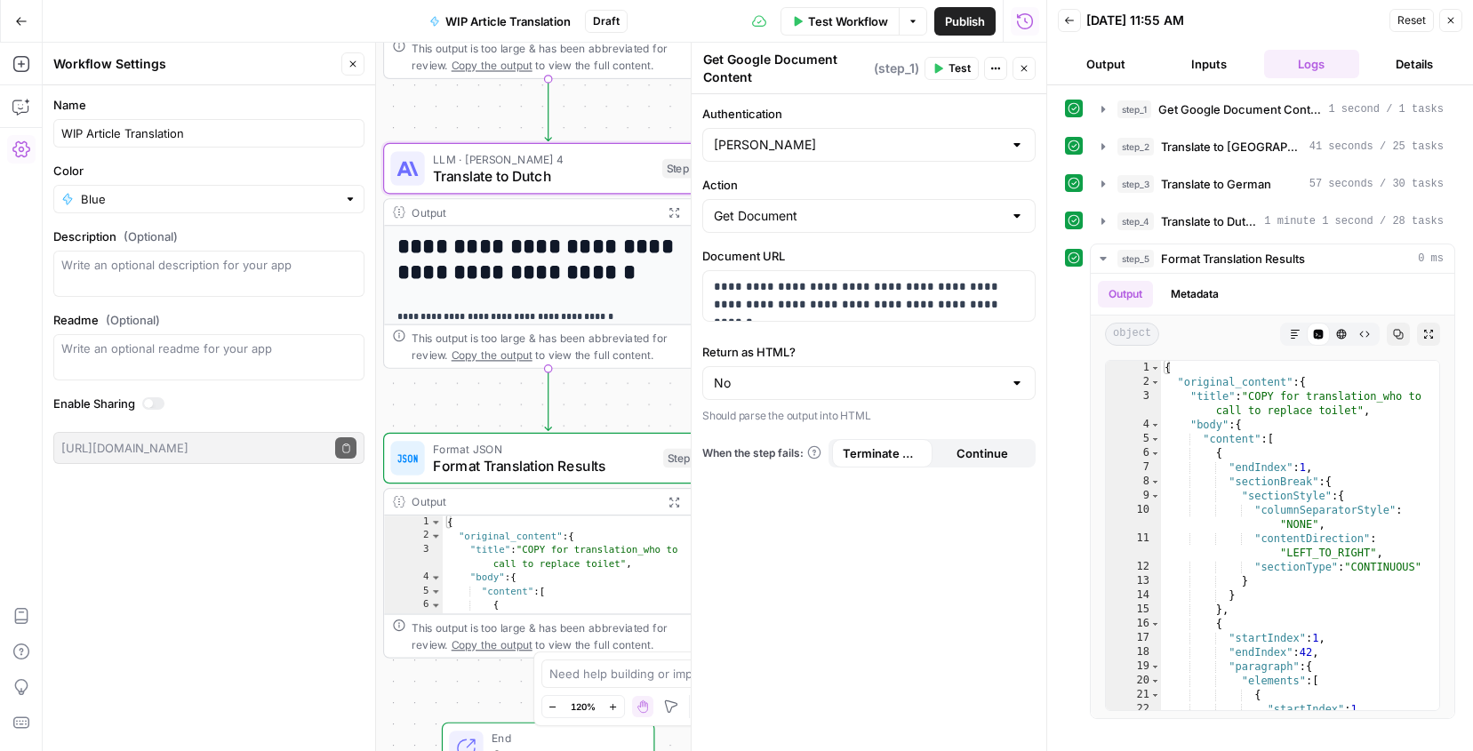
click at [23, 25] on icon "button" at bounding box center [21, 21] width 12 height 12
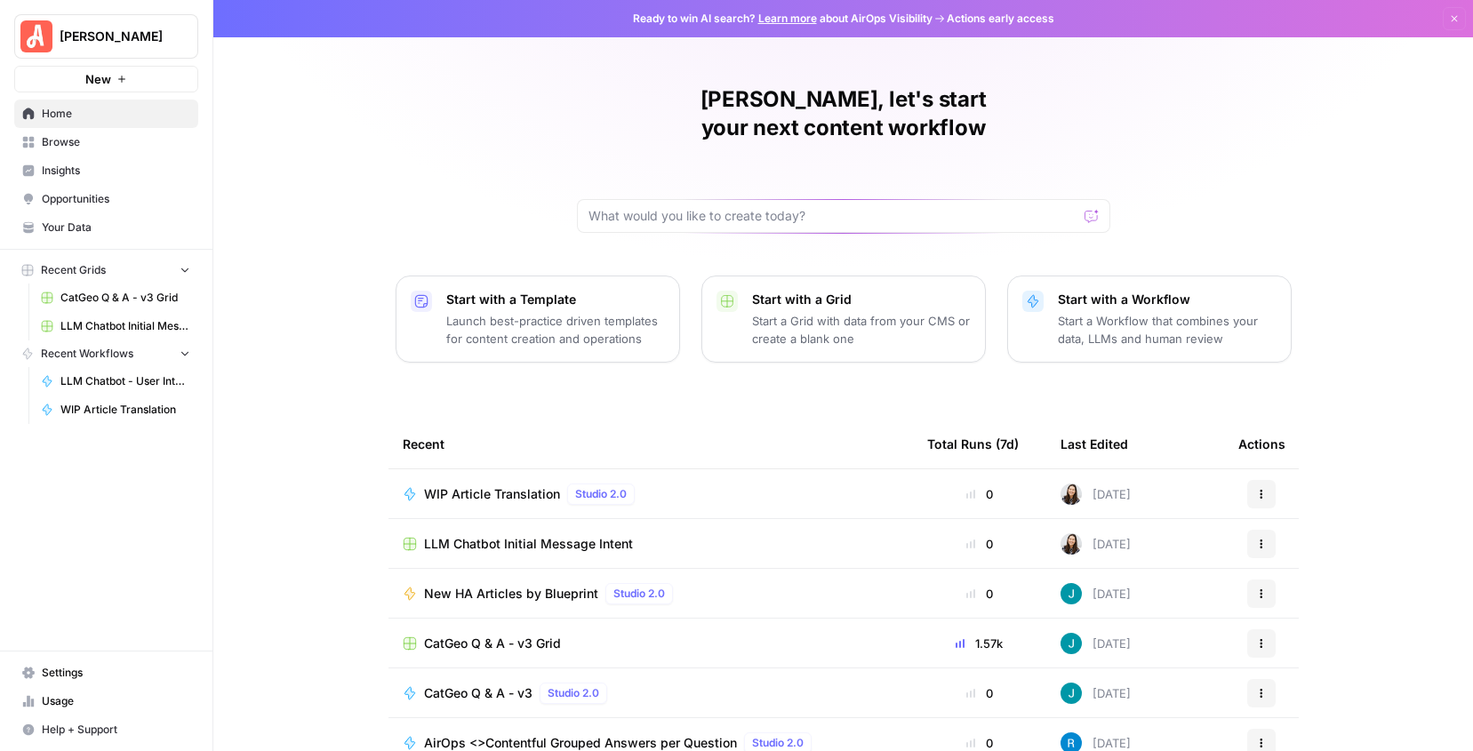
click at [75, 169] on span "Insights" at bounding box center [116, 171] width 148 height 16
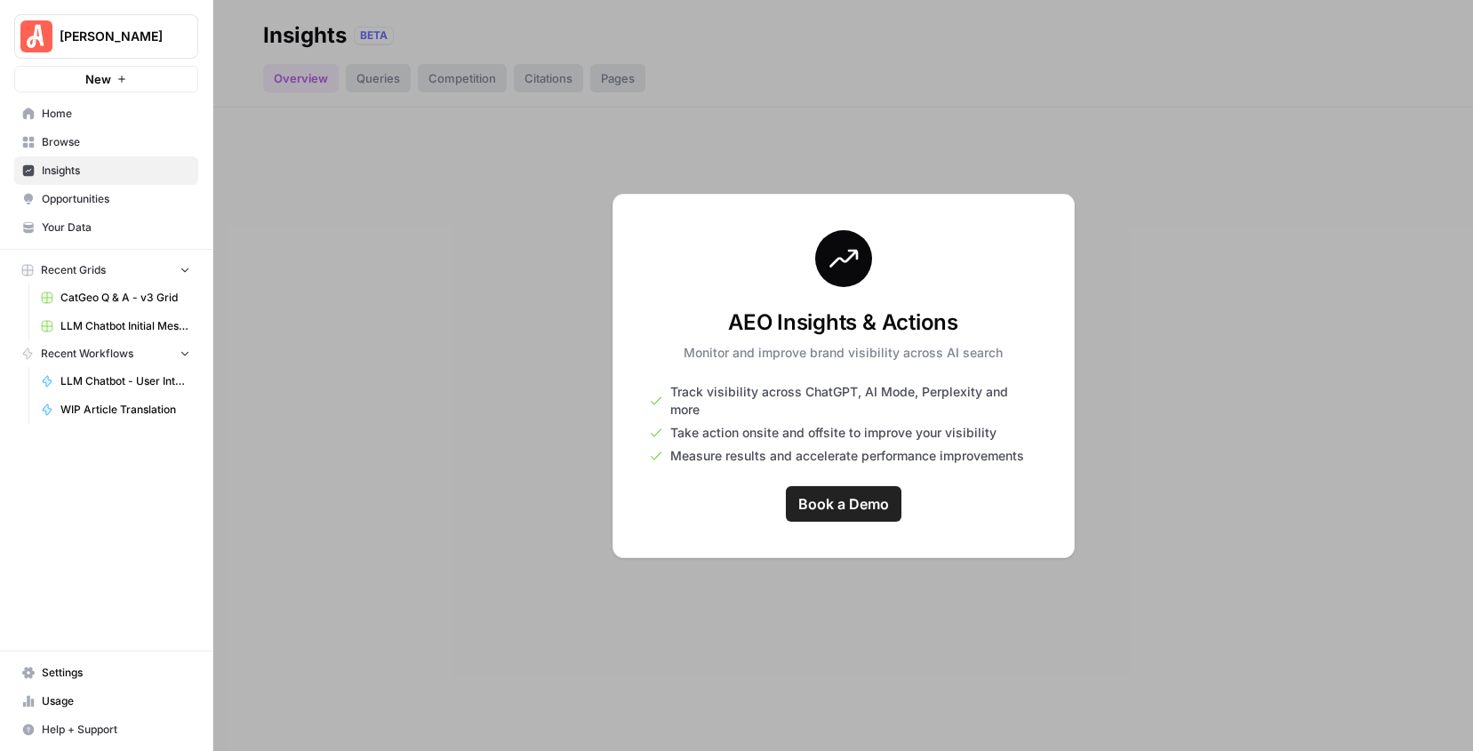
click at [84, 194] on span "Opportunities" at bounding box center [116, 199] width 148 height 16
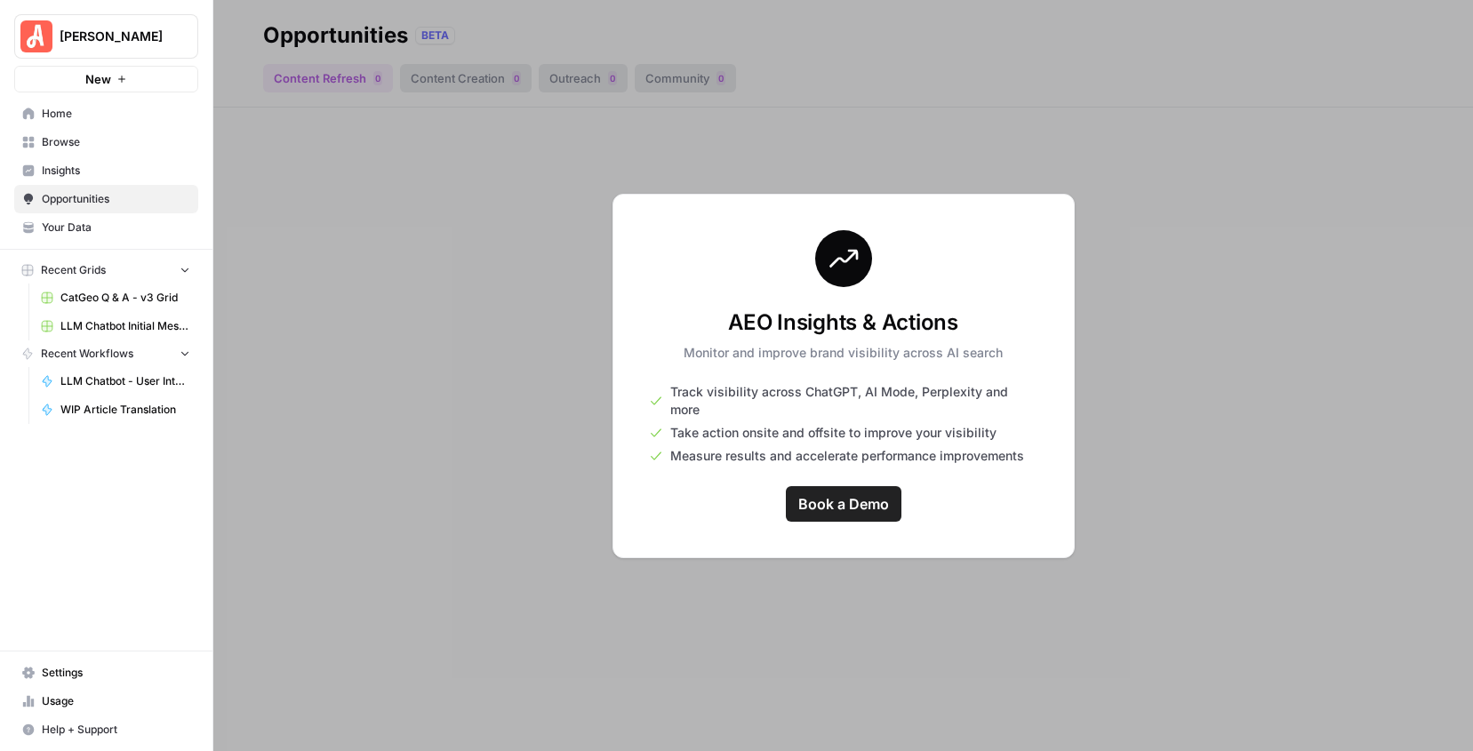
click at [97, 134] on span "Browse" at bounding box center [116, 142] width 148 height 16
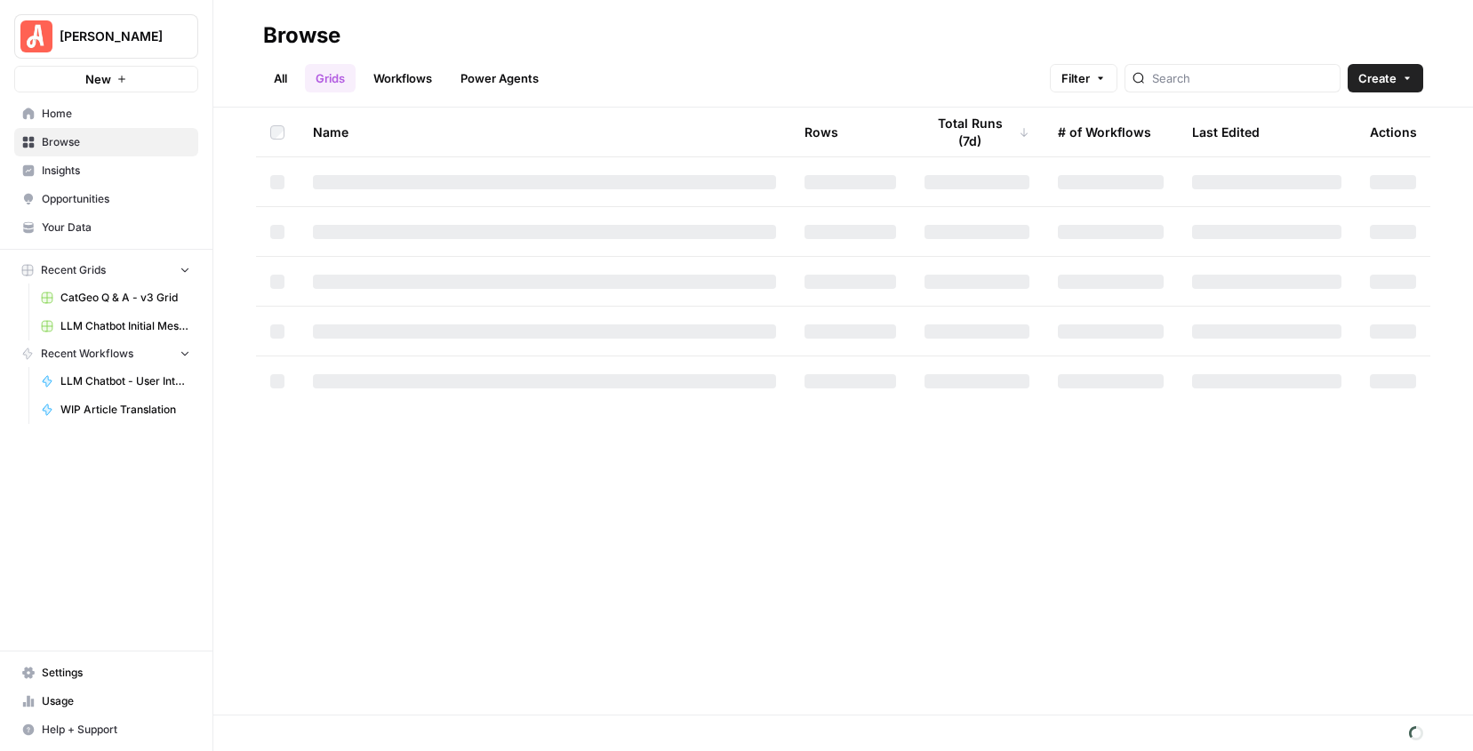
click at [75, 234] on span "Your Data" at bounding box center [116, 228] width 148 height 16
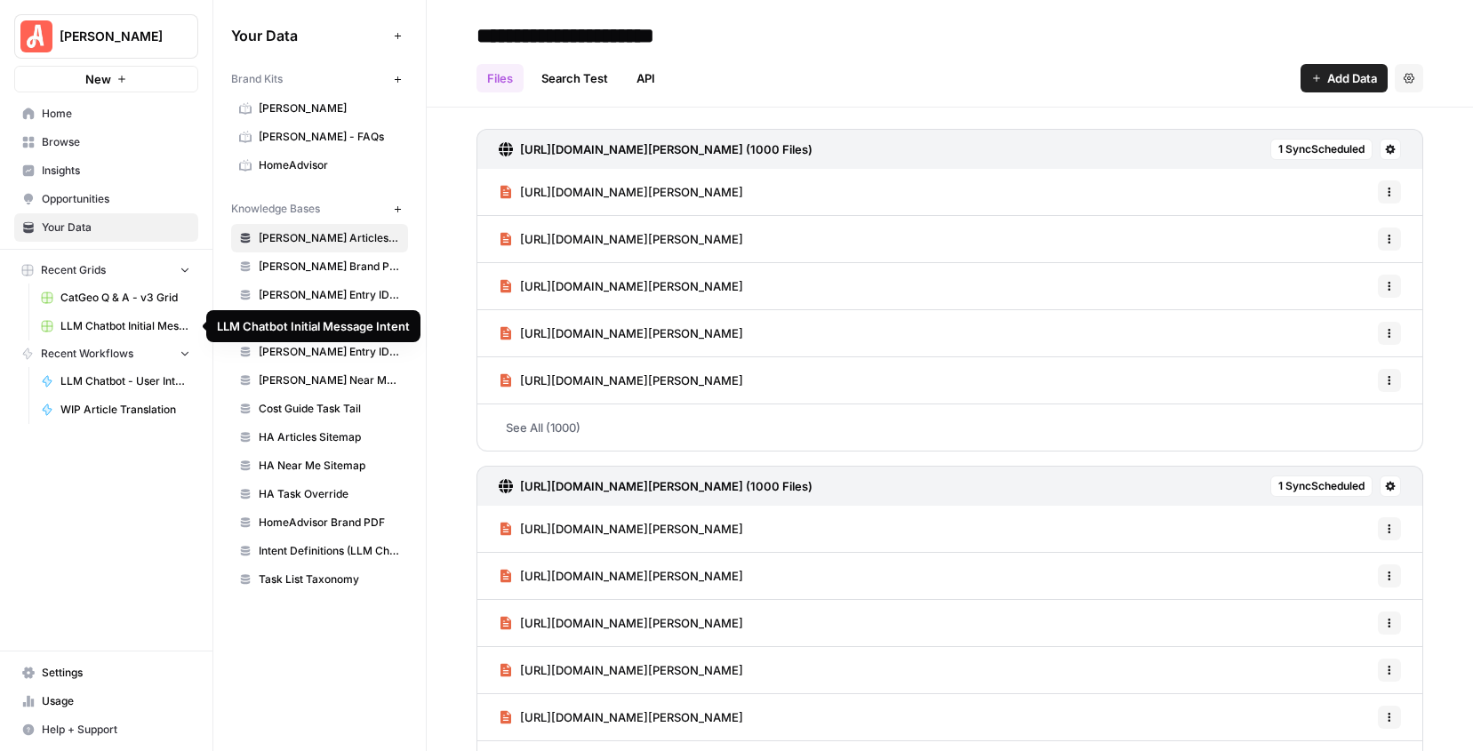
click at [75, 699] on span "Usage" at bounding box center [116, 702] width 148 height 16
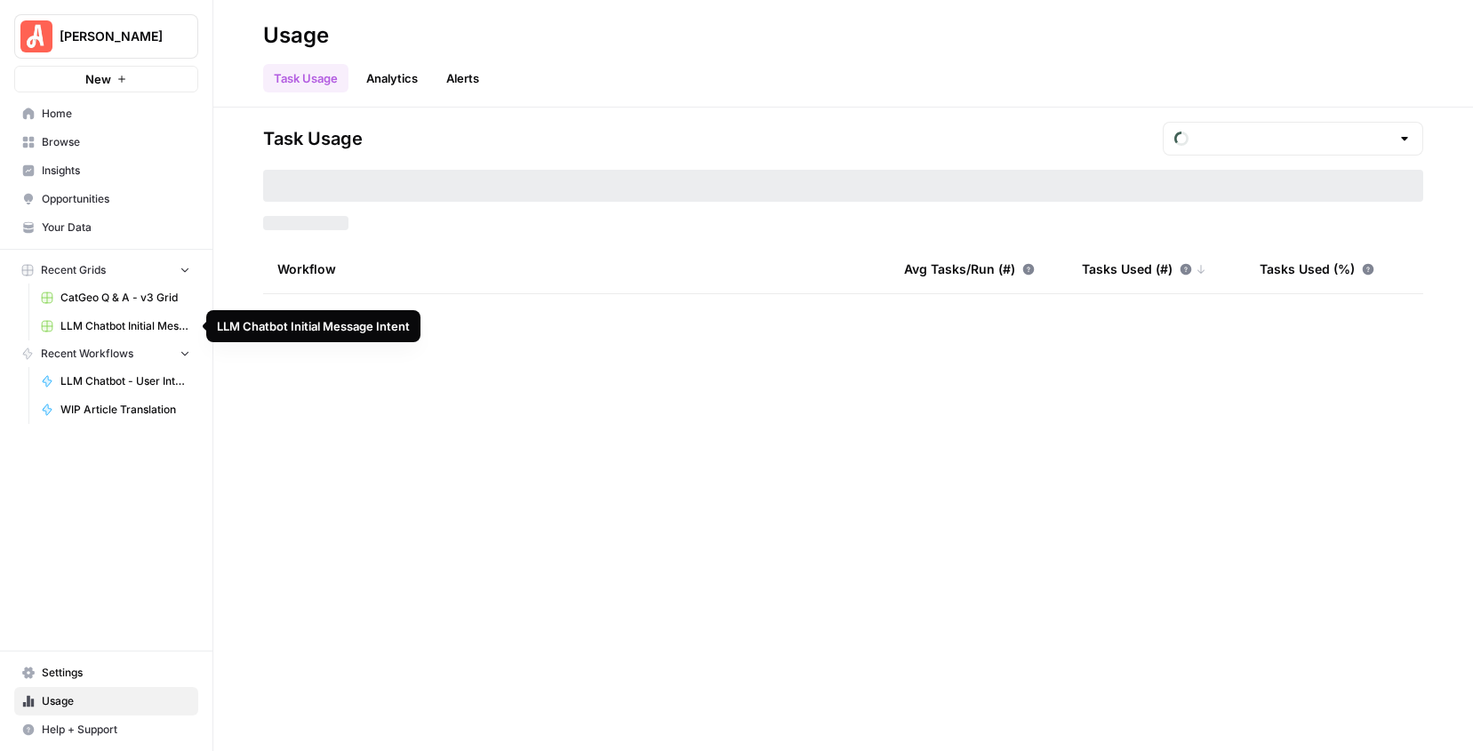
type input "September Tasks"
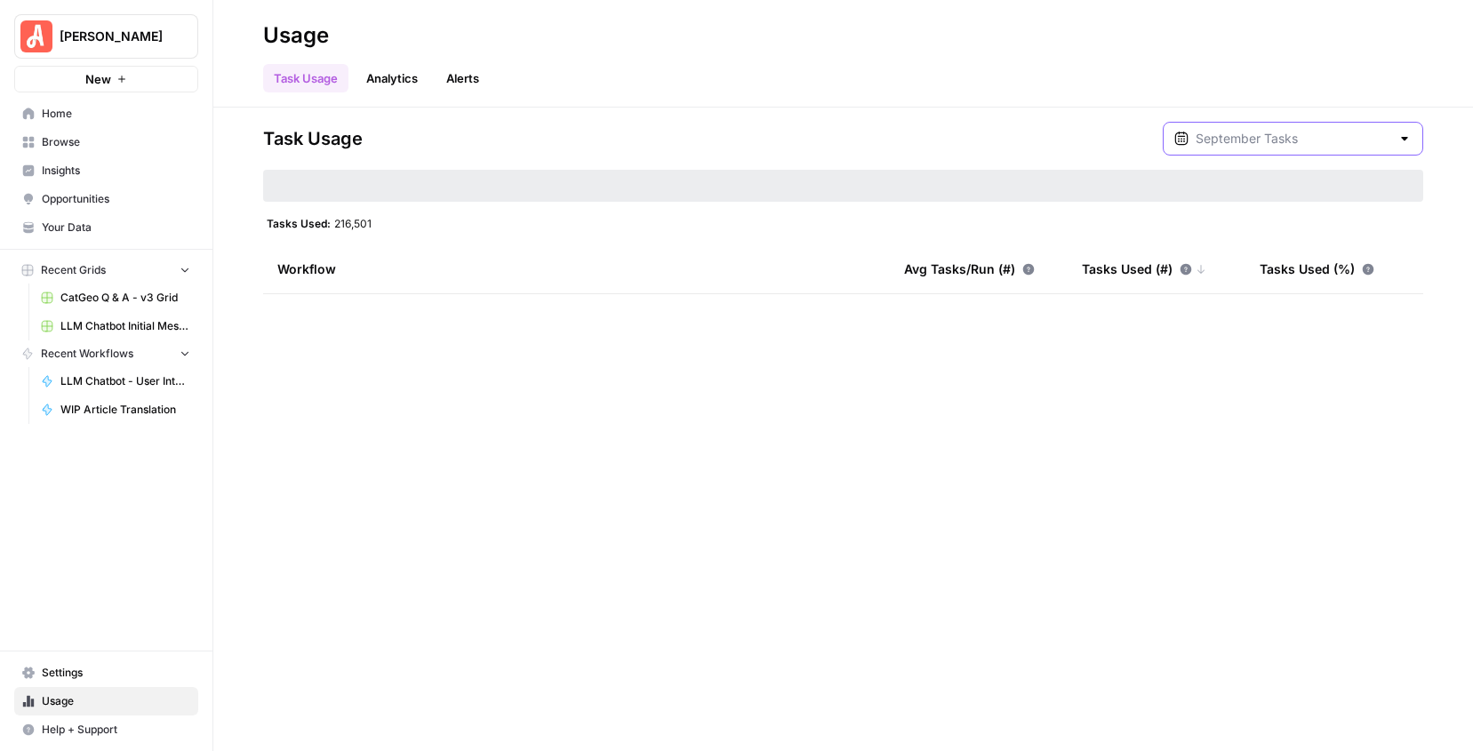
click at [1268, 130] on input "text" at bounding box center [1293, 139] width 195 height 18
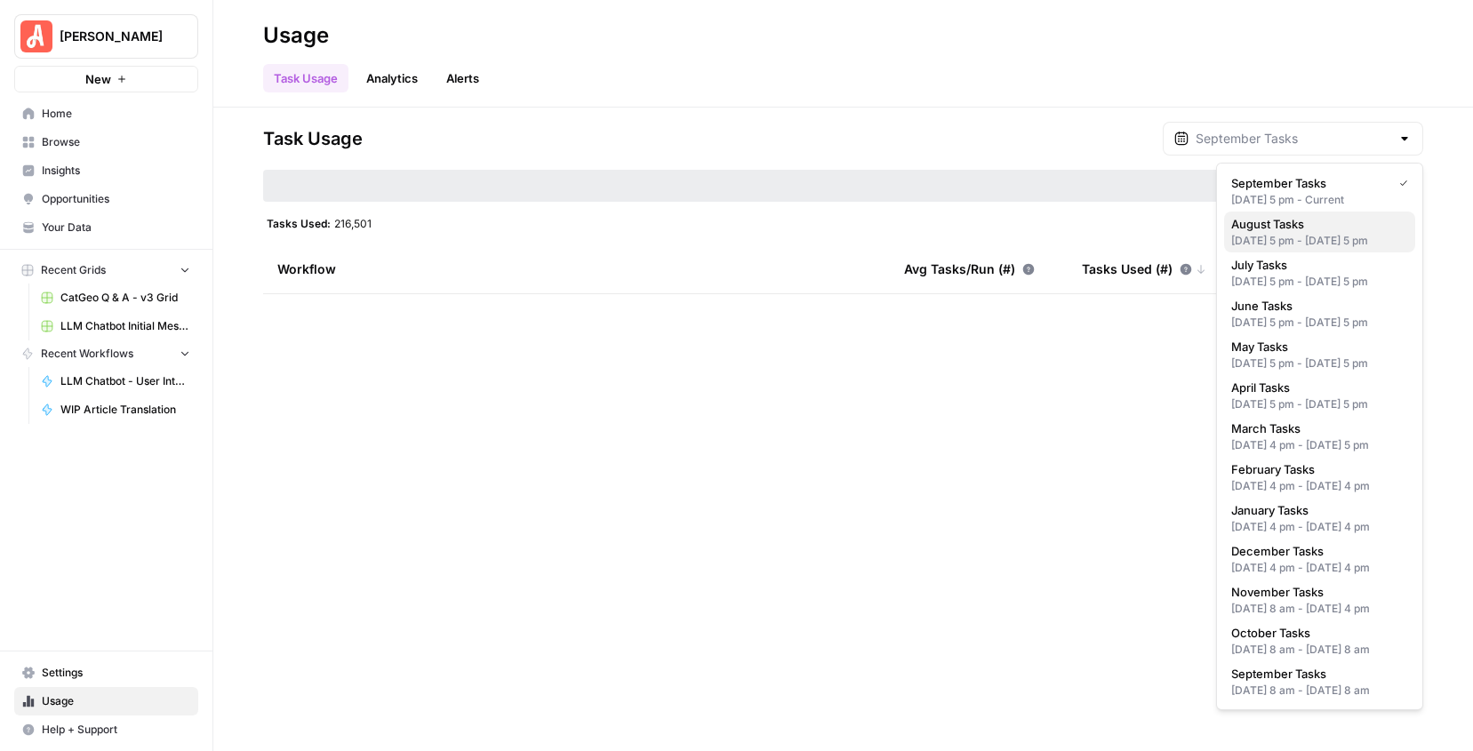
click at [1263, 221] on span "August Tasks" at bounding box center [1316, 224] width 170 height 18
type input "August Tasks"
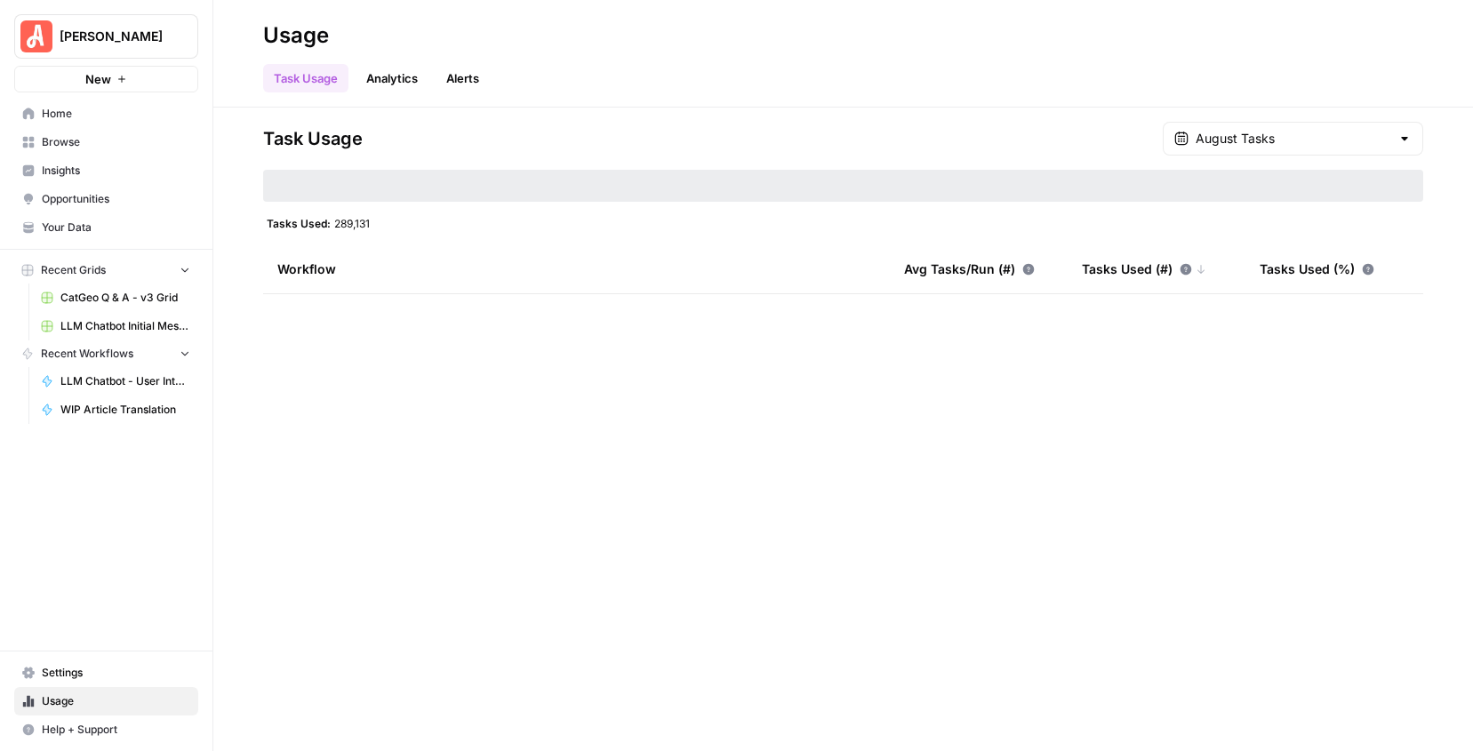
click at [393, 91] on link "Analytics" at bounding box center [392, 78] width 73 height 28
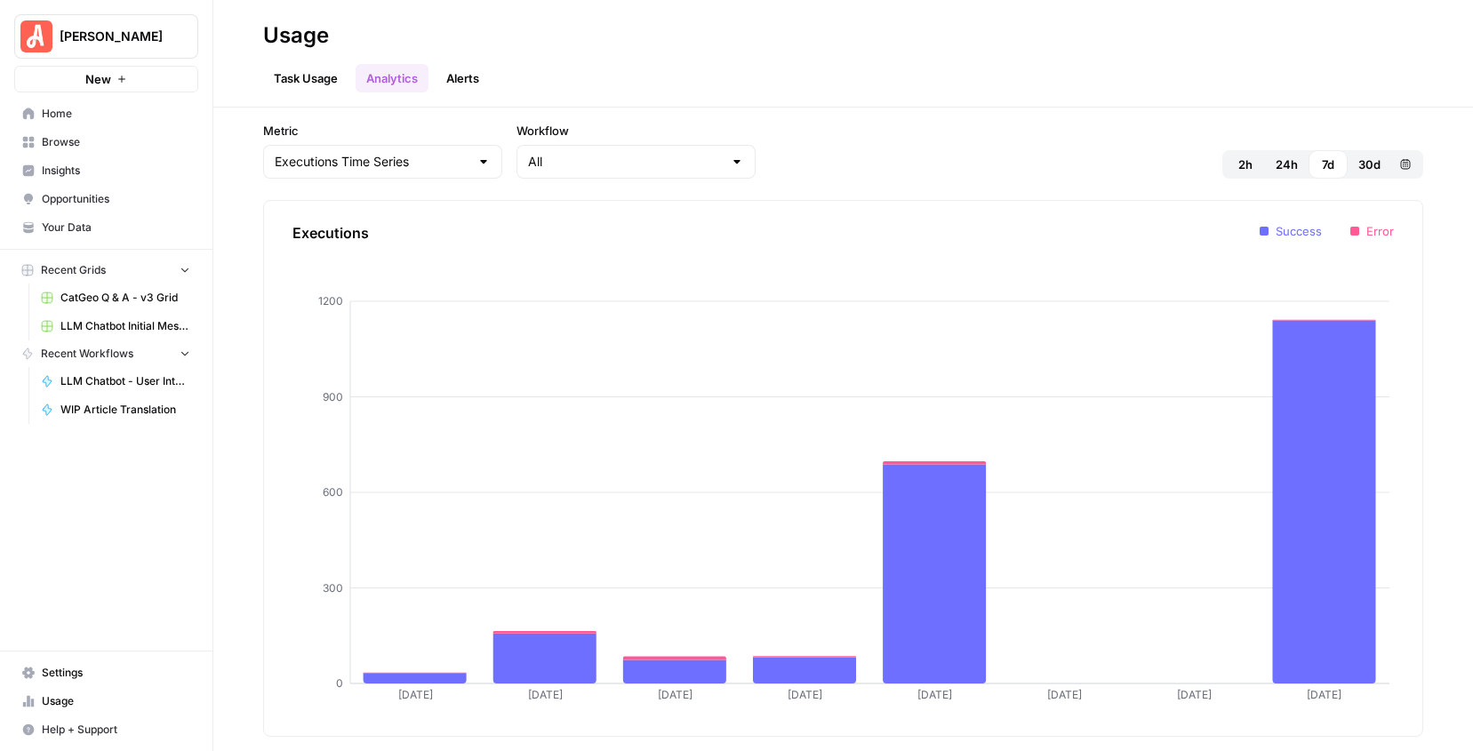
click at [291, 76] on link "Task Usage" at bounding box center [305, 78] width 85 height 28
